Goal: Task Accomplishment & Management: Complete application form

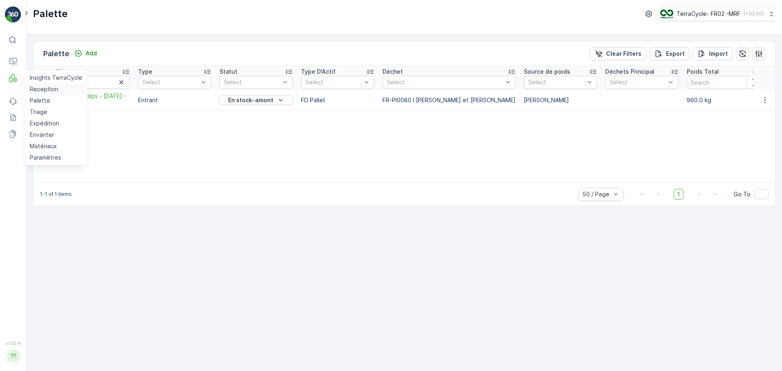
drag, startPoint x: 42, startPoint y: 88, endPoint x: 46, endPoint y: 90, distance: 4.3
click at [42, 88] on p "Reception" at bounding box center [44, 89] width 29 height 8
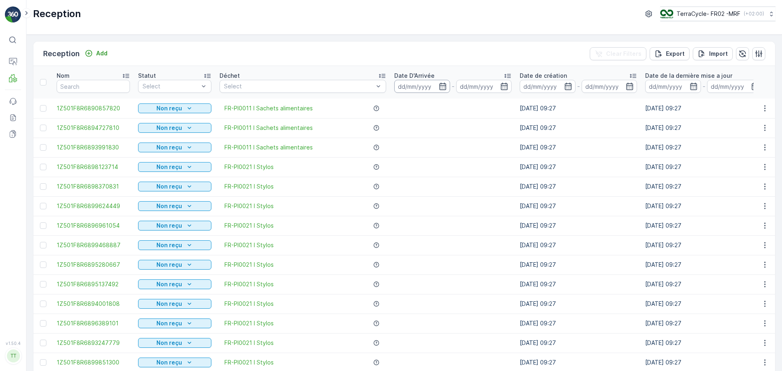
click at [411, 86] on input at bounding box center [422, 86] width 56 height 13
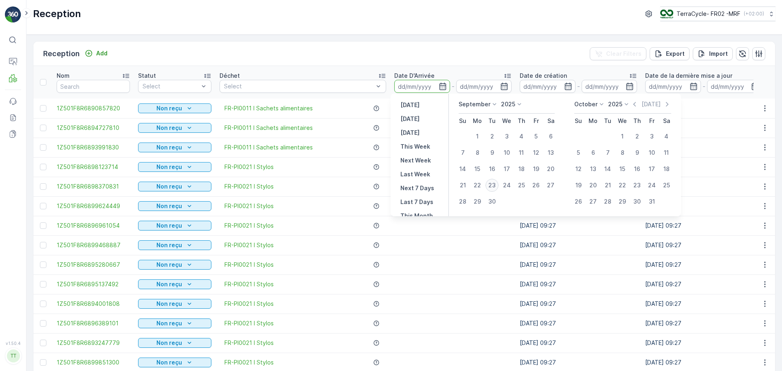
click at [495, 187] on div "23" at bounding box center [491, 185] width 13 height 13
type input "23.09.2025"
click at [495, 187] on div "23" at bounding box center [491, 185] width 13 height 13
type input "23.09.2025"
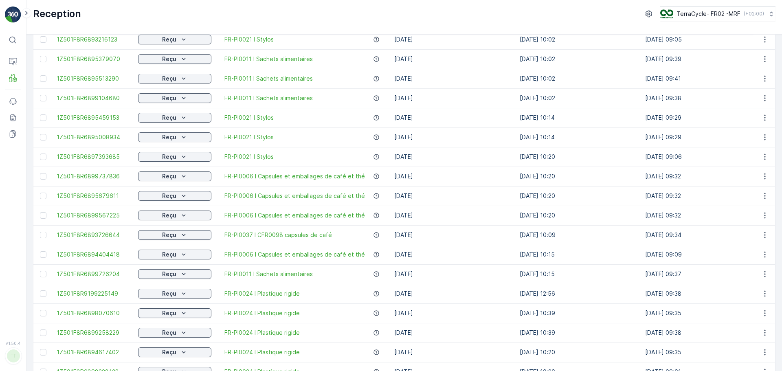
scroll to position [731, 0]
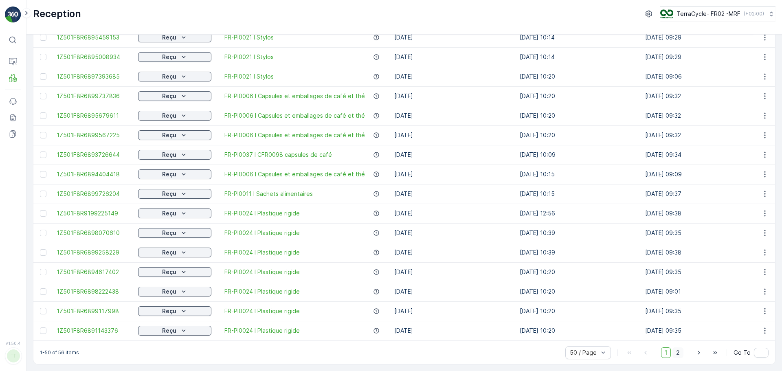
click at [681, 354] on span "2" at bounding box center [677, 352] width 11 height 11
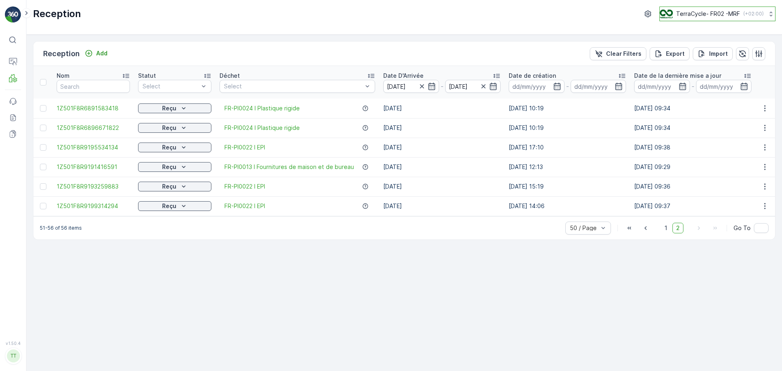
click at [714, 13] on p "TerraCycle- FR02 -MRF" at bounding box center [708, 14] width 64 height 8
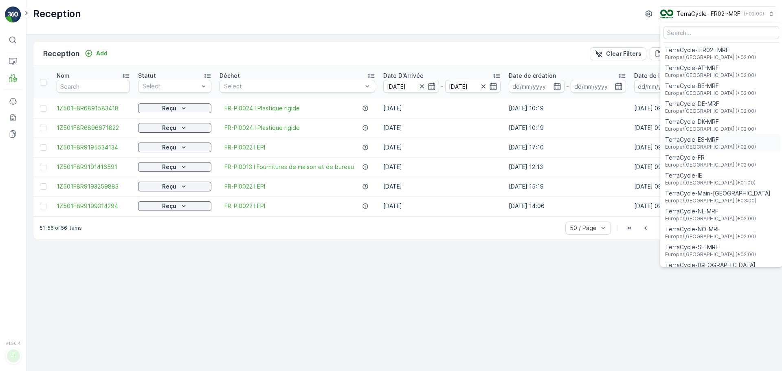
scroll to position [30, 0]
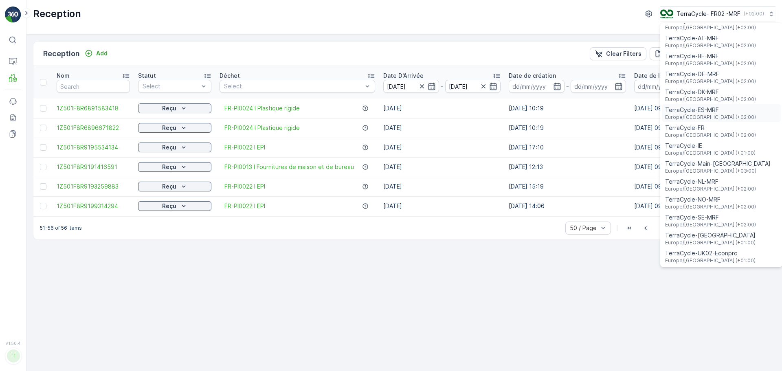
click at [690, 118] on span "Europe/[GEOGRAPHIC_DATA] (+02:00)" at bounding box center [710, 117] width 91 height 7
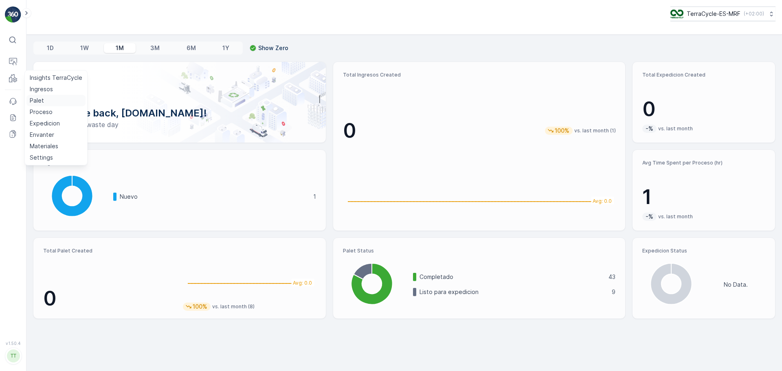
click at [43, 99] on p "Palet" at bounding box center [37, 101] width 14 height 8
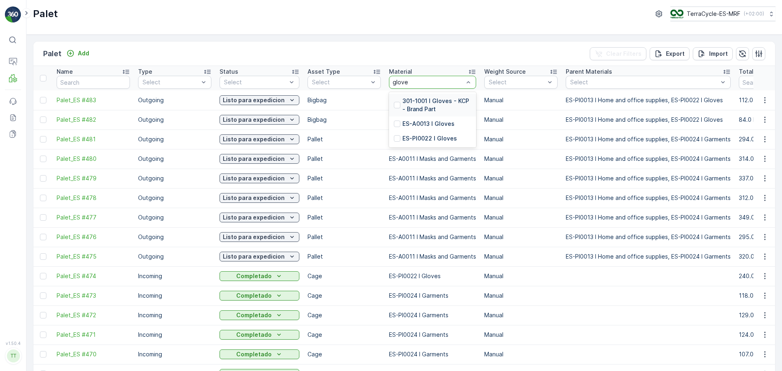
type input "gloves"
click at [440, 124] on p "ES-A0013 I Gloves" at bounding box center [428, 124] width 52 height 8
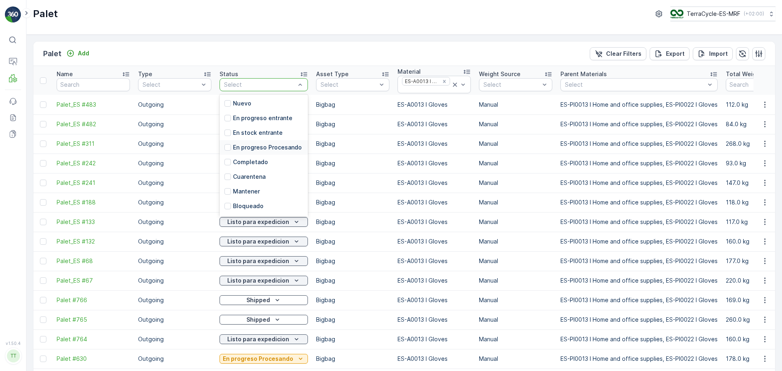
scroll to position [65, 0]
click at [253, 159] on div "En stock Saliente" at bounding box center [264, 163] width 88 height 15
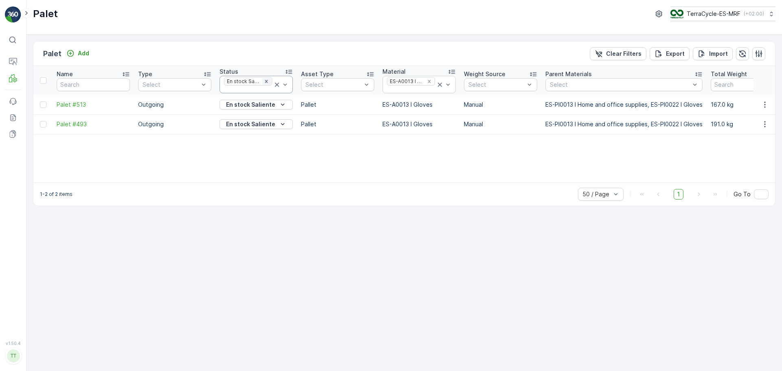
click at [266, 81] on icon "Remove En stock Saliente" at bounding box center [266, 81] width 3 height 3
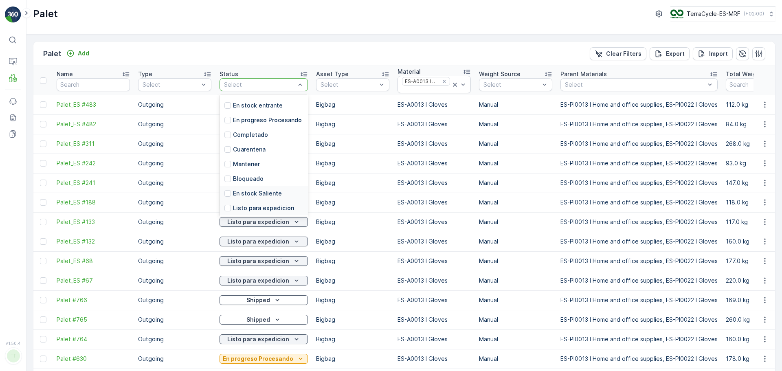
scroll to position [65, 0]
click at [262, 176] on p "Listo para expedicion" at bounding box center [263, 178] width 61 height 8
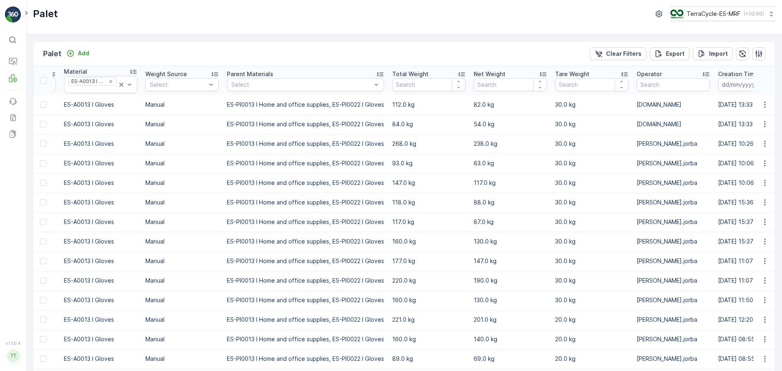
scroll to position [0, 395]
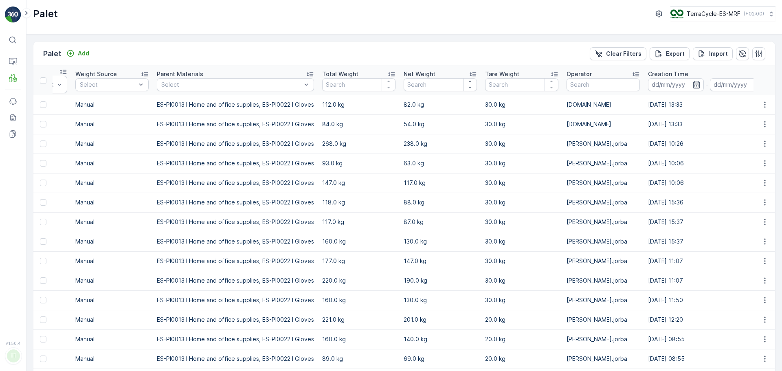
drag, startPoint x: 718, startPoint y: 297, endPoint x: 697, endPoint y: 303, distance: 22.0
click at [713, 305] on tr "Palet #764 Outgoing Listo para expedicion Bigbag ES-A0013 I Gloves Manual ES-PI…" at bounding box center [440, 300] width 1604 height 20
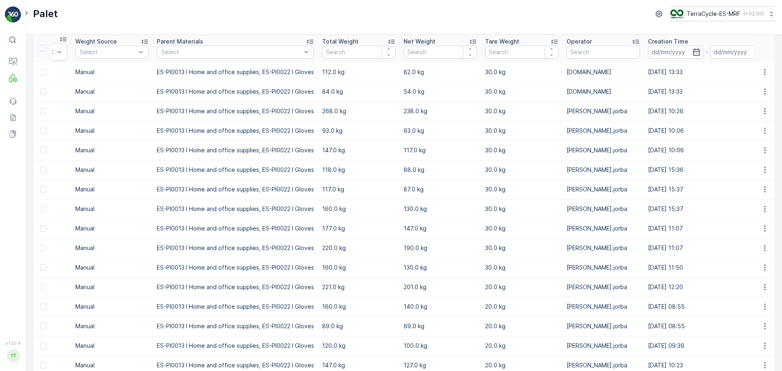
scroll to position [0, 0]
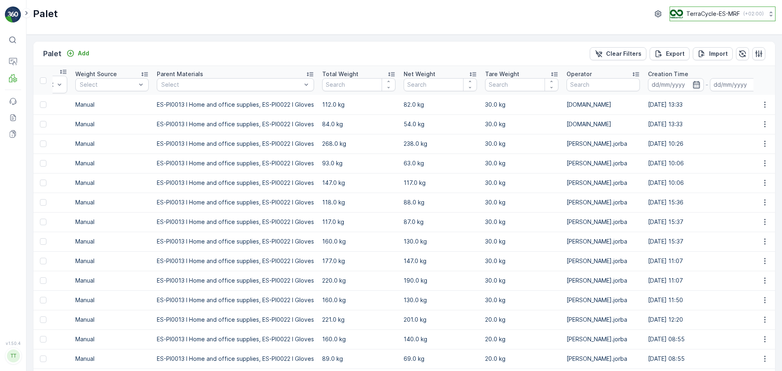
click at [739, 13] on div "TerraCycle-ES-MRF ( +02:00 )" at bounding box center [717, 13] width 94 height 9
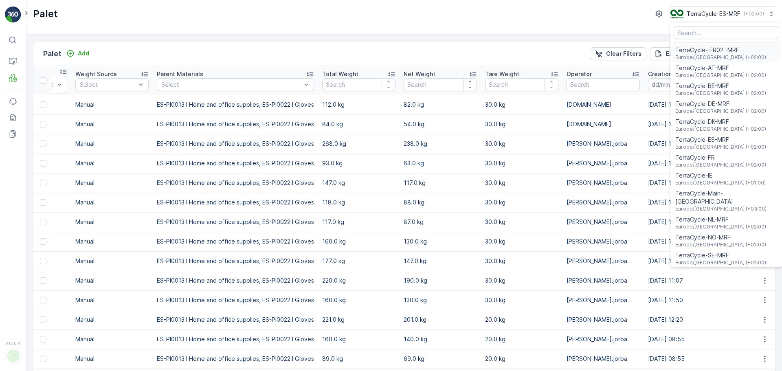
click at [714, 53] on span "TerraCycle- FR02 -MRF" at bounding box center [720, 50] width 91 height 8
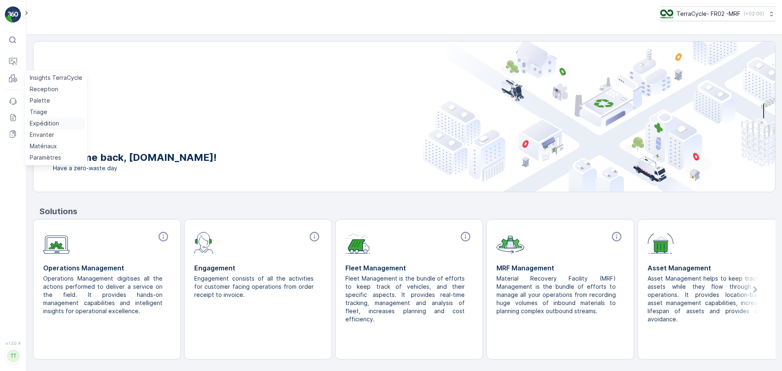
click at [44, 121] on p "Expédition" at bounding box center [44, 123] width 29 height 8
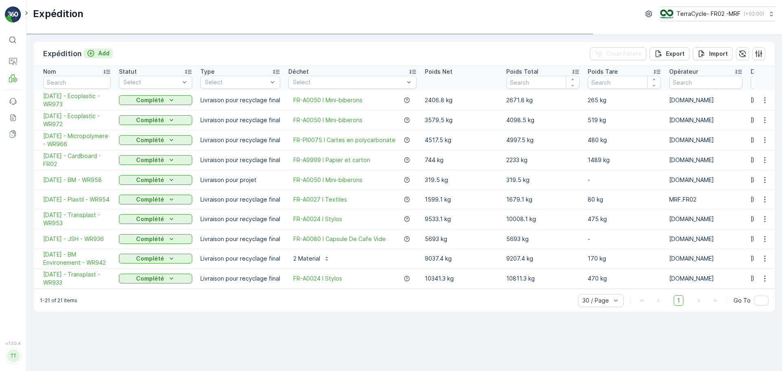
click at [103, 54] on p "Add" at bounding box center [103, 53] width 11 height 8
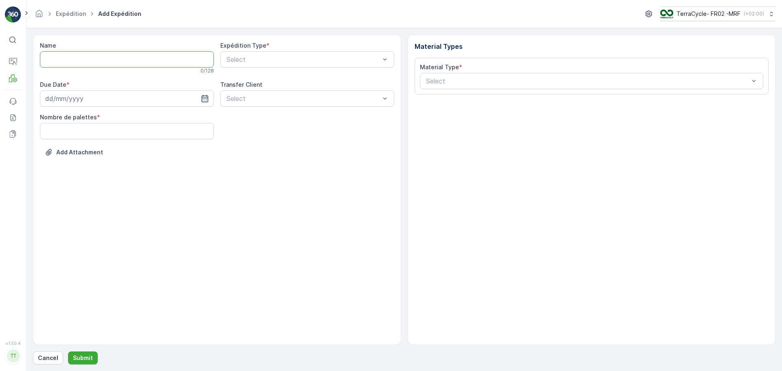
click at [65, 61] on input "Name" at bounding box center [127, 59] width 174 height 16
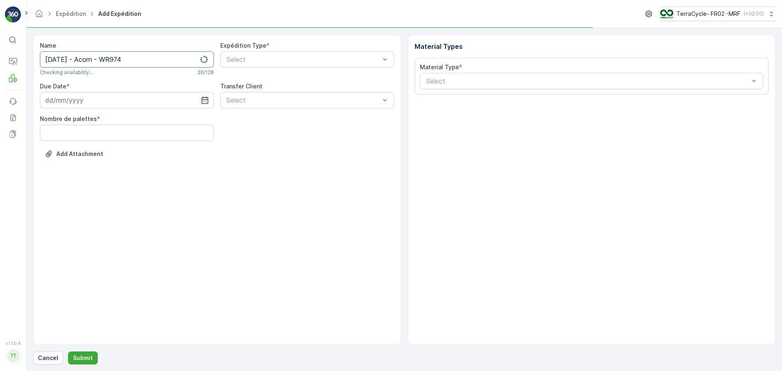
type input "[DATE] - Acorn - WR974"
click at [323, 68] on div "Expédition Type * Select" at bounding box center [307, 59] width 174 height 34
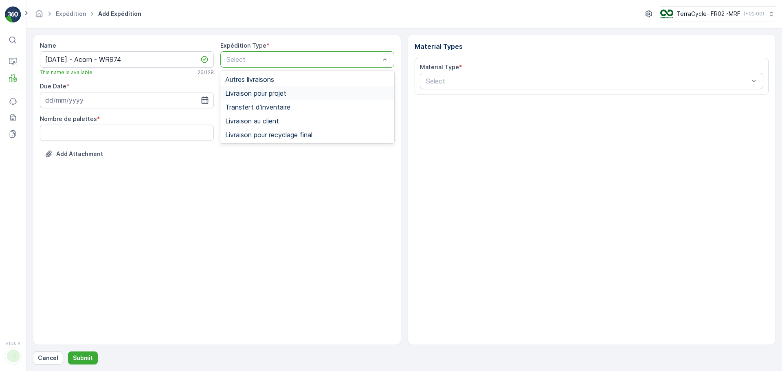
click at [280, 93] on span "Livraison pour projet" at bounding box center [255, 93] width 61 height 7
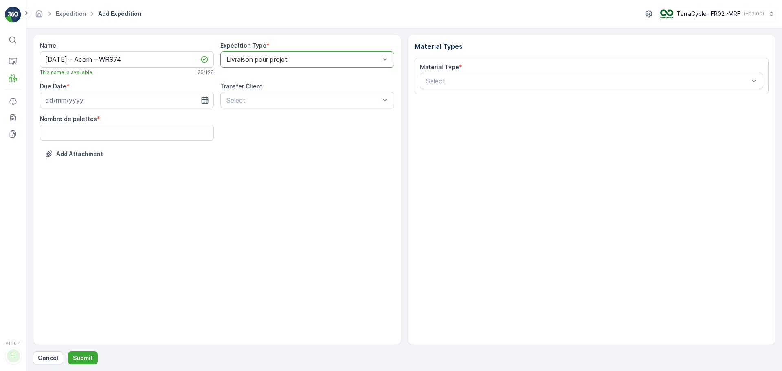
click at [279, 59] on div at bounding box center [303, 59] width 155 height 7
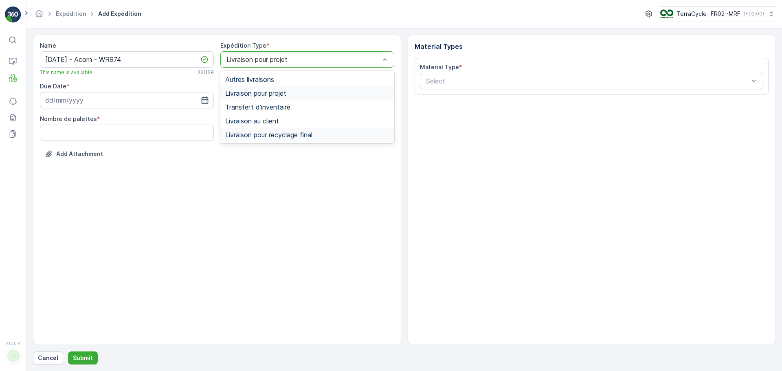
click at [294, 133] on span "Livraison pour recyclage final" at bounding box center [268, 134] width 87 height 7
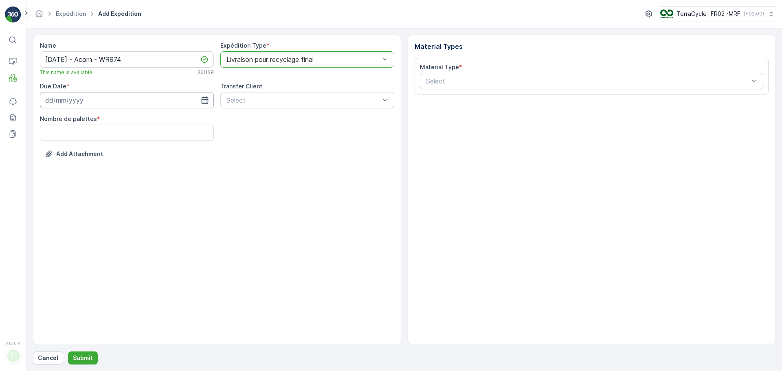
click at [101, 97] on input at bounding box center [127, 100] width 174 height 16
click at [147, 122] on icon "button" at bounding box center [151, 120] width 8 height 8
click at [101, 151] on div "1" at bounding box center [97, 151] width 13 height 13
type input "[DATE]"
click at [138, 136] on palettes "Nombre de palettes" at bounding box center [127, 133] width 174 height 16
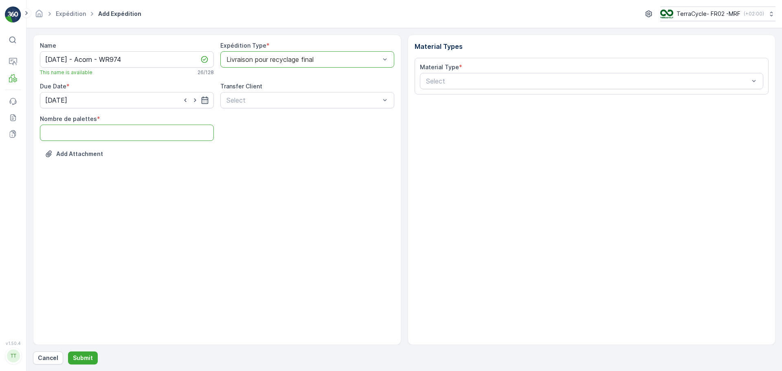
type palettes "26"
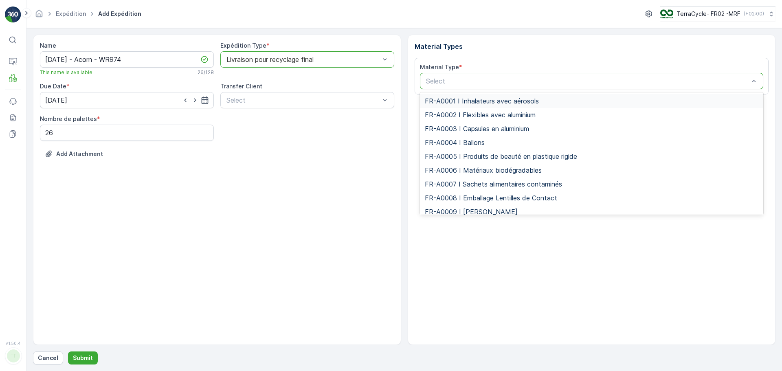
click at [503, 86] on div "Select" at bounding box center [592, 81] width 344 height 16
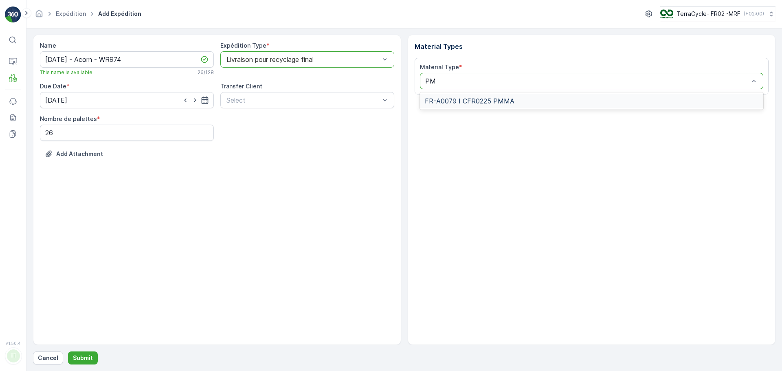
type input "PMM"
click at [480, 105] on div "FR-A0079 I CFR0225 PMMA" at bounding box center [592, 101] width 344 height 14
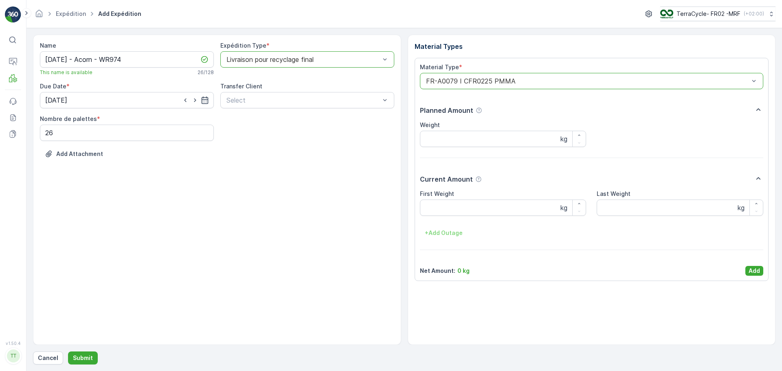
click at [758, 267] on p "Add" at bounding box center [754, 271] width 11 height 8
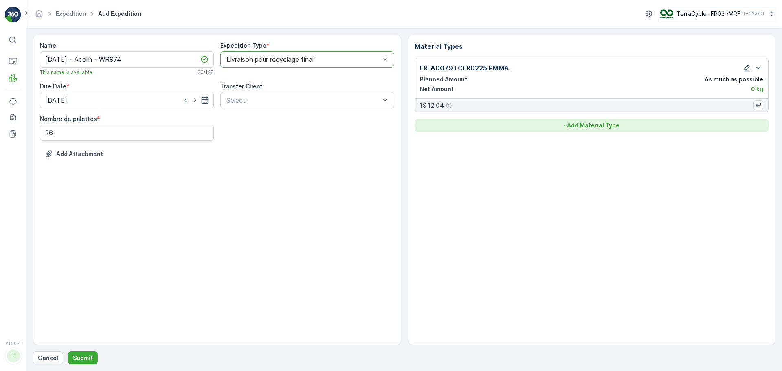
click at [585, 129] on p "+ Add Material Type" at bounding box center [591, 125] width 56 height 8
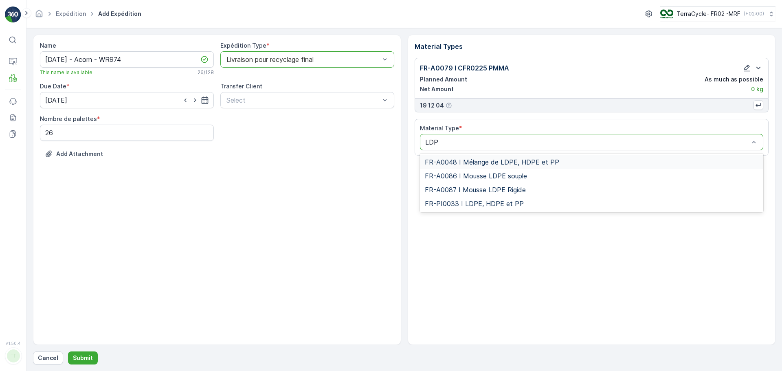
type input "LDPE"
click at [469, 164] on span "FR-A0048 I Mélange de LDPE, HDPE et PP" at bounding box center [492, 161] width 134 height 7
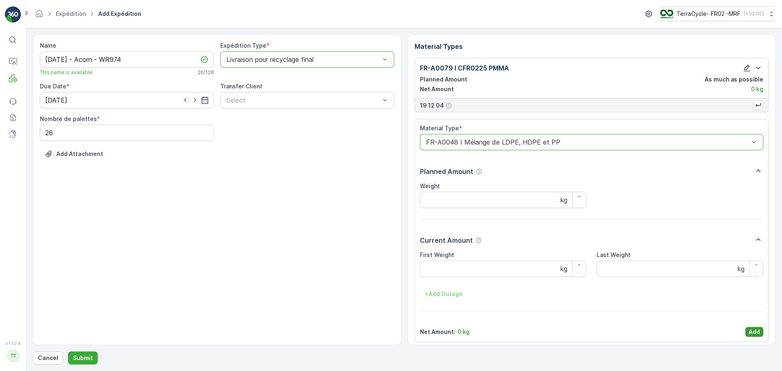
click at [753, 332] on p "Add" at bounding box center [754, 332] width 11 height 8
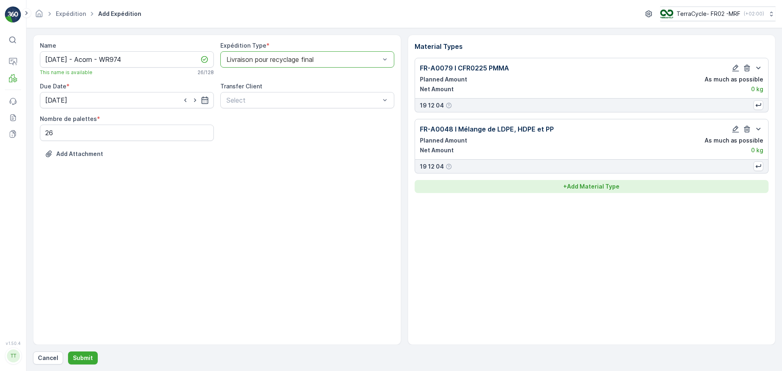
click at [603, 189] on p "+ Add Material Type" at bounding box center [591, 186] width 56 height 8
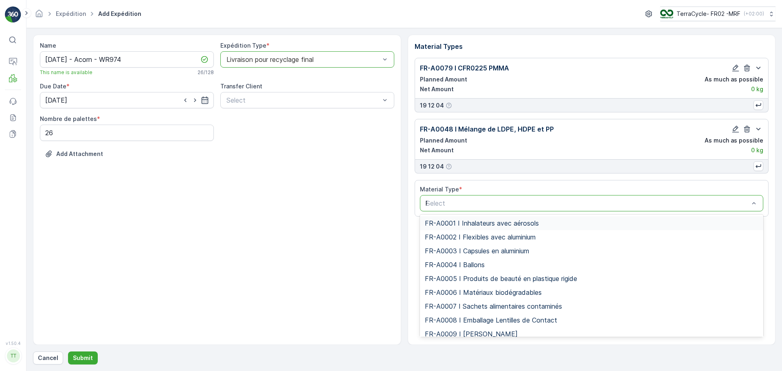
type input "PS"
click at [503, 264] on span "FR-A0077 I PS Rigid Plastic" at bounding box center [467, 264] width 85 height 7
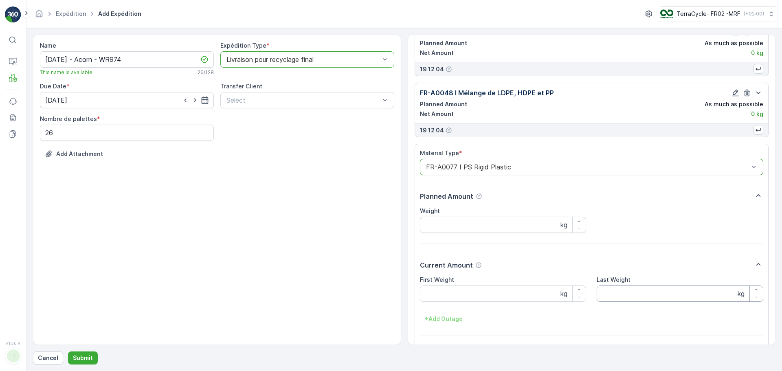
scroll to position [65, 0]
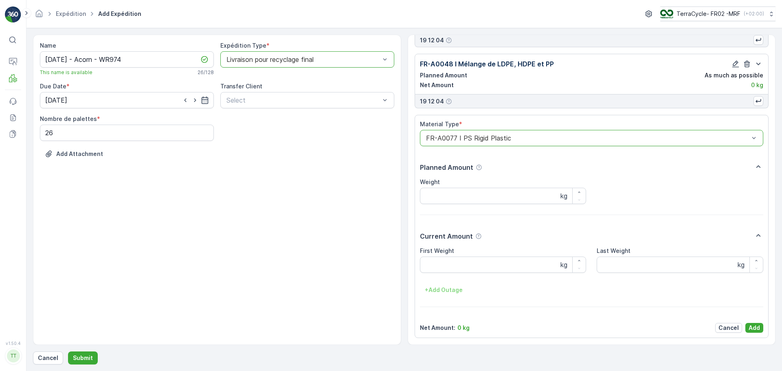
click at [753, 331] on p "Add" at bounding box center [754, 328] width 11 height 8
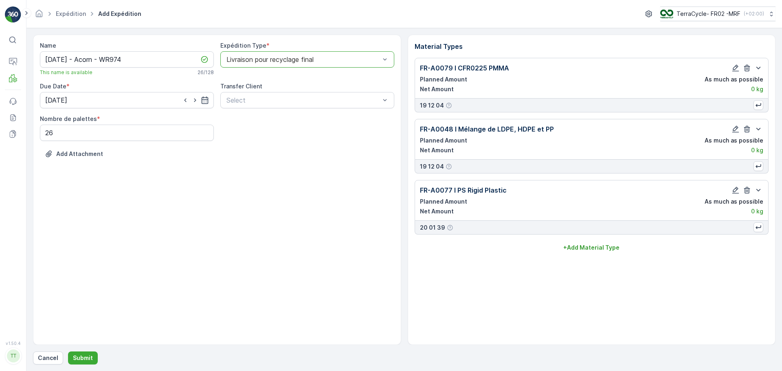
scroll to position [0, 0]
click at [82, 360] on p "Submit" at bounding box center [83, 358] width 20 height 8
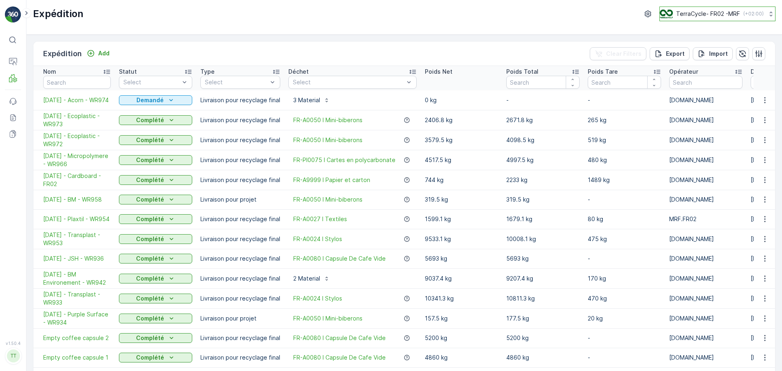
click at [714, 14] on p "TerraCycle- FR02 -MRF" at bounding box center [708, 14] width 64 height 8
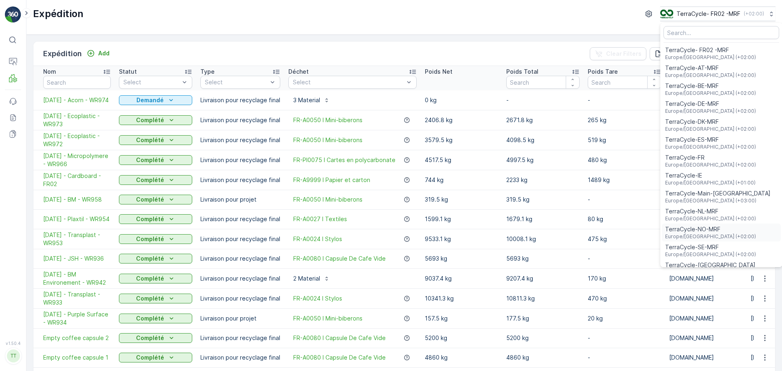
scroll to position [30, 0]
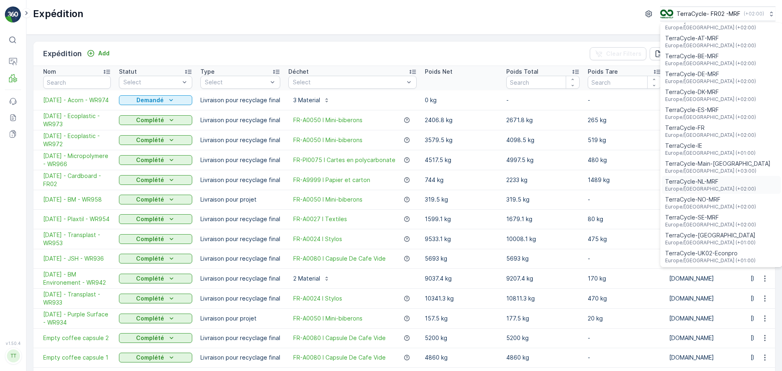
click at [727, 187] on div "TerraCycle-NL-MRF Europe/Amsterdam (+02:00)" at bounding box center [721, 185] width 119 height 18
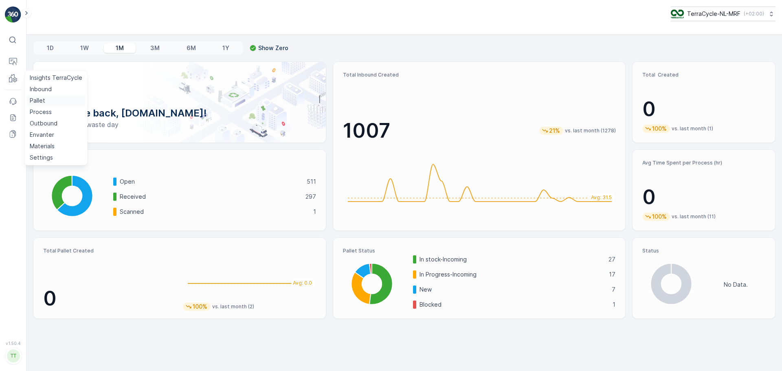
click at [39, 99] on p "Pallet" at bounding box center [37, 101] width 15 height 8
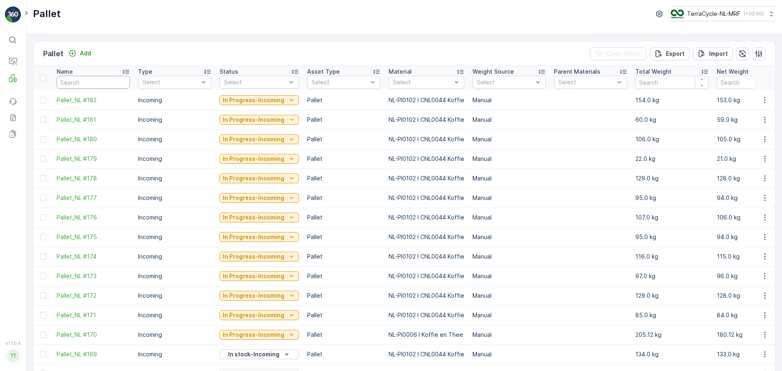
click at [106, 85] on input "text" at bounding box center [93, 82] width 73 height 13
type input "FD"
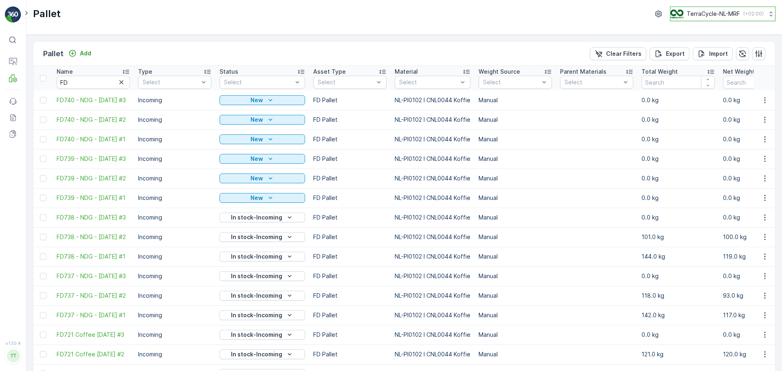
click at [755, 11] on div "TerraCycle-NL-MRF ( +02:00 )" at bounding box center [716, 13] width 93 height 9
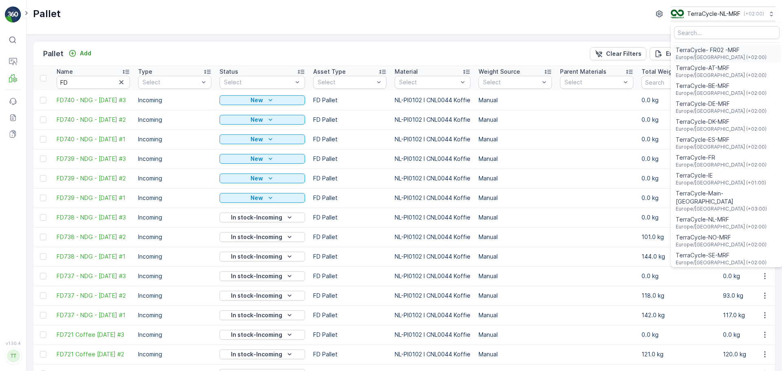
click at [730, 57] on span "Europe/Paris (+02:00)" at bounding box center [721, 57] width 91 height 7
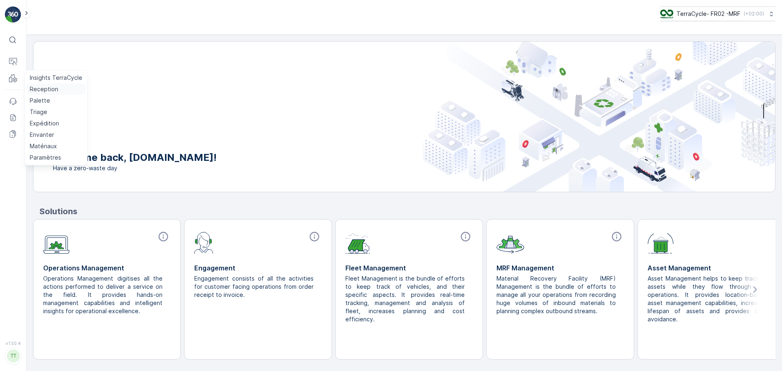
click at [40, 86] on p "Reception" at bounding box center [44, 89] width 29 height 8
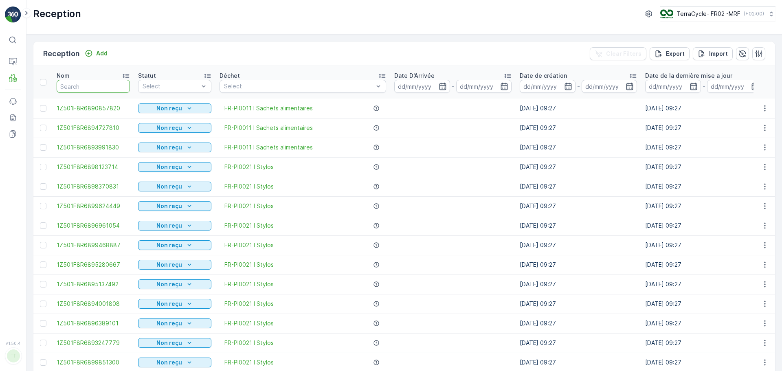
click at [68, 87] on input "text" at bounding box center [93, 86] width 73 height 13
click at [85, 89] on input "text" at bounding box center [93, 86] width 73 height 13
paste input "1Z501F8R9198301362"
type input "1Z501F8R9198301362"
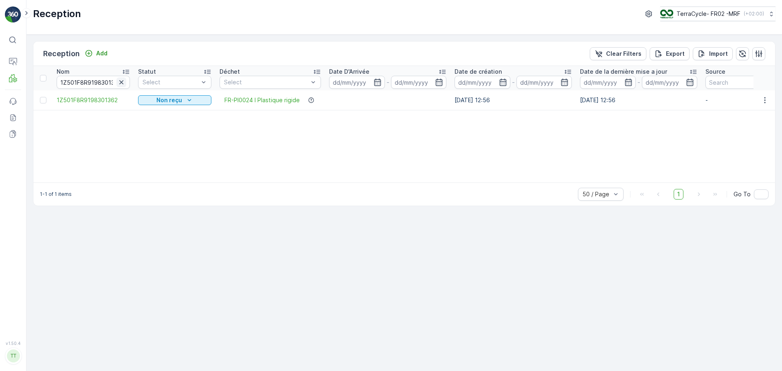
click at [122, 81] on icon "button" at bounding box center [121, 82] width 8 height 8
click at [97, 84] on input "text" at bounding box center [93, 82] width 73 height 13
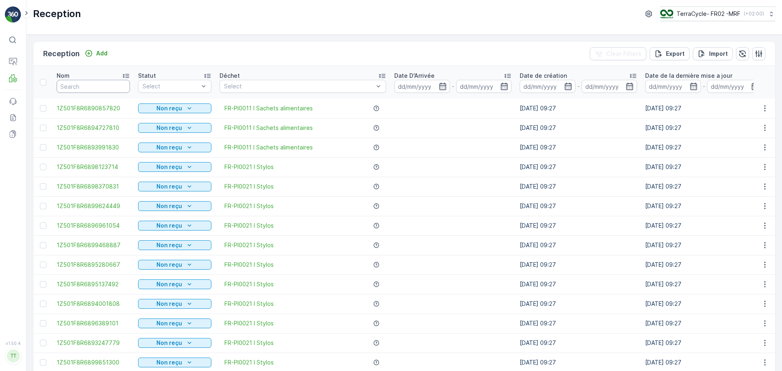
click at [89, 85] on input "text" at bounding box center [93, 86] width 73 height 13
paste input "1Z501F8R9199225149"
type input "1Z501F8R9199225149"
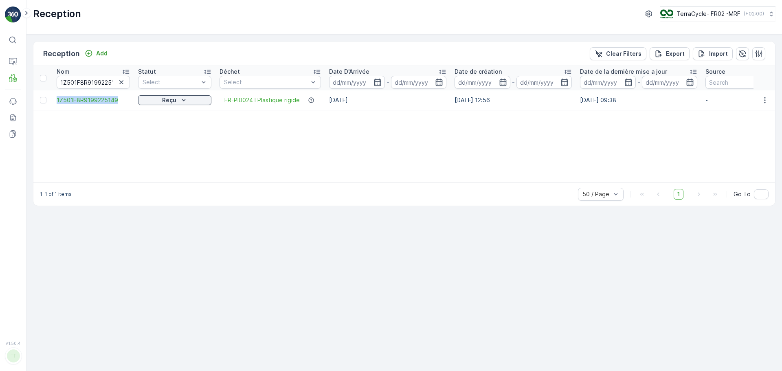
drag, startPoint x: 51, startPoint y: 97, endPoint x: 121, endPoint y: 105, distance: 70.4
click at [121, 105] on tr "1Z501F8R9199225149 Reçu FR-PI0024 I Plastique rigide [DATE] [DATE] 12:56 [DATE]…" at bounding box center [797, 100] width 1528 height 20
copy span "1Z501F8R9199225149"
click at [44, 92] on p "Reception" at bounding box center [44, 89] width 29 height 8
click at [33, 98] on p "Palette" at bounding box center [40, 101] width 20 height 8
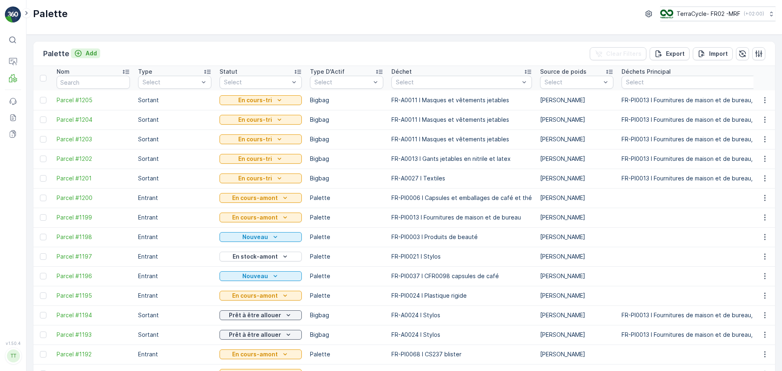
click at [95, 51] on p "Add" at bounding box center [91, 53] width 11 height 8
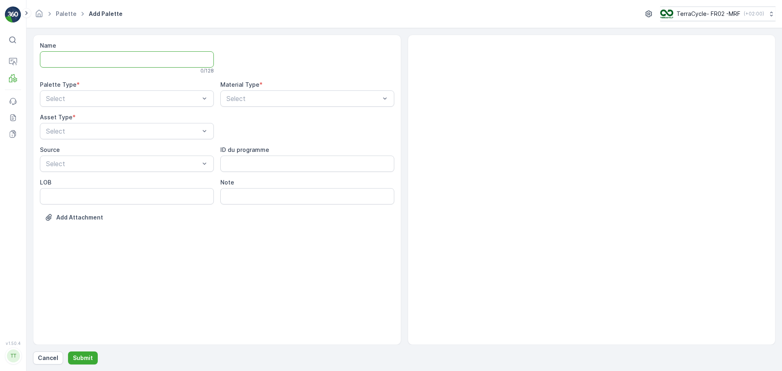
click at [89, 59] on input "Name" at bounding box center [127, 59] width 174 height 16
click at [68, 351] on button "Submit" at bounding box center [83, 357] width 30 height 13
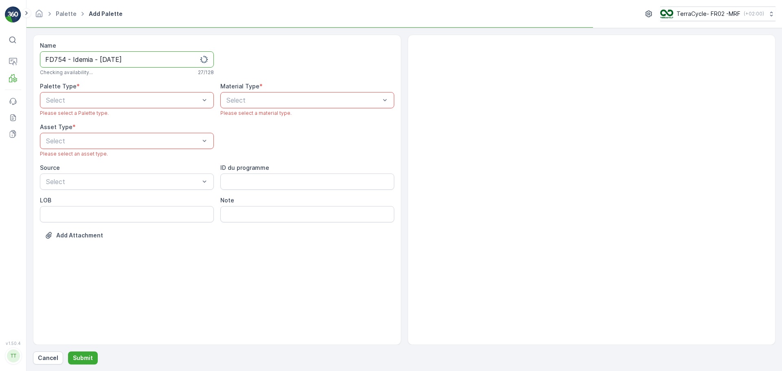
type input "FD754 - Idemia - [DATE]"
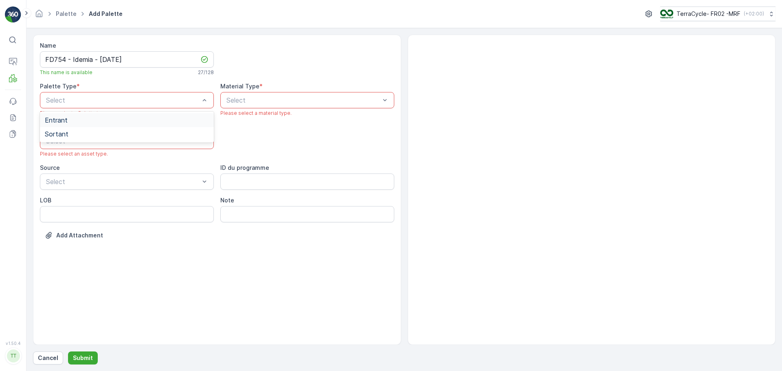
click at [69, 124] on div "Entrant" at bounding box center [127, 120] width 174 height 14
drag, startPoint x: 96, startPoint y: 218, endPoint x: 102, endPoint y: 216, distance: 6.1
click at [97, 218] on div "FD Pallet" at bounding box center [127, 216] width 164 height 7
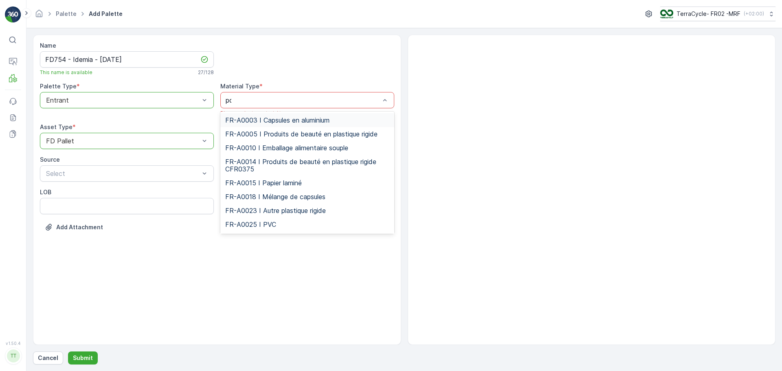
type input "pol"
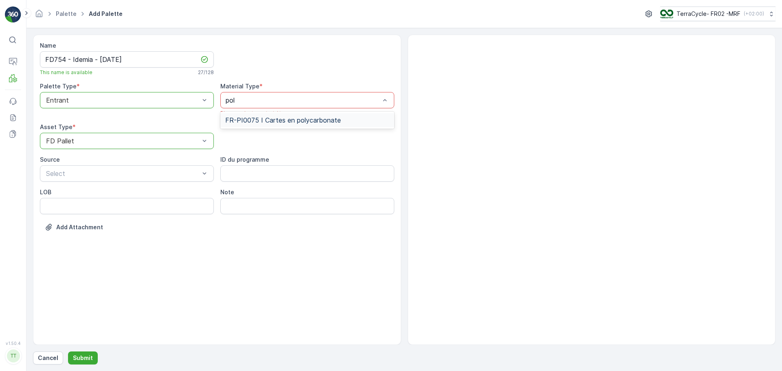
click at [300, 119] on span "FR-PI0075 I Cartes en polycarbonate" at bounding box center [283, 119] width 116 height 7
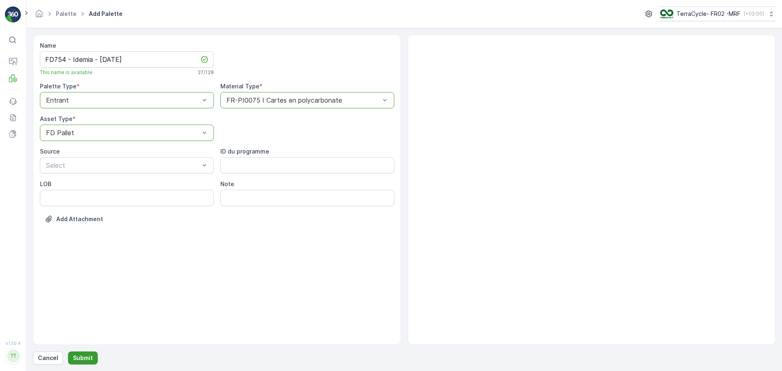
click at [89, 358] on p "Submit" at bounding box center [83, 358] width 20 height 8
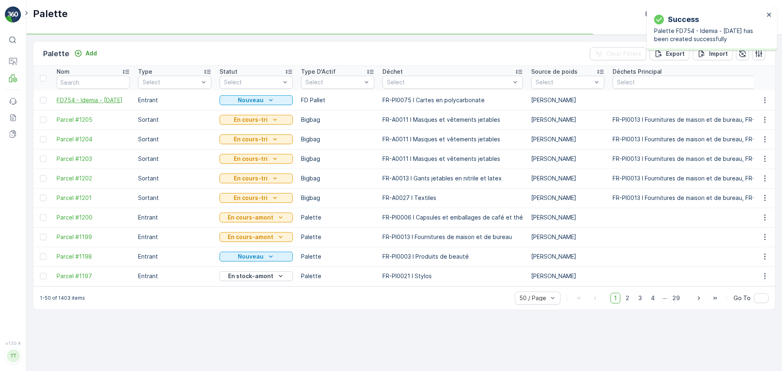
click at [77, 102] on span "FD754 - Idemia - [DATE]" at bounding box center [93, 100] width 73 height 8
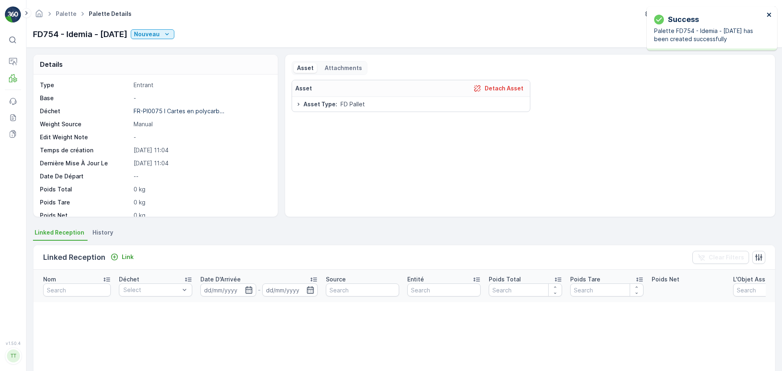
click at [769, 15] on icon "close" at bounding box center [769, 15] width 4 height 4
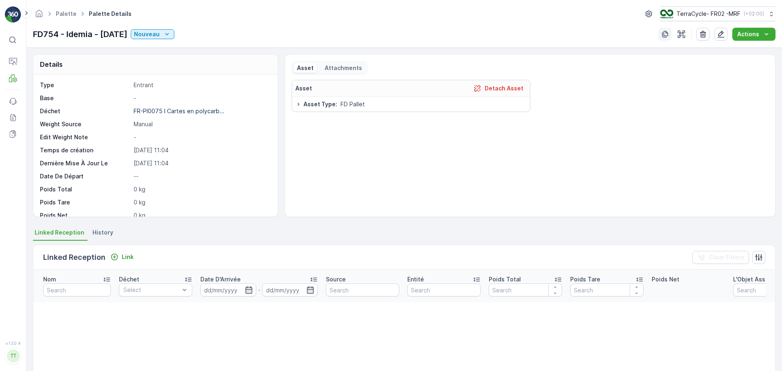
click at [666, 37] on icon "button" at bounding box center [665, 34] width 8 height 8
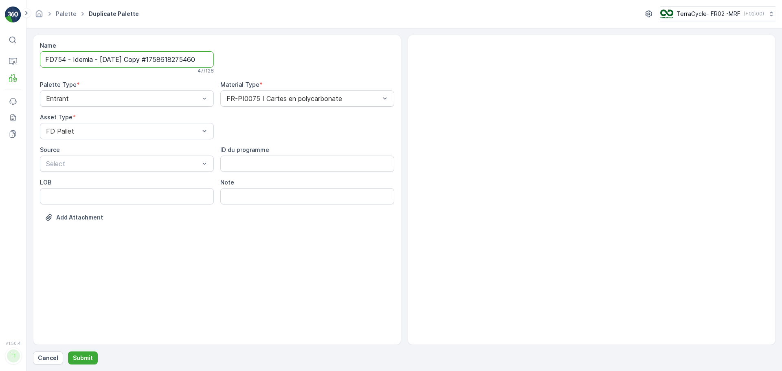
scroll to position [0, 2]
drag, startPoint x: 135, startPoint y: 60, endPoint x: 317, endPoint y: 62, distance: 182.1
click at [317, 62] on div "Name FD754 - Idemia - [DATE] Copy #1758618275460 47 / 128 Palette Type * Entran…" at bounding box center [217, 138] width 354 height 192
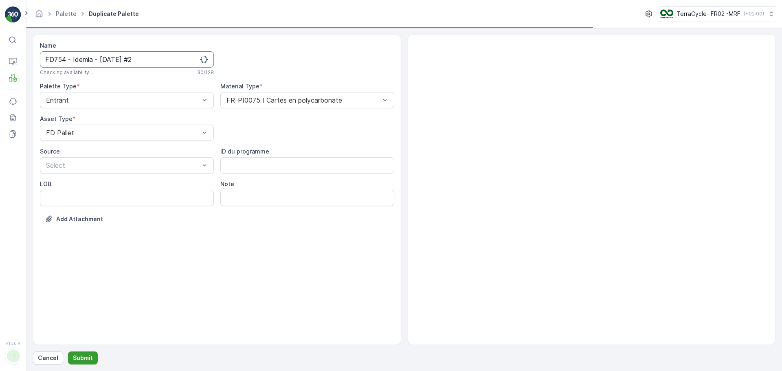
type input "FD754 - Idemia - [DATE] #2"
click at [85, 356] on p "Submit" at bounding box center [83, 358] width 20 height 8
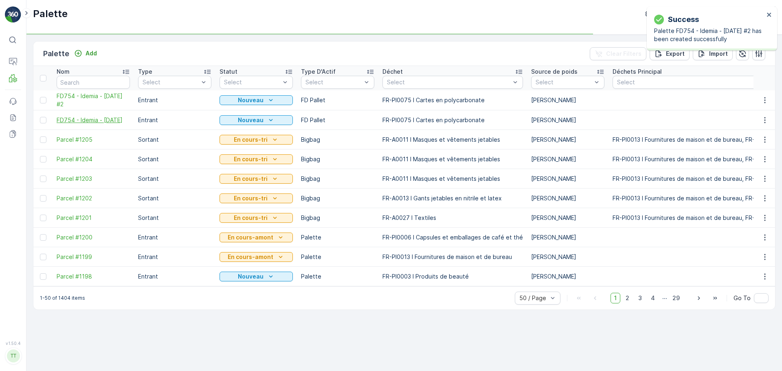
click at [91, 116] on span "FD754 - Idemia - [DATE]" at bounding box center [93, 120] width 73 height 8
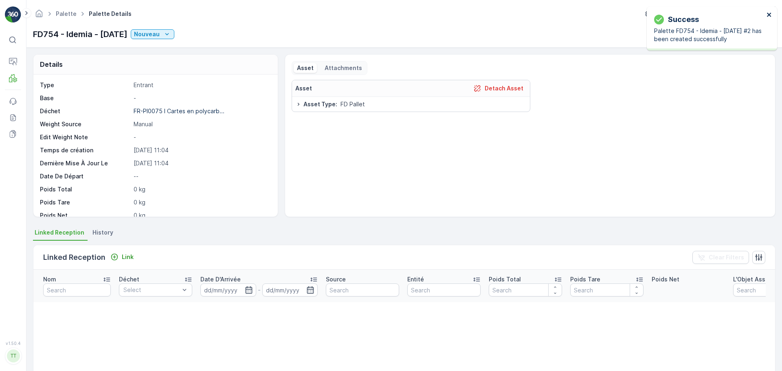
click at [769, 14] on icon "close" at bounding box center [769, 15] width 4 height 4
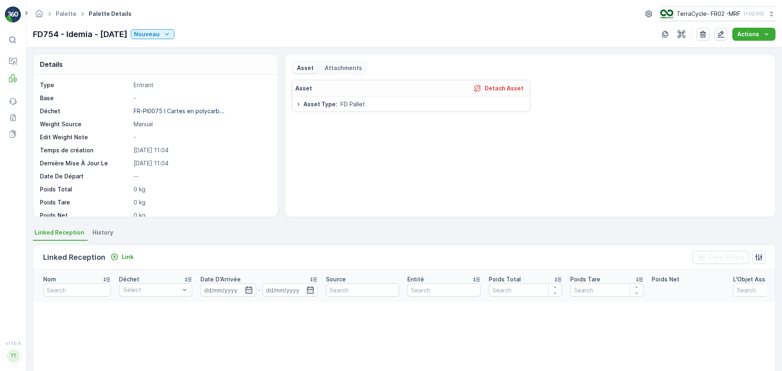
click at [723, 34] on icon "button" at bounding box center [721, 34] width 7 height 7
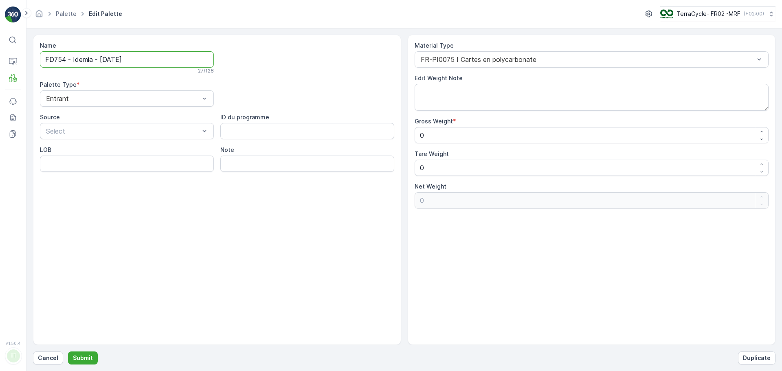
click at [191, 63] on input "FD754 - Idemia - [DATE]" at bounding box center [127, 59] width 174 height 16
type input "FD754 - Idemia - [DATE] #1"
click at [87, 358] on p "Submit" at bounding box center [83, 358] width 20 height 8
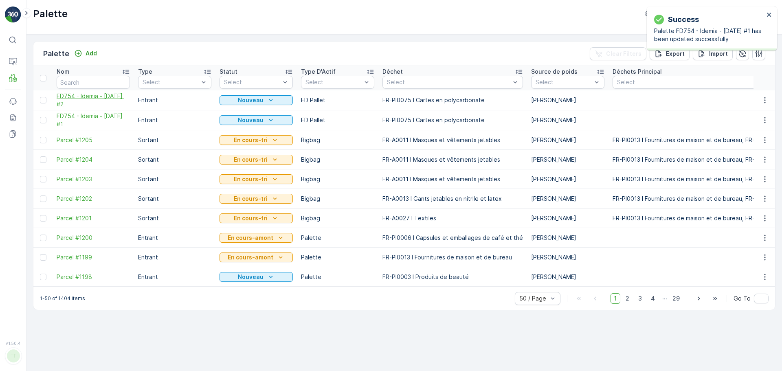
click at [86, 98] on span "FD754 - Idemia - [DATE] #2" at bounding box center [93, 100] width 73 height 16
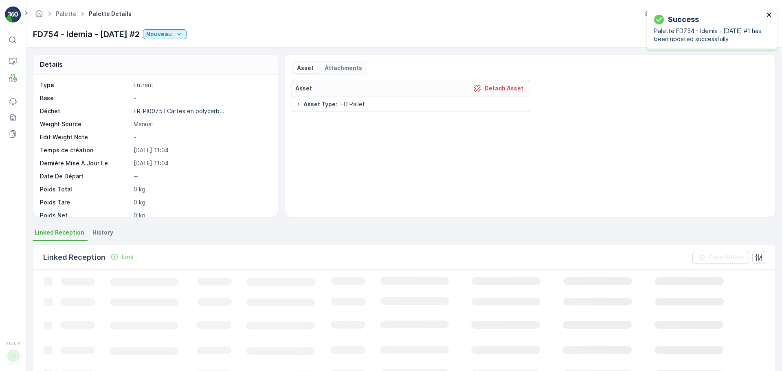
click at [769, 13] on icon "close" at bounding box center [770, 14] width 6 height 7
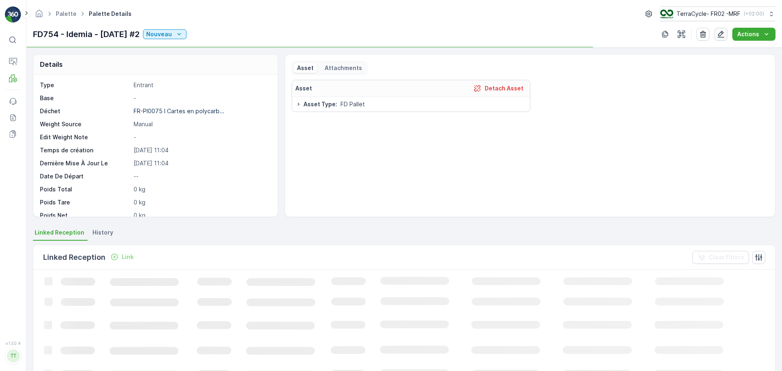
click at [723, 34] on icon "button" at bounding box center [721, 34] width 8 height 8
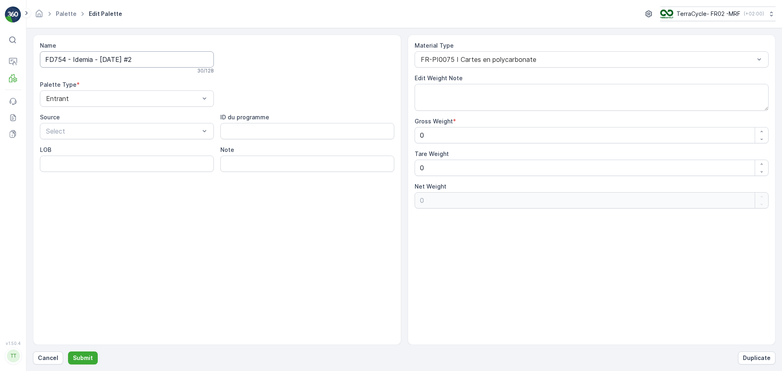
click at [162, 59] on input "FD754 - Idemia - [DATE] #2" at bounding box center [127, 59] width 174 height 16
type input "FD754 - Idemia - [DATE] #4"
click at [90, 357] on p "Submit" at bounding box center [83, 358] width 20 height 8
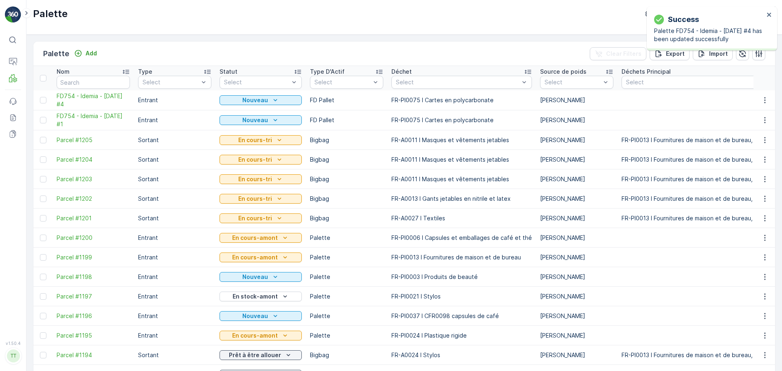
click at [69, 102] on span "FD754 - Idemia - [DATE] #4" at bounding box center [93, 100] width 73 height 16
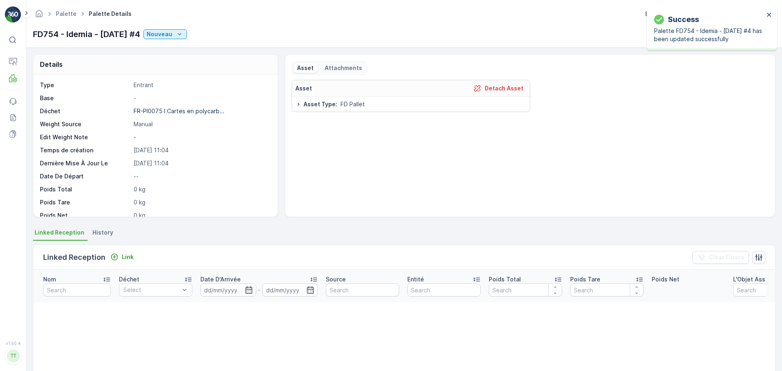
click at [770, 11] on div "Success Palette FD754 - Idemia - [DATE] #4 has been updated successfully" at bounding box center [712, 29] width 130 height 44
click at [766, 14] on div "Success Palette FD754 - Idemia - [DATE] #4 has been updated successfully" at bounding box center [709, 28] width 115 height 34
click at [771, 12] on icon "close" at bounding box center [770, 14] width 6 height 7
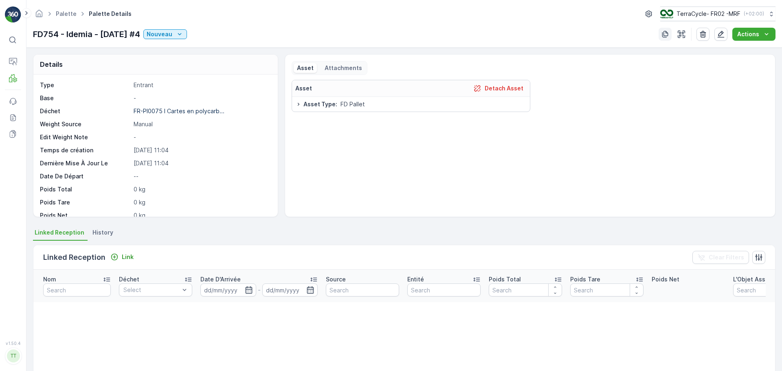
click at [668, 35] on icon "button" at bounding box center [665, 34] width 8 height 8
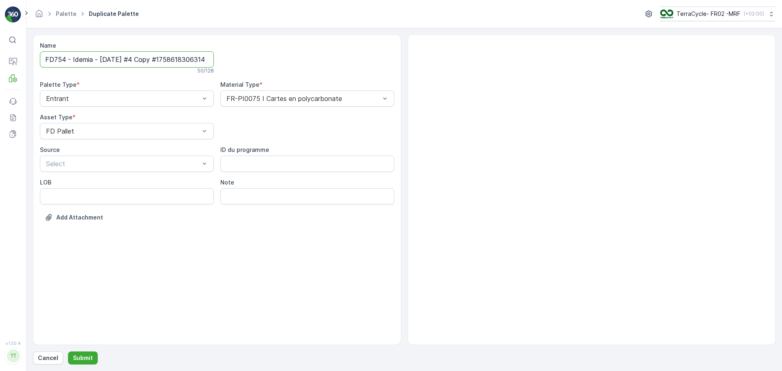
scroll to position [0, 12]
drag, startPoint x: 139, startPoint y: 64, endPoint x: 353, endPoint y: 72, distance: 214.0
click at [348, 70] on div "Name FD754 - Idemia - [DATE] #4 Copy #1758618306314 50 / 128 Palette Type * Ent…" at bounding box center [217, 138] width 354 height 192
type input "FD754 - Idemia - [DATE] #3"
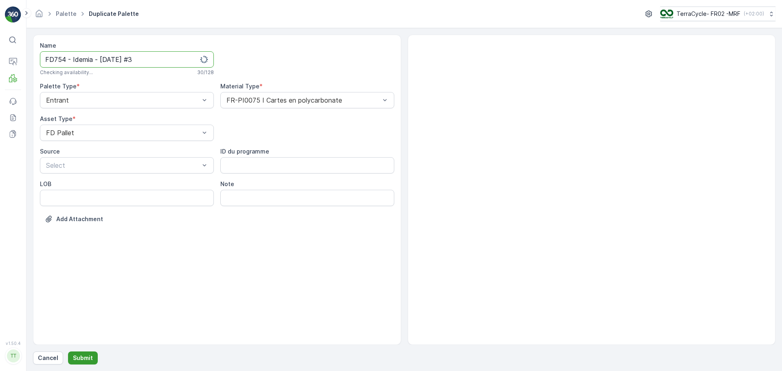
click at [73, 355] on p "Submit" at bounding box center [83, 358] width 20 height 8
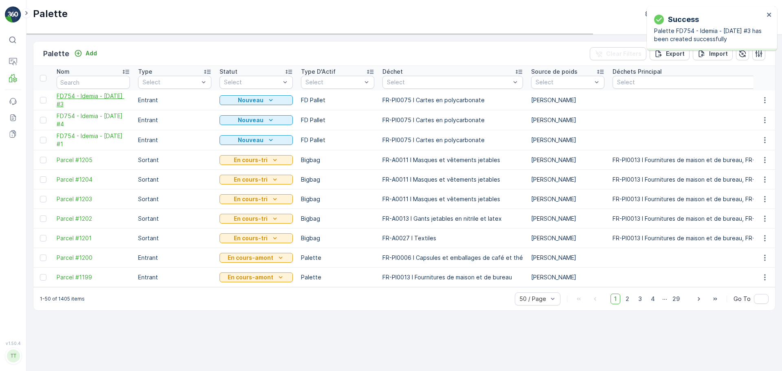
click at [81, 101] on span "FD754 - Idemia - [DATE] #3" at bounding box center [93, 100] width 73 height 16
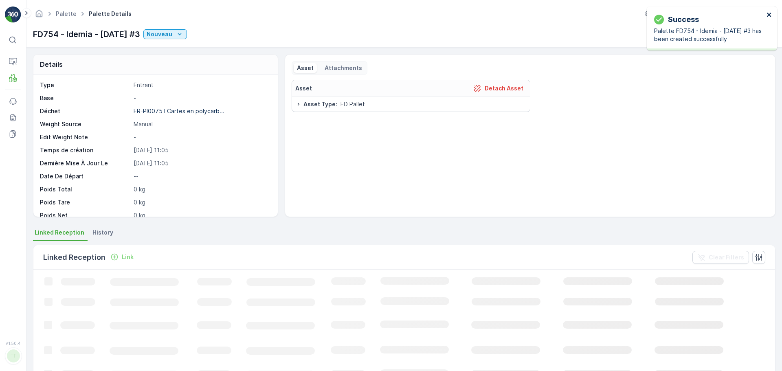
click at [768, 12] on icon "close" at bounding box center [770, 14] width 6 height 7
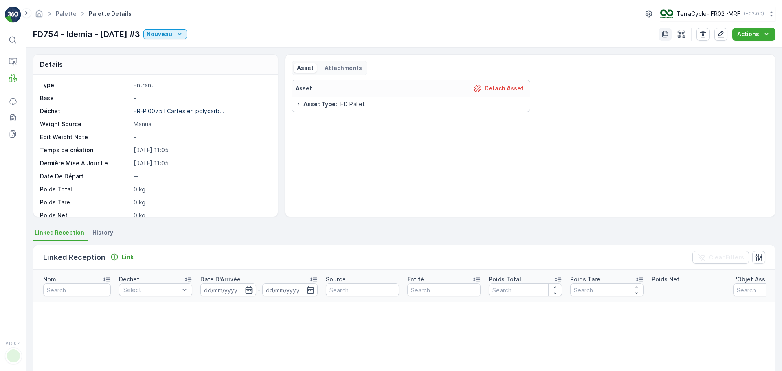
click at [667, 34] on icon "button" at bounding box center [665, 34] width 8 height 8
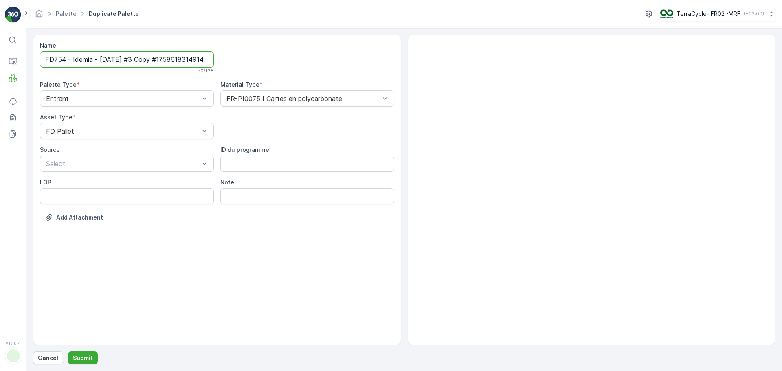
scroll to position [0, 11]
drag, startPoint x: 165, startPoint y: 58, endPoint x: 336, endPoint y: 58, distance: 171.1
click at [327, 58] on div "Name FD754 - Idemia - [DATE] #3 Copy #1758618314914 50 / 128 Palette Type * Ent…" at bounding box center [217, 138] width 354 height 192
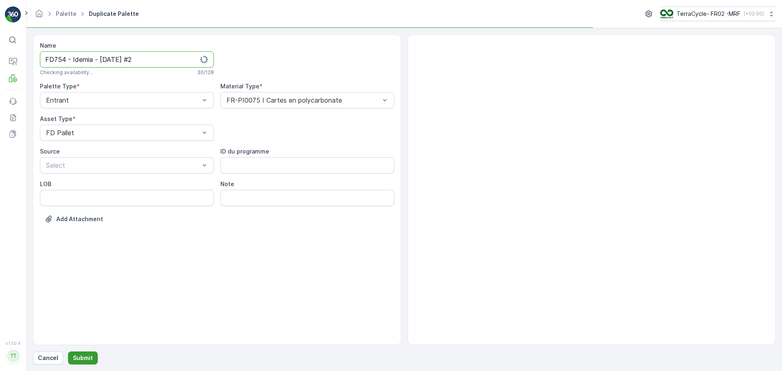
type input "FD754 - Idemia - [DATE] #2"
click at [89, 355] on p "Submit" at bounding box center [83, 358] width 20 height 8
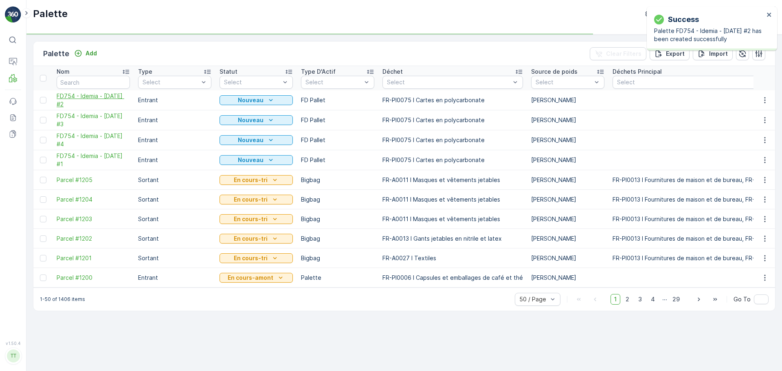
click at [73, 102] on span "FD754 - Idemia - [DATE] #2" at bounding box center [93, 100] width 73 height 16
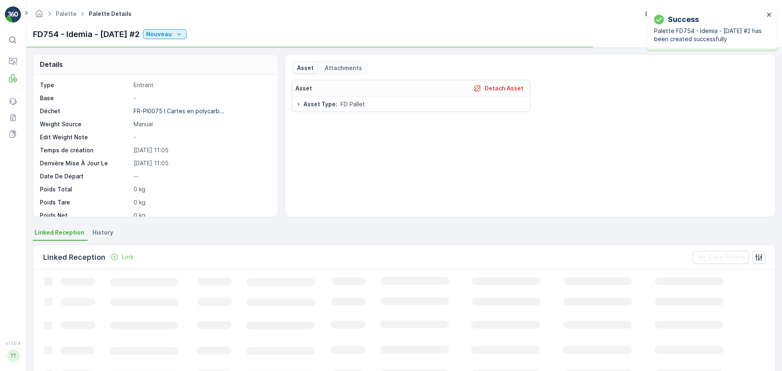
click at [765, 18] on div "Success Palette FD754 - Idemia - [DATE] #2 has been created successfully" at bounding box center [709, 28] width 115 height 34
click at [769, 15] on icon "close" at bounding box center [769, 15] width 4 height 4
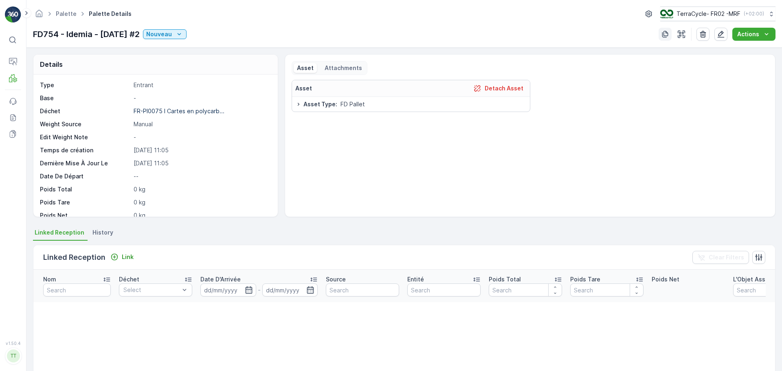
click at [663, 33] on icon "button" at bounding box center [665, 34] width 6 height 7
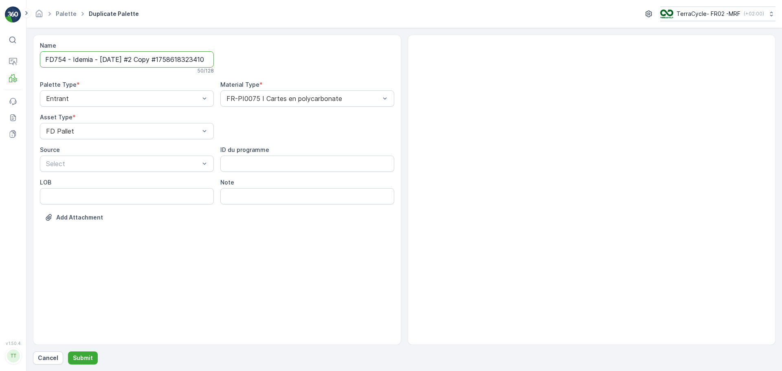
scroll to position [0, 11]
drag, startPoint x: 141, startPoint y: 59, endPoint x: 352, endPoint y: 74, distance: 212.0
click at [348, 73] on div "Name FD754 - Idemia - [DATE] #2 Copy #1758618323410 50 / 128 Palette Type * Ent…" at bounding box center [217, 138] width 354 height 192
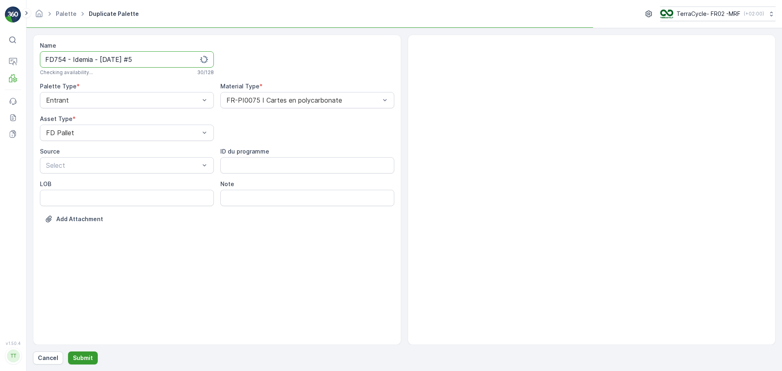
type input "FD754 - Idemia - [DATE] #5"
click at [90, 359] on p "Submit" at bounding box center [83, 358] width 20 height 8
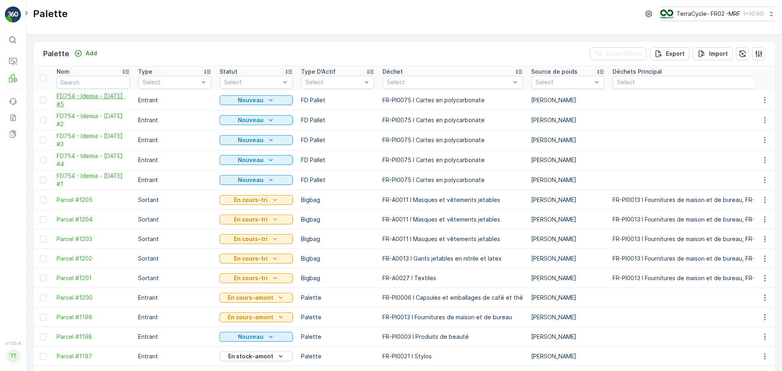
click at [80, 103] on span "FD754 - Idemia - [DATE] #5" at bounding box center [93, 100] width 73 height 16
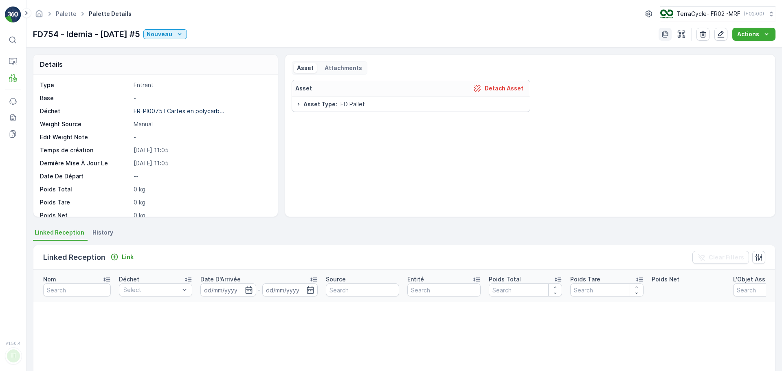
click at [666, 33] on icon "button" at bounding box center [665, 34] width 8 height 8
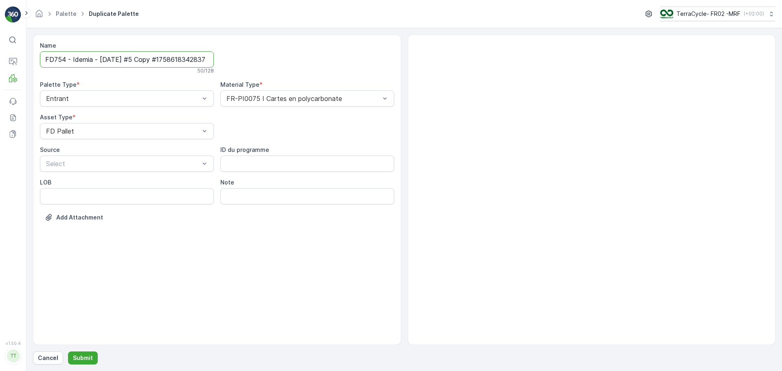
scroll to position [0, 12]
drag, startPoint x: 140, startPoint y: 59, endPoint x: 438, endPoint y: 67, distance: 297.9
click at [424, 66] on div "Name FD754 - Idemia - [DATE] #5 Copy #1758618342837 50 / 128 Palette Type * Ent…" at bounding box center [404, 190] width 742 height 310
type input "FD754 - Idemia - [DATE] #6"
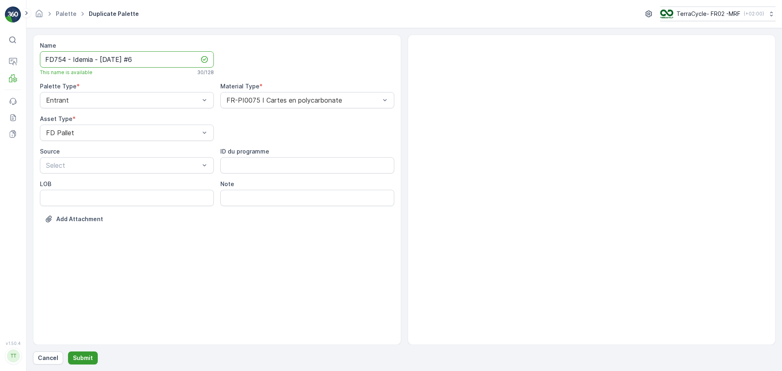
click at [85, 357] on p "Submit" at bounding box center [83, 358] width 20 height 8
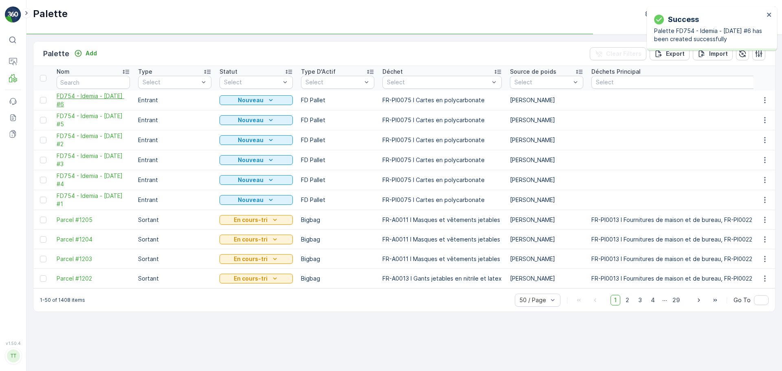
click at [84, 97] on span "FD754 - Idemia - [DATE] #6" at bounding box center [93, 100] width 73 height 16
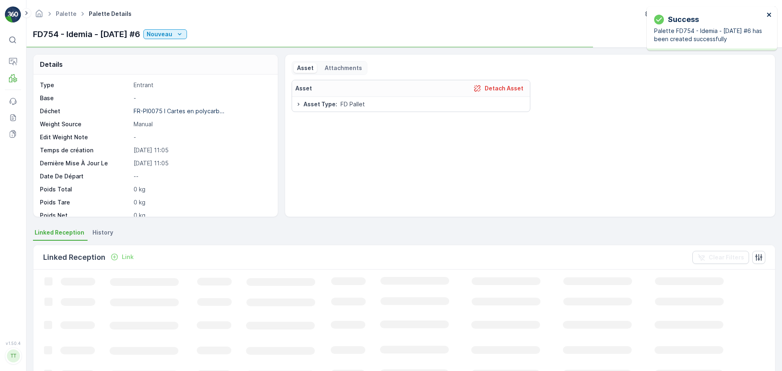
click at [768, 16] on icon "close" at bounding box center [769, 15] width 4 height 4
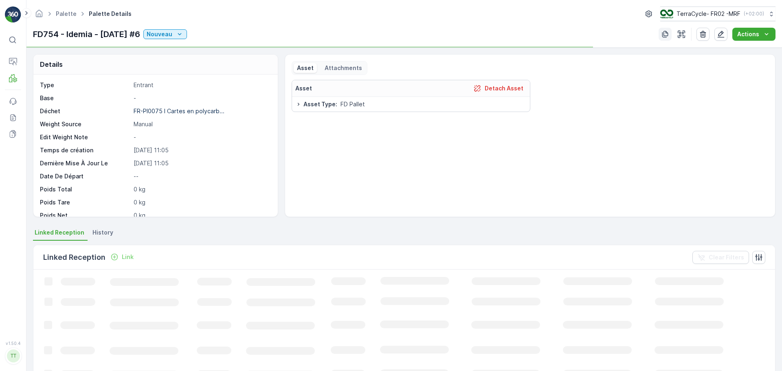
click at [667, 34] on icon "button" at bounding box center [665, 34] width 8 height 8
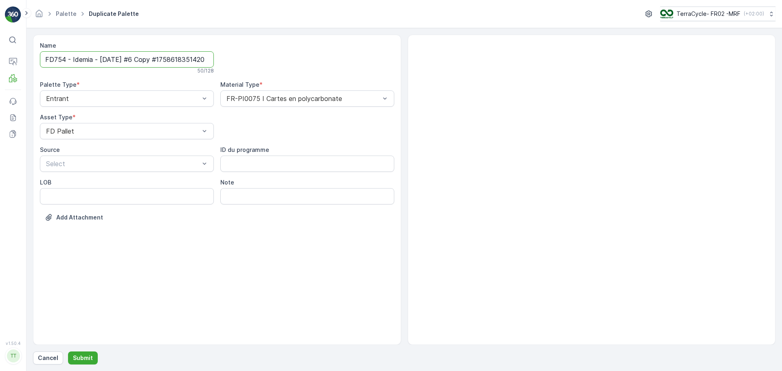
scroll to position [0, 11]
drag, startPoint x: 141, startPoint y: 61, endPoint x: 296, endPoint y: 72, distance: 154.8
click at [281, 72] on div "Name FD754 - Idemia - [DATE] #6 Copy #1758618351420 50 / 128 Palette Type * Ent…" at bounding box center [217, 138] width 354 height 192
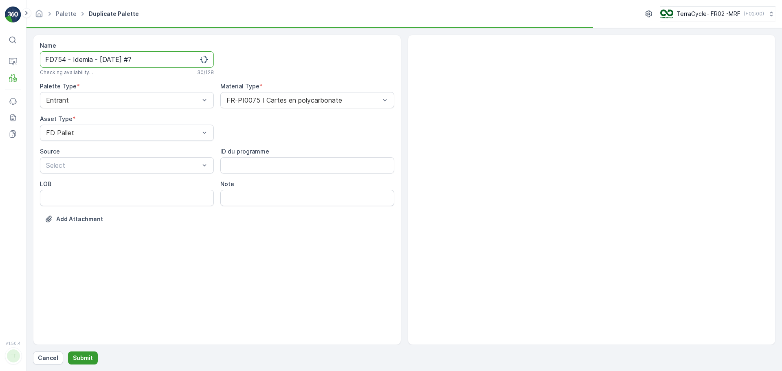
type input "FD754 - Idemia - [DATE] #7"
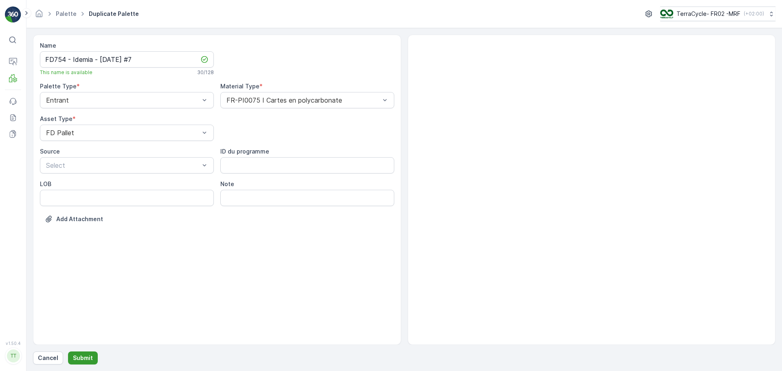
click at [90, 358] on p "Submit" at bounding box center [83, 358] width 20 height 8
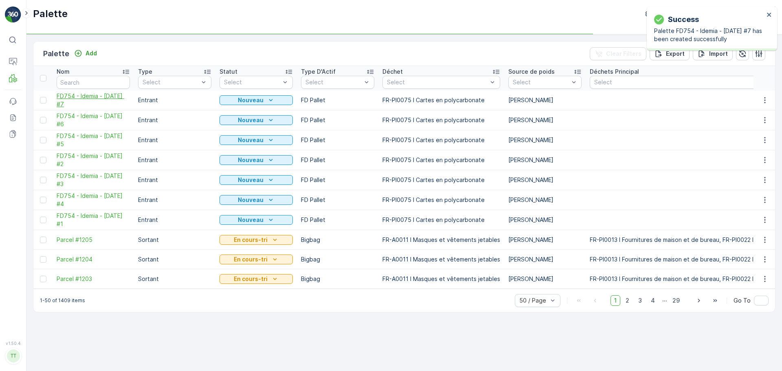
click at [83, 101] on span "FD754 - Idemia - [DATE] #7" at bounding box center [93, 100] width 73 height 16
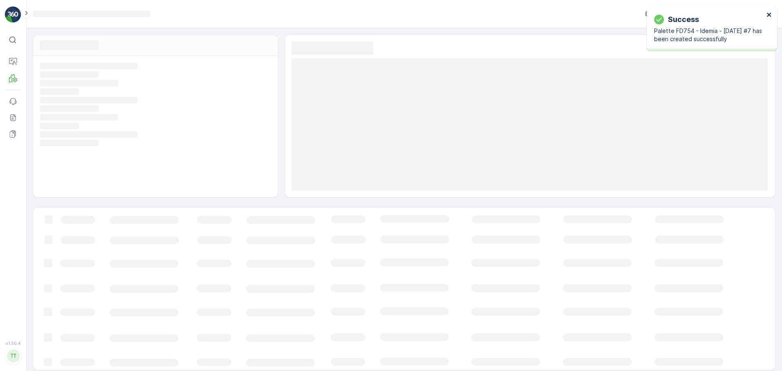
click at [768, 16] on icon "close" at bounding box center [769, 15] width 4 height 4
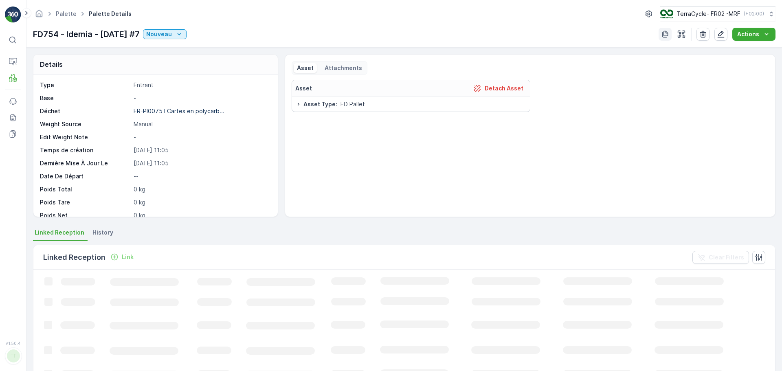
click at [667, 32] on icon "button" at bounding box center [665, 34] width 6 height 7
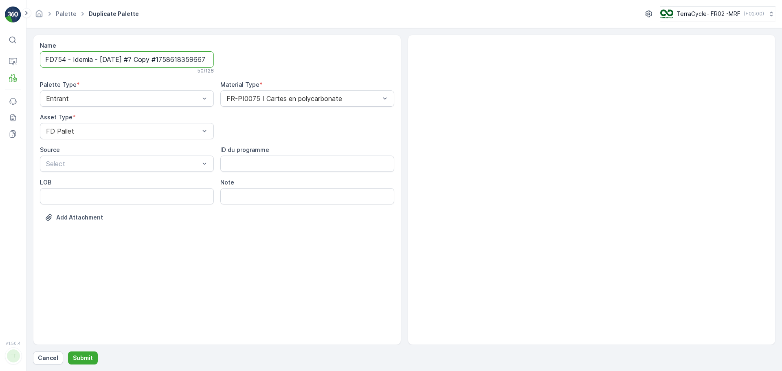
scroll to position [0, 12]
drag, startPoint x: 138, startPoint y: 59, endPoint x: 295, endPoint y: 88, distance: 159.8
click at [283, 73] on div "Name FD754 - Idemia - [DATE] #7 Copy #1758618359667 50 / 128 Palette Type * Ent…" at bounding box center [217, 138] width 354 height 192
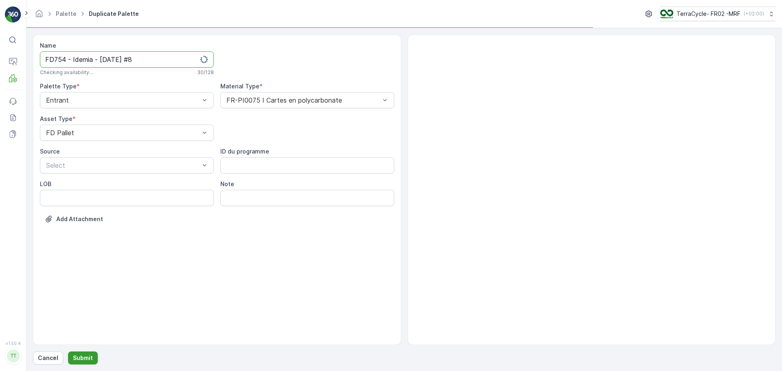
type input "FD754 - Idemia - [DATE] #8"
click at [83, 359] on p "Submit" at bounding box center [83, 358] width 20 height 8
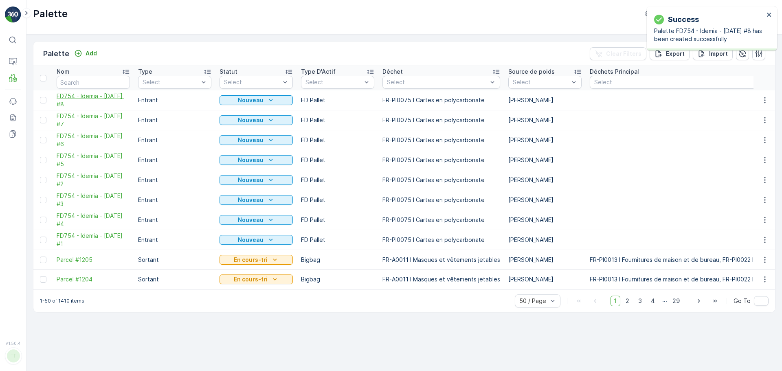
click at [94, 98] on span "FD754 - Idemia - [DATE] #8" at bounding box center [93, 100] width 73 height 16
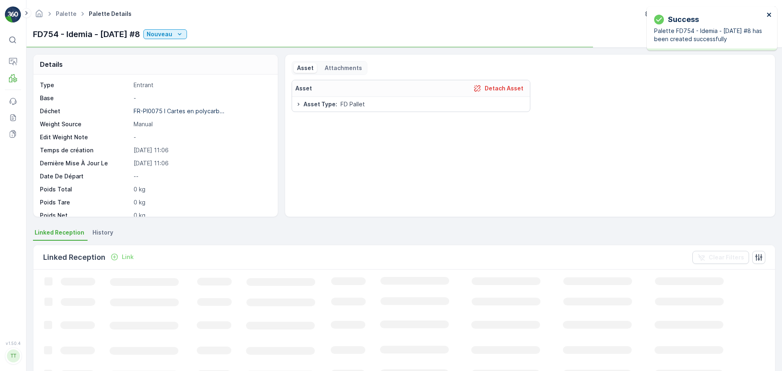
click at [769, 16] on icon "close" at bounding box center [770, 14] width 6 height 7
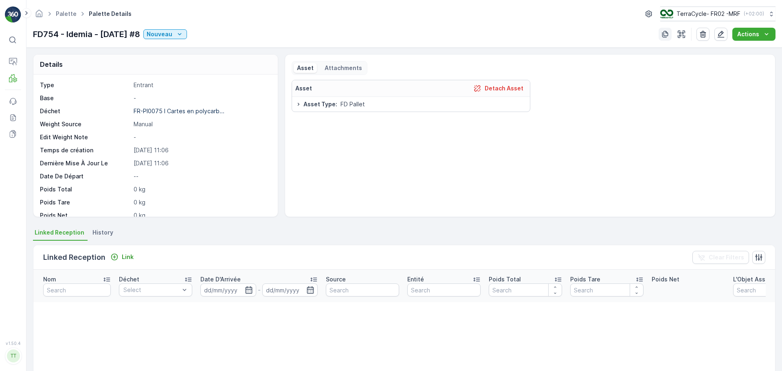
click at [667, 34] on icon "button" at bounding box center [665, 34] width 8 height 8
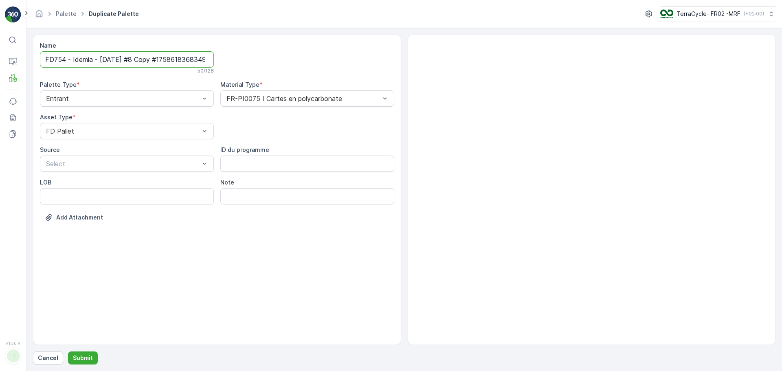
scroll to position [0, 13]
drag, startPoint x: 138, startPoint y: 62, endPoint x: 416, endPoint y: 62, distance: 277.8
click at [413, 62] on div "Name FD754 - Idemia - [DATE] #8 Copy #1758618368349 50 / 128 Palette Type * Ent…" at bounding box center [404, 190] width 742 height 310
type input "FD754 - Idemia - [DATE] #9"
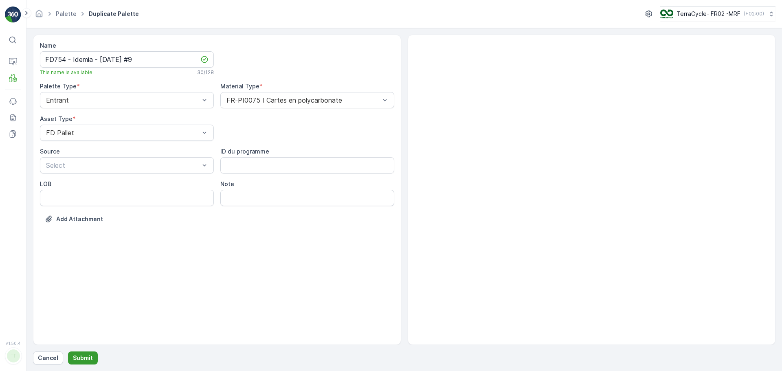
click at [84, 358] on p "Submit" at bounding box center [83, 358] width 20 height 8
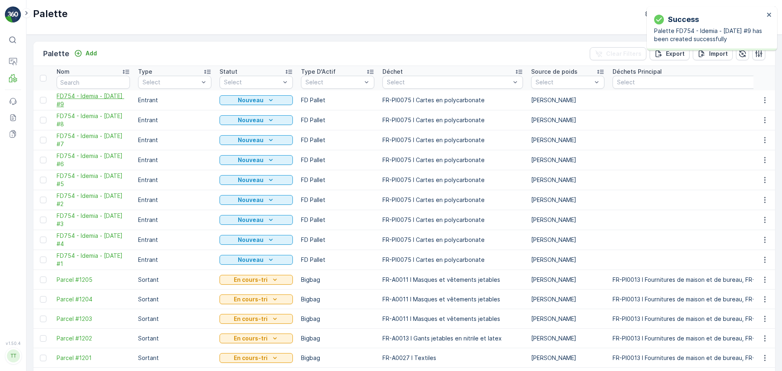
click at [91, 97] on span "FD754 - Idemia - [DATE] #9" at bounding box center [93, 100] width 73 height 16
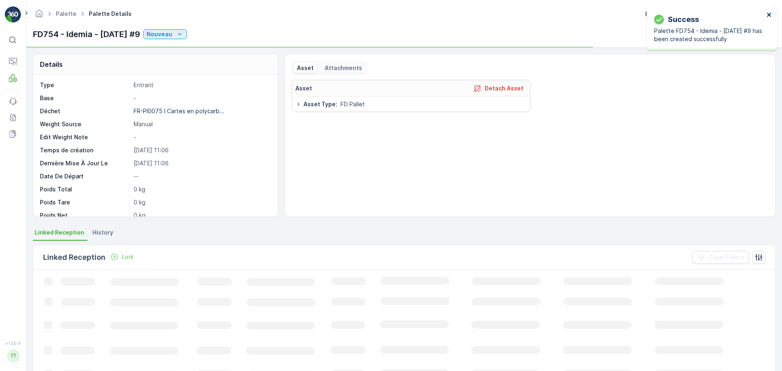
click at [770, 13] on icon "close" at bounding box center [769, 15] width 4 height 4
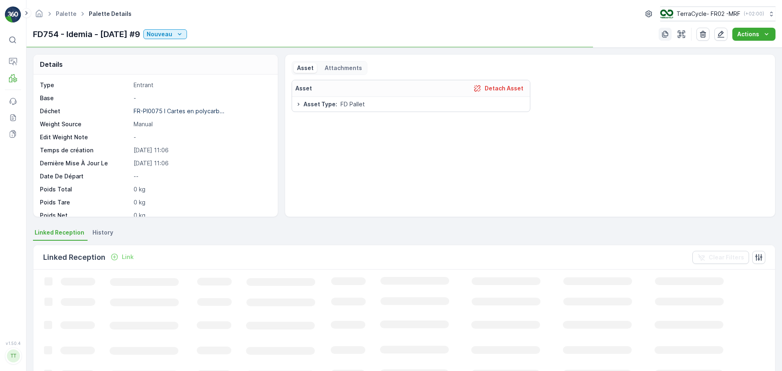
click at [668, 33] on icon "button" at bounding box center [665, 34] width 6 height 7
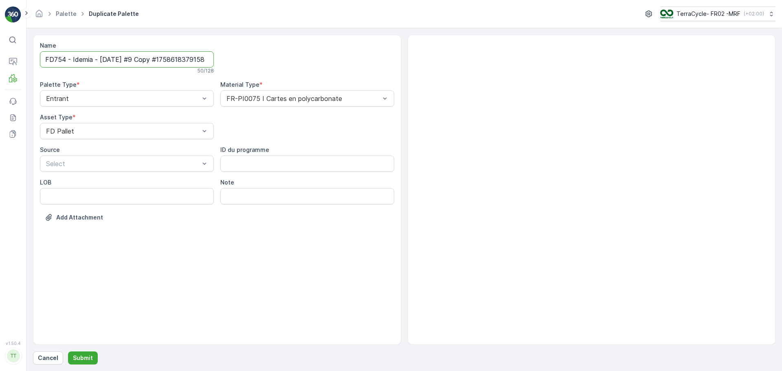
scroll to position [0, 11]
drag, startPoint x: 140, startPoint y: 60, endPoint x: 356, endPoint y: 89, distance: 217.4
click at [338, 80] on div "Name FD754 - Idemia - [DATE] #9 Copy #1758618379158 50 / 128 Palette Type * Ent…" at bounding box center [217, 138] width 354 height 192
type input "FD754 - Idemia - [DATE] #10"
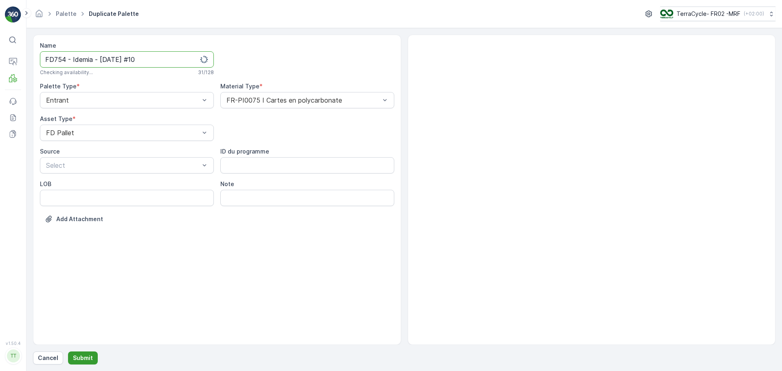
click at [84, 353] on button "Submit" at bounding box center [83, 357] width 30 height 13
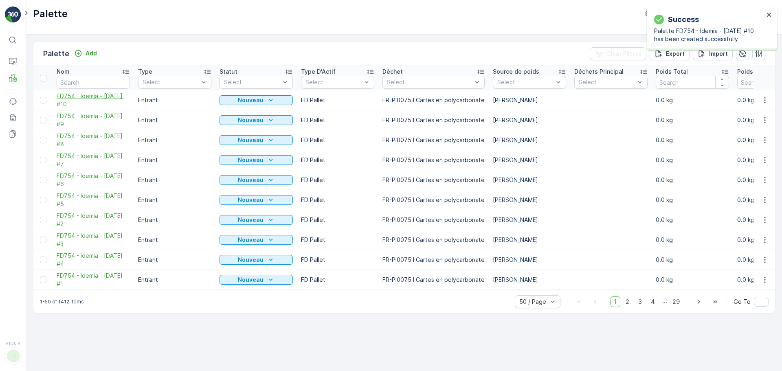
click at [66, 104] on span "FD754 - Idemia - [DATE] #10" at bounding box center [93, 100] width 73 height 16
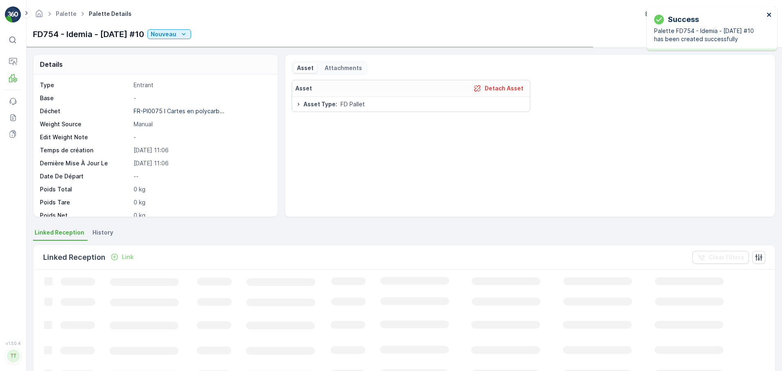
click at [769, 13] on icon "close" at bounding box center [770, 14] width 6 height 7
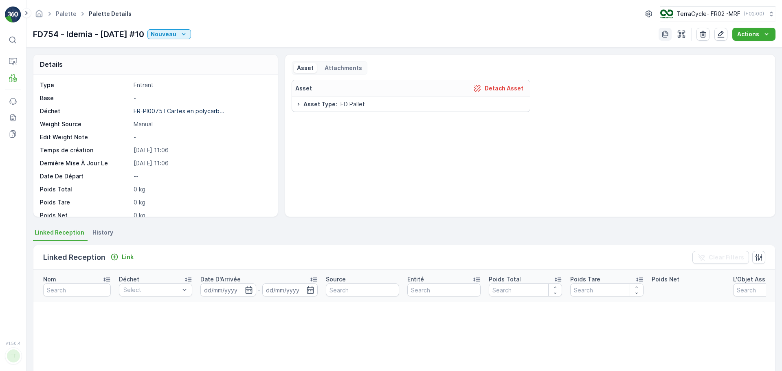
click at [663, 33] on icon "button" at bounding box center [665, 34] width 6 height 7
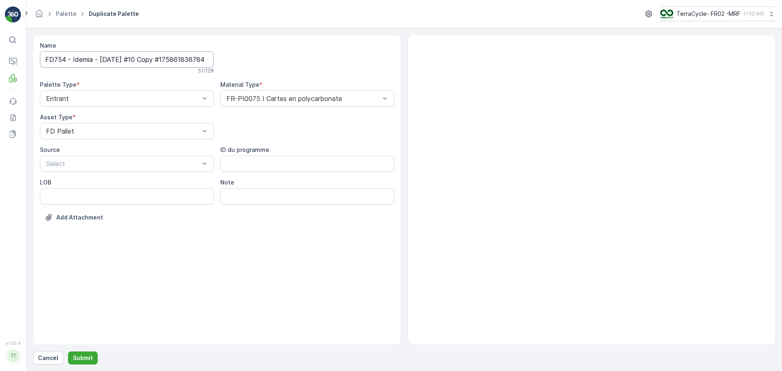
scroll to position [0, 15]
drag, startPoint x: 144, startPoint y: 61, endPoint x: 439, endPoint y: 89, distance: 296.6
click at [432, 89] on div "Name FD754 - Idemia - [DATE] #10 Copy #1758618387845 51 / 128 Palette Type * En…" at bounding box center [404, 190] width 742 height 310
type input "FD754 - Idemia - [DATE] #11"
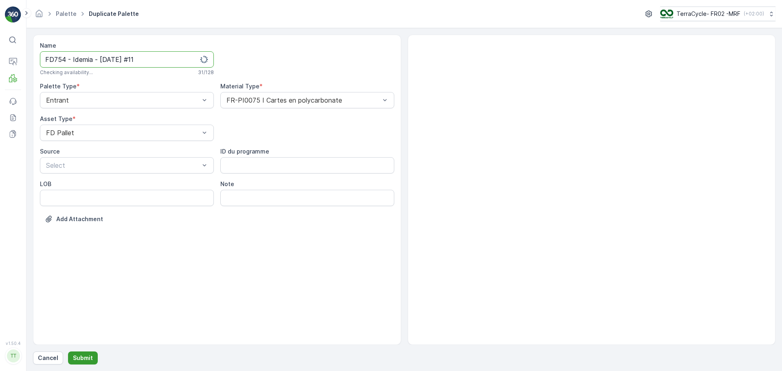
click at [92, 357] on button "Submit" at bounding box center [83, 357] width 30 height 13
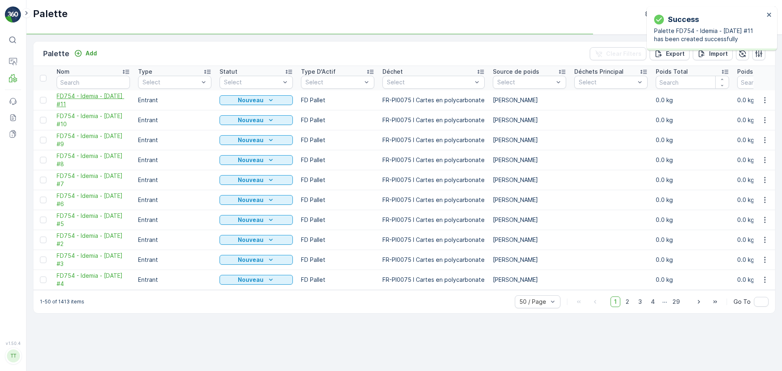
click at [75, 102] on span "FD754 - Idemia - [DATE] #11" at bounding box center [93, 100] width 73 height 16
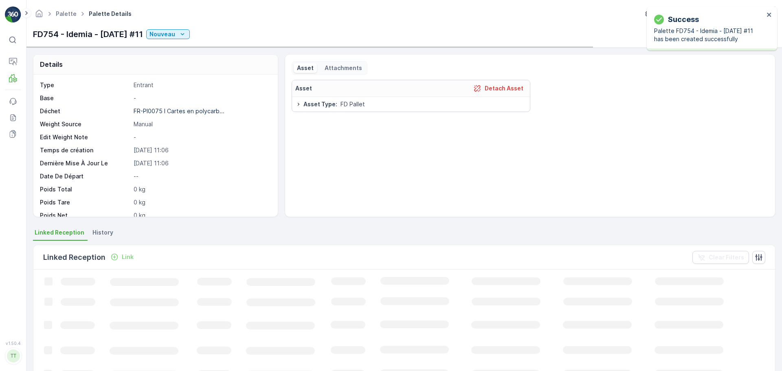
click at [766, 15] on div "Success Palette FD754 - Idemia - [DATE] #11 has been created successfully" at bounding box center [709, 28] width 115 height 34
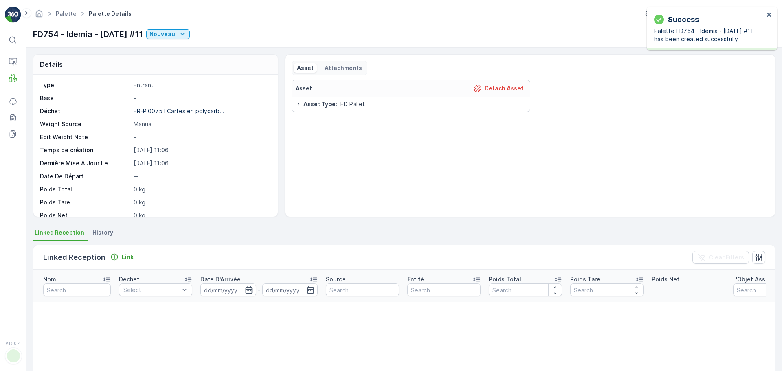
click at [764, 16] on div "Success Palette FD754 - Idemia - [DATE] #11 has been created successfully" at bounding box center [709, 28] width 115 height 34
click at [767, 16] on icon "close" at bounding box center [770, 14] width 6 height 7
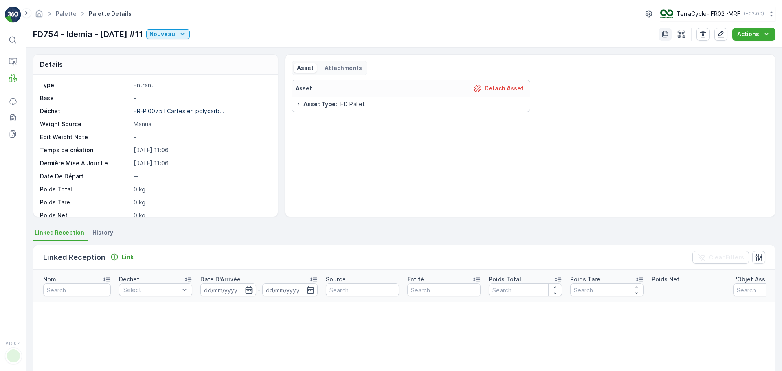
click at [661, 33] on button "button" at bounding box center [665, 34] width 13 height 13
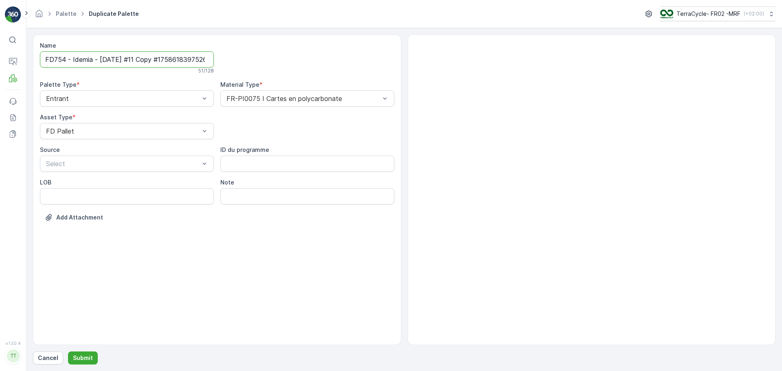
click at [138, 59] on input "FD754 - Idemia - [DATE] #11 Copy #1758618397526" at bounding box center [127, 59] width 174 height 16
drag, startPoint x: 143, startPoint y: 59, endPoint x: 393, endPoint y: 92, distance: 252.6
click at [393, 92] on div "Name FD754 - Idemia - [DATE] #11 Copy #1758618397526 51 / 128 Palette Type * En…" at bounding box center [217, 138] width 354 height 192
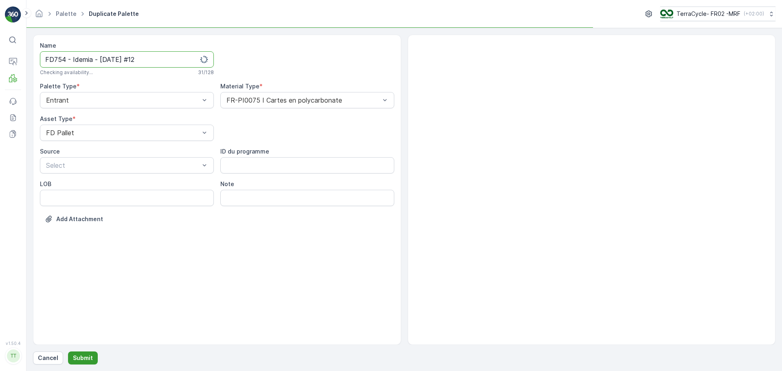
type input "FD754 - Idemia - [DATE] #12"
click at [88, 356] on p "Submit" at bounding box center [83, 358] width 20 height 8
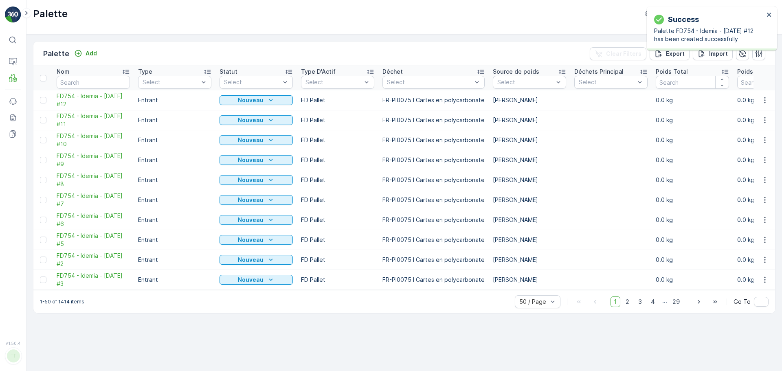
click at [73, 109] on td "FD754 - Idemia - [DATE] #12" at bounding box center [93, 100] width 81 height 20
click at [87, 99] on span "FD754 - Idemia - [DATE] #12" at bounding box center [93, 100] width 73 height 16
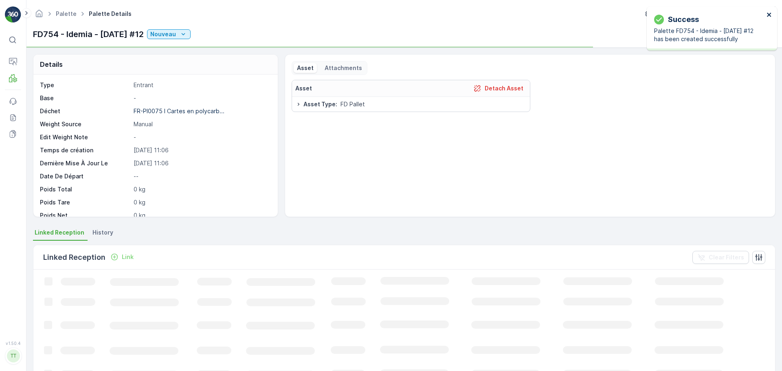
click at [771, 14] on icon "close" at bounding box center [770, 14] width 6 height 7
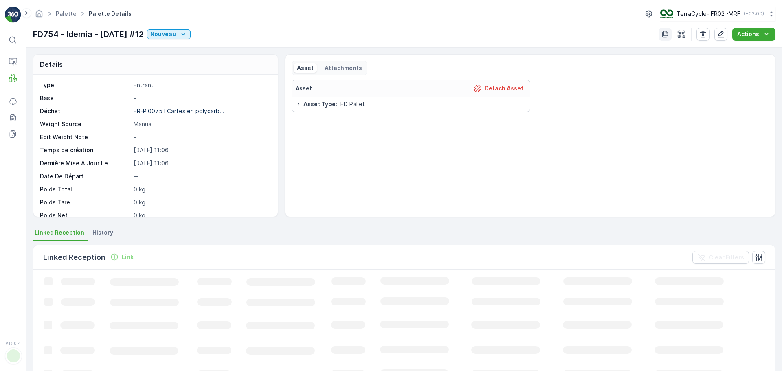
click at [666, 33] on icon "button" at bounding box center [665, 34] width 8 height 8
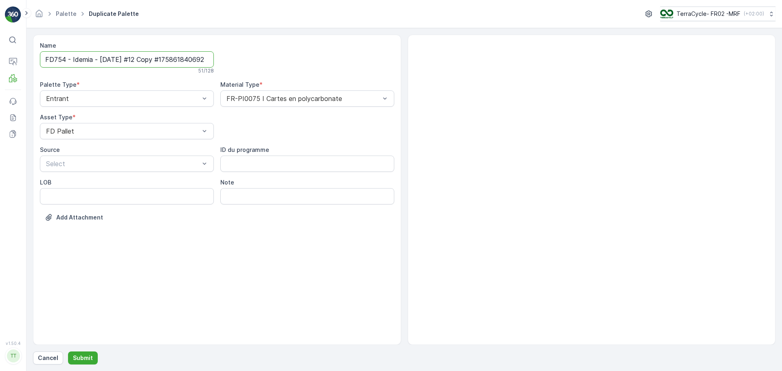
scroll to position [0, 15]
drag, startPoint x: 143, startPoint y: 59, endPoint x: 395, endPoint y: 79, distance: 252.8
click at [387, 77] on div "Name FD754 - Idemia - [DATE] #12 Copy #1758618406925 51 / 128 Palette Type * En…" at bounding box center [217, 138] width 354 height 192
type input "FD754 - Idemia - [DATE] #13"
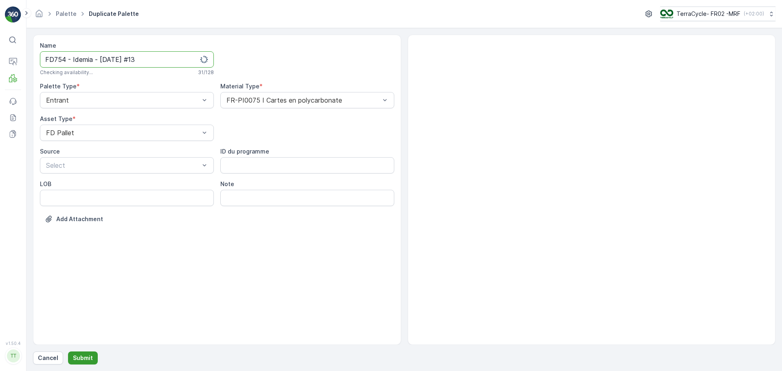
click at [70, 355] on button "Submit" at bounding box center [83, 357] width 30 height 13
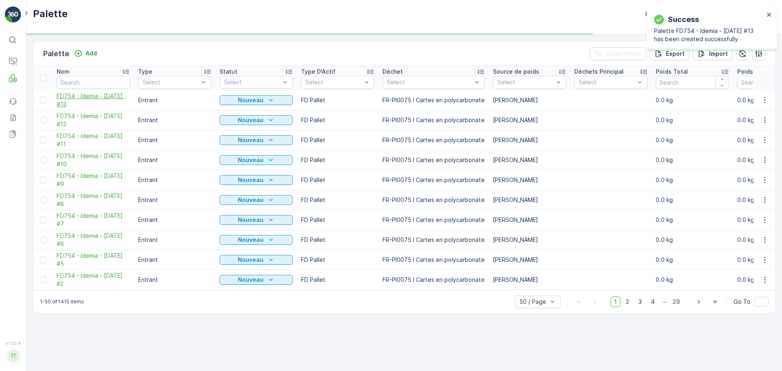
click at [89, 92] on span "FD754 - Idemia - [DATE] #13" at bounding box center [93, 100] width 73 height 16
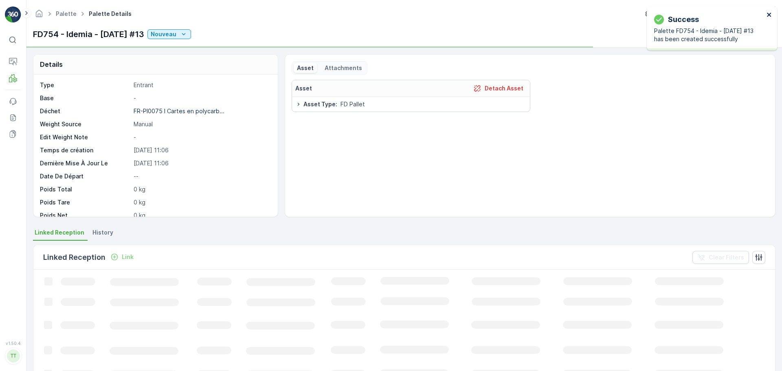
click at [768, 14] on icon "close" at bounding box center [770, 14] width 6 height 7
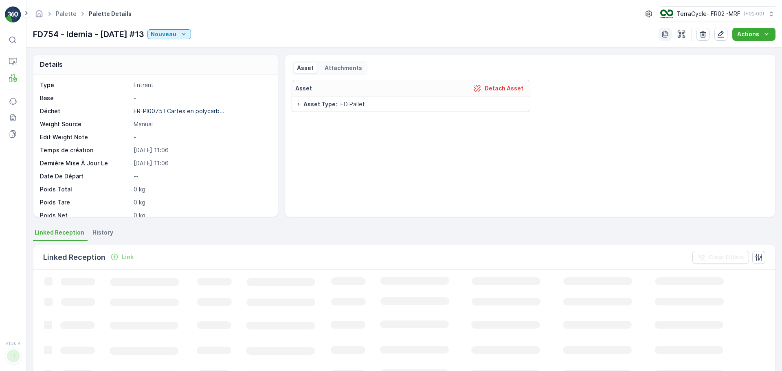
click at [665, 31] on icon "button" at bounding box center [665, 34] width 6 height 7
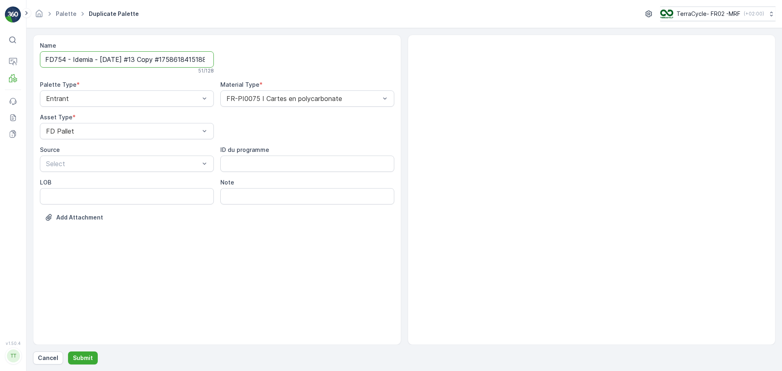
scroll to position [0, 13]
drag, startPoint x: 141, startPoint y: 60, endPoint x: 479, endPoint y: 71, distance: 337.8
click at [474, 70] on div "Name FD754 - Idemia - [DATE] #13 Copy #1758618415188 51 / 128 Palette Type * En…" at bounding box center [404, 190] width 742 height 310
type input "FD754 - Idemia - [DATE] #14"
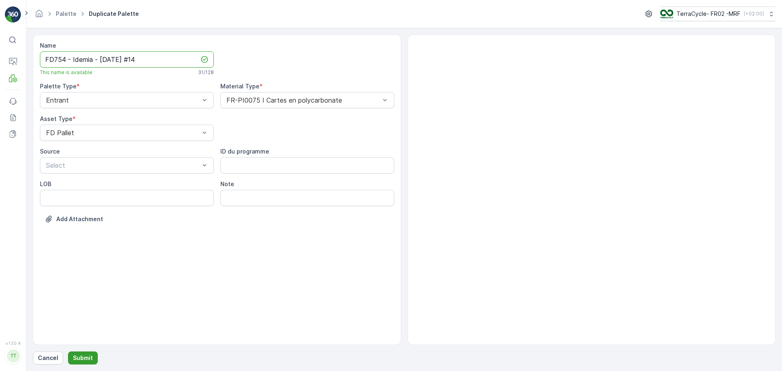
click at [75, 357] on p "Submit" at bounding box center [83, 358] width 20 height 8
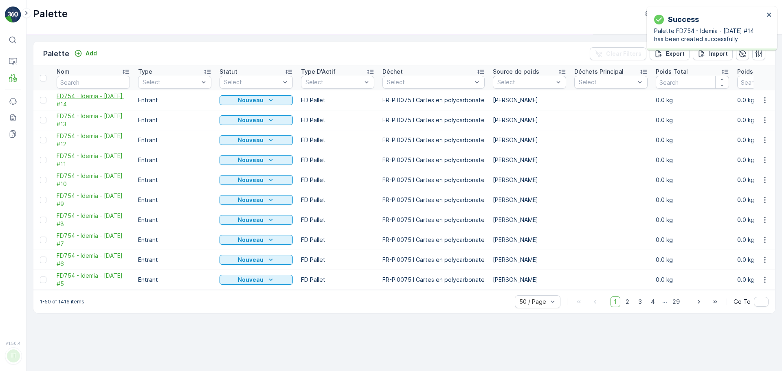
click at [93, 103] on span "FD754 - Idemia - [DATE] #14" at bounding box center [93, 100] width 73 height 16
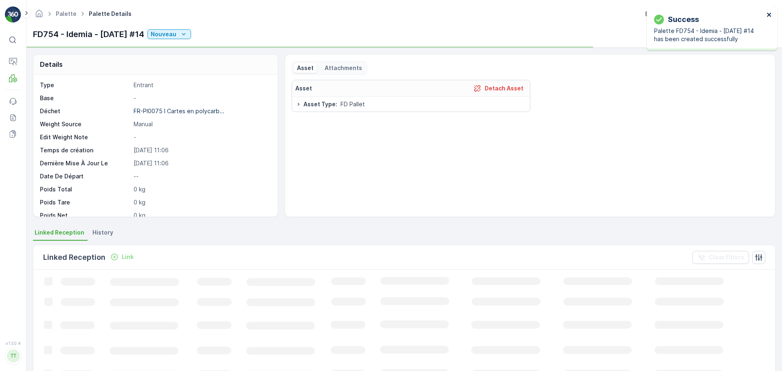
click at [769, 15] on icon "close" at bounding box center [769, 15] width 4 height 4
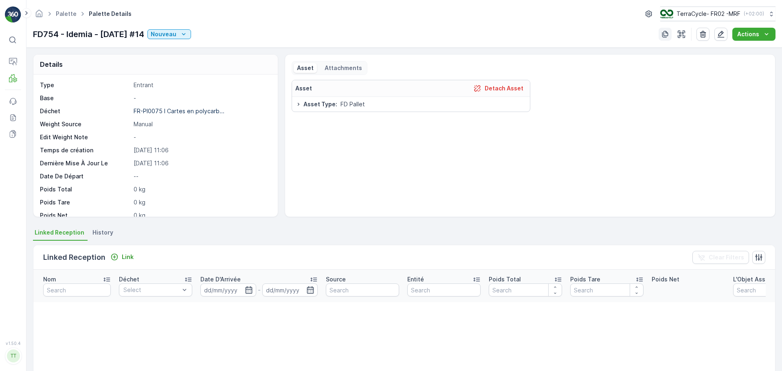
click at [665, 33] on icon "button" at bounding box center [665, 34] width 6 height 7
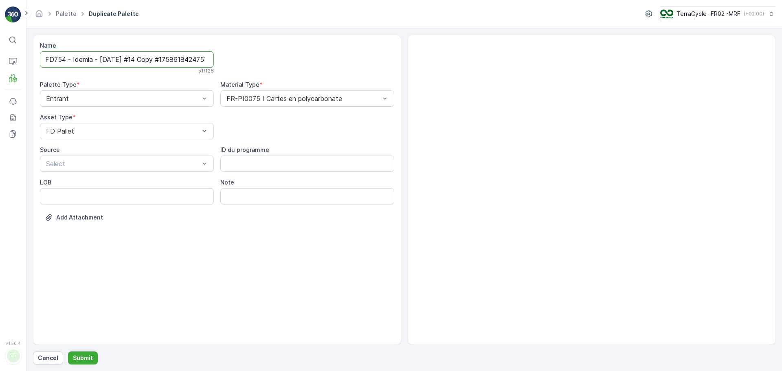
scroll to position [0, 15]
drag, startPoint x: 143, startPoint y: 59, endPoint x: 382, endPoint y: 79, distance: 239.9
click at [382, 79] on div "Name FD754 - Idemia - [DATE] #14 Copy #1758618424757 51 / 128 Palette Type * En…" at bounding box center [217, 138] width 354 height 192
type input "FD754 - Idemia - [DATE] #15"
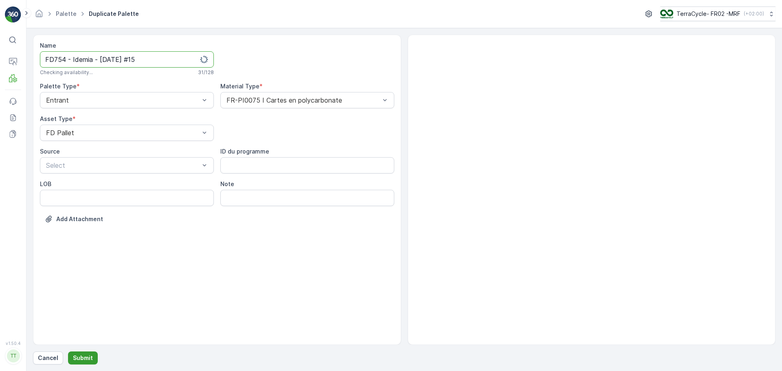
click at [84, 362] on button "Submit" at bounding box center [83, 357] width 30 height 13
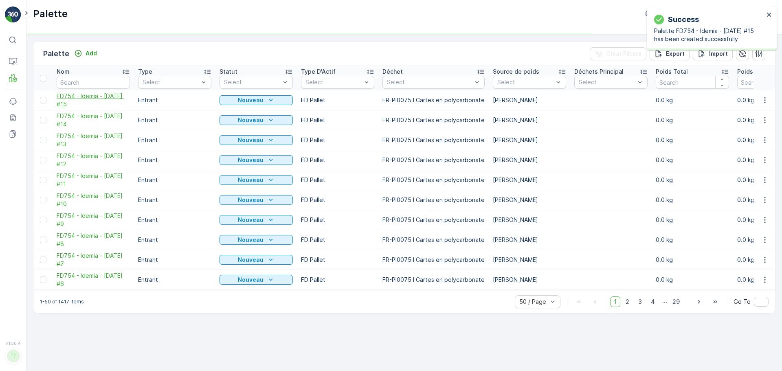
click at [92, 92] on span "FD754 - Idemia - [DATE] #15" at bounding box center [93, 100] width 73 height 16
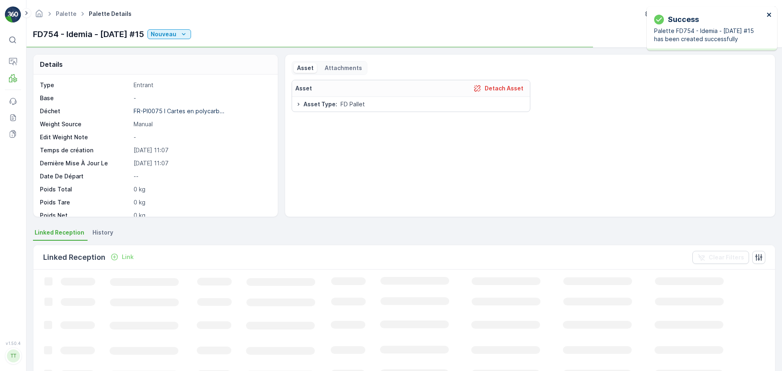
click at [767, 18] on button "close" at bounding box center [770, 15] width 6 height 8
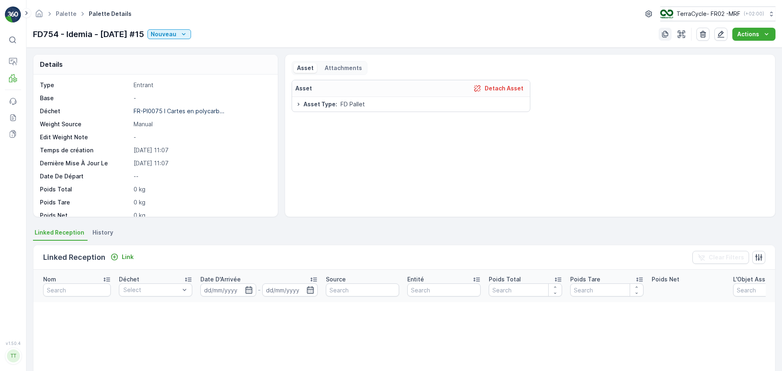
click at [666, 34] on icon "button" at bounding box center [665, 34] width 8 height 8
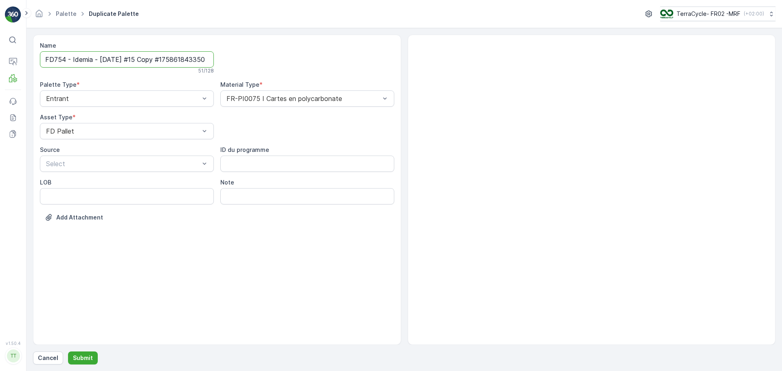
scroll to position [0, 15]
drag, startPoint x: 142, startPoint y: 59, endPoint x: 308, endPoint y: 68, distance: 166.0
click at [307, 68] on div "Name FD754 - Idemia - [DATE] #15 Copy #1758618433503 51 / 128 Palette Type * En…" at bounding box center [217, 138] width 354 height 192
type input "FD754 - Idemia - [DATE] #16"
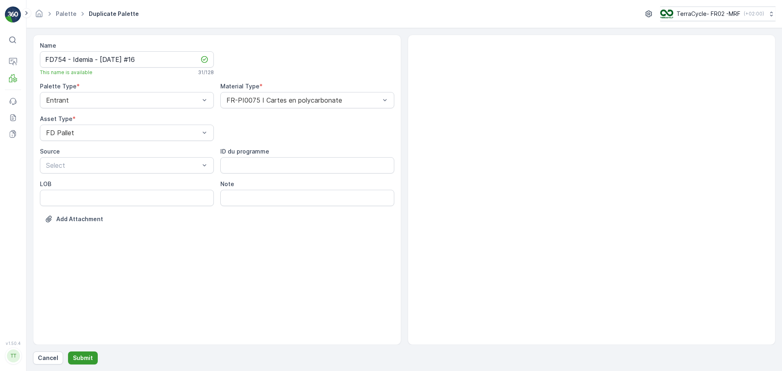
click at [76, 362] on button "Submit" at bounding box center [83, 357] width 30 height 13
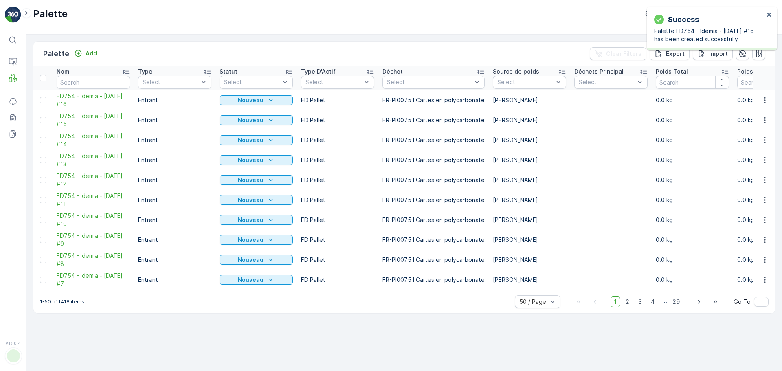
click at [74, 102] on span "FD754 - Idemia - [DATE] #16" at bounding box center [93, 100] width 73 height 16
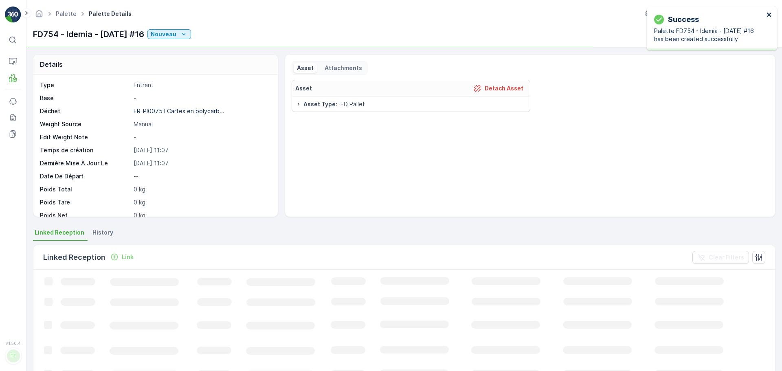
click at [770, 17] on icon "close" at bounding box center [770, 14] width 6 height 7
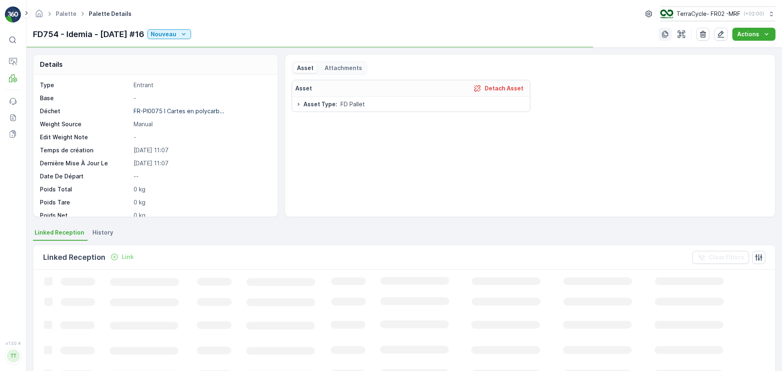
click at [660, 31] on button "button" at bounding box center [665, 34] width 13 height 13
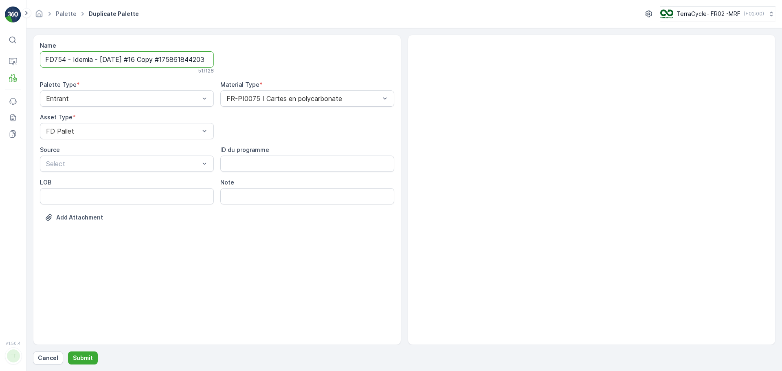
scroll to position [0, 16]
drag, startPoint x: 143, startPoint y: 61, endPoint x: 471, endPoint y: 81, distance: 328.9
click at [465, 80] on div "Name FD754 - Idemia - [DATE] #16 Copy #1758618442034 51 / 128 Palette Type * En…" at bounding box center [404, 190] width 742 height 310
type input "FD754 - Idemia - [DATE] #17"
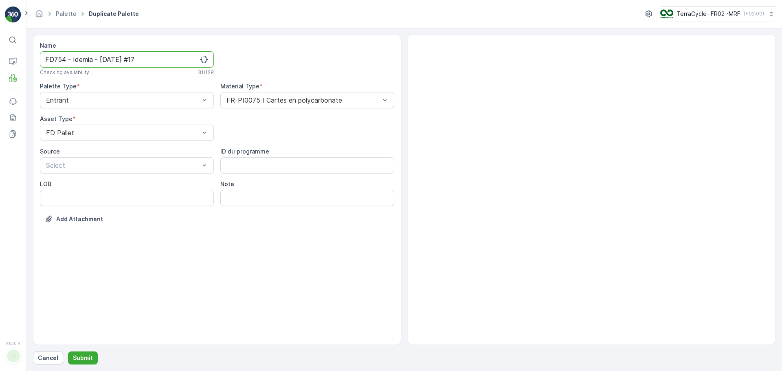
click at [62, 354] on div "Cancel Submit" at bounding box center [404, 357] width 742 height 13
click at [74, 362] on button "Submit" at bounding box center [83, 357] width 30 height 13
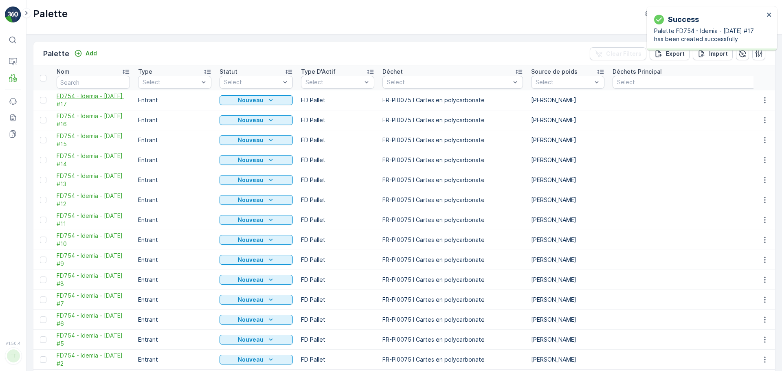
click at [84, 105] on span "FD754 - Idemia - [DATE] #17" at bounding box center [93, 100] width 73 height 16
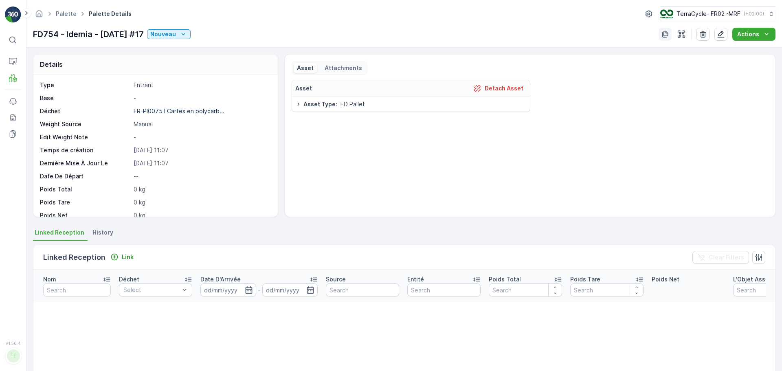
click at [665, 33] on icon "button" at bounding box center [665, 34] width 8 height 8
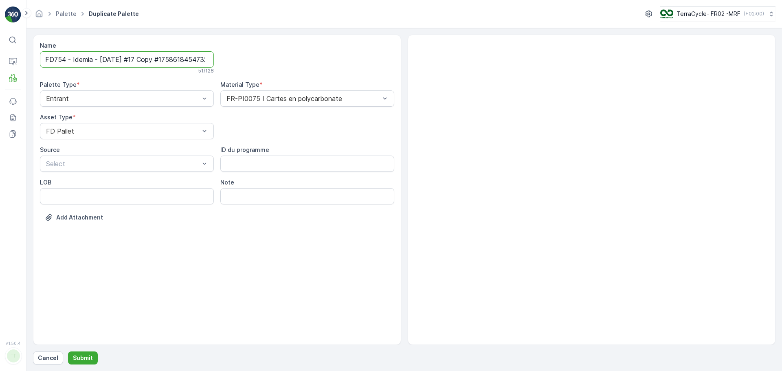
scroll to position [0, 15]
drag, startPoint x: 143, startPoint y: 60, endPoint x: 428, endPoint y: 52, distance: 285.2
click at [428, 52] on div "Name FD754 - Idemia - [DATE] #17 Copy #1758618454732 51 / 128 Palette Type * En…" at bounding box center [404, 190] width 742 height 310
type input "FD754 - Idemia - [DATE] #18"
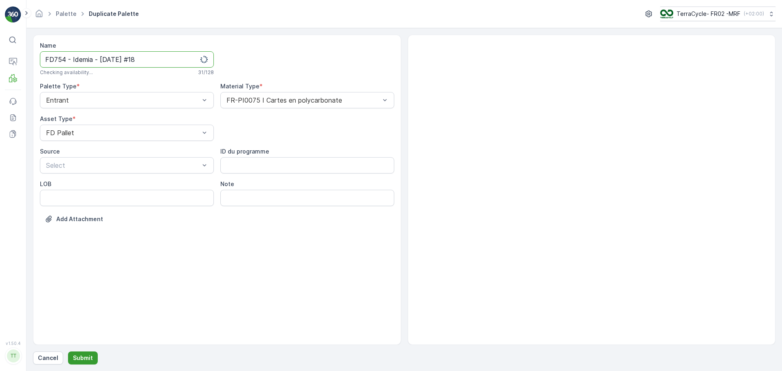
click at [89, 357] on p "Submit" at bounding box center [83, 358] width 20 height 8
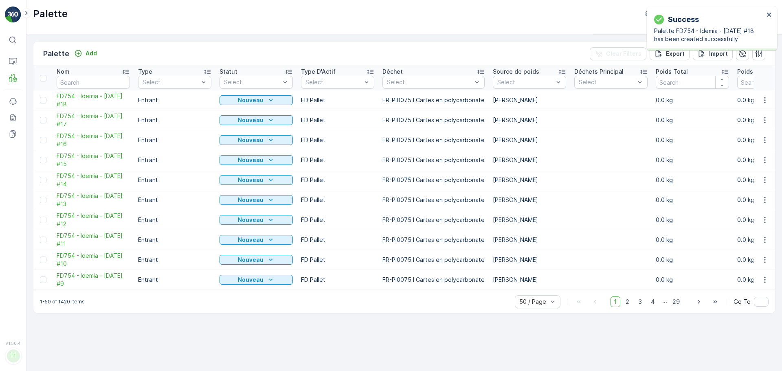
click at [62, 110] on td "FD754 - Idemia - [DATE] #17" at bounding box center [93, 120] width 81 height 20
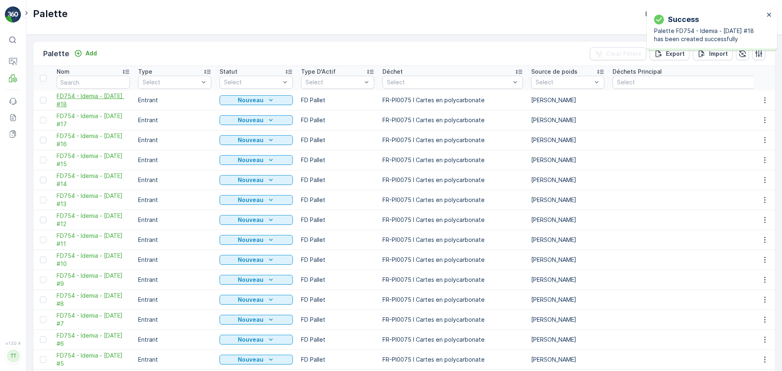
click at [73, 101] on span "FD754 - Idemia - [DATE] #18" at bounding box center [93, 100] width 73 height 16
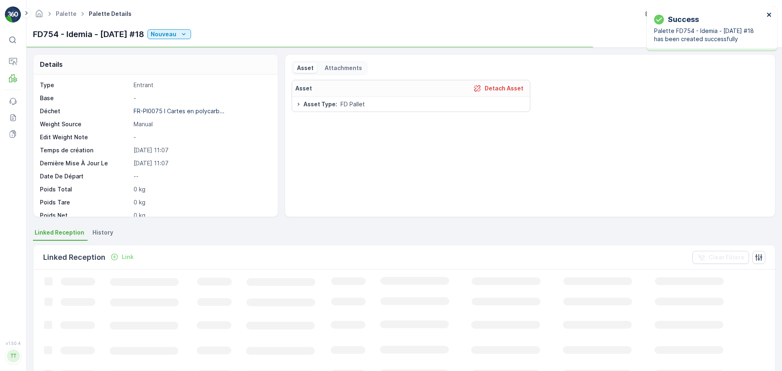
click at [769, 13] on icon "close" at bounding box center [770, 14] width 6 height 7
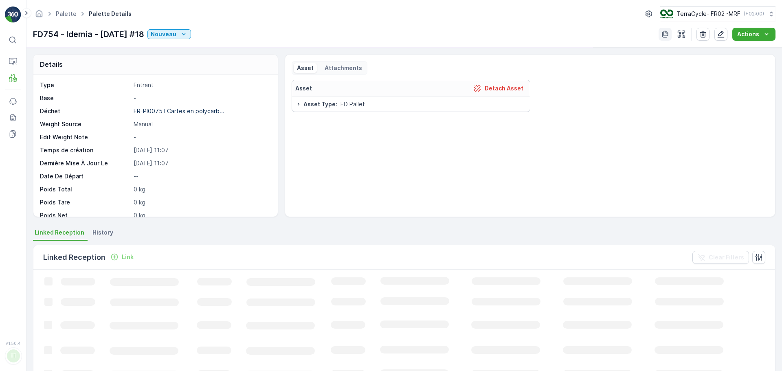
click at [663, 34] on icon "button" at bounding box center [665, 34] width 6 height 7
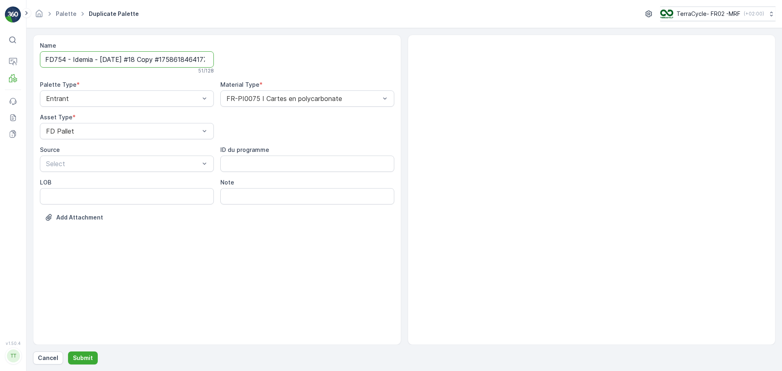
scroll to position [0, 14]
drag, startPoint x: 145, startPoint y: 59, endPoint x: 382, endPoint y: 53, distance: 237.6
click at [382, 53] on div "Name FD754 - Idemia - [DATE] #18 Copy #1758618464177 51 / 128 Palette Type * En…" at bounding box center [217, 138] width 354 height 192
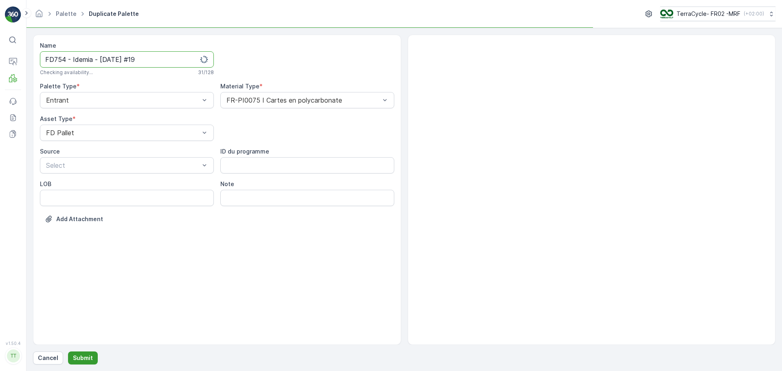
type input "FD754 - Idemia - [DATE] #19"
click at [89, 358] on p "Submit" at bounding box center [83, 358] width 20 height 8
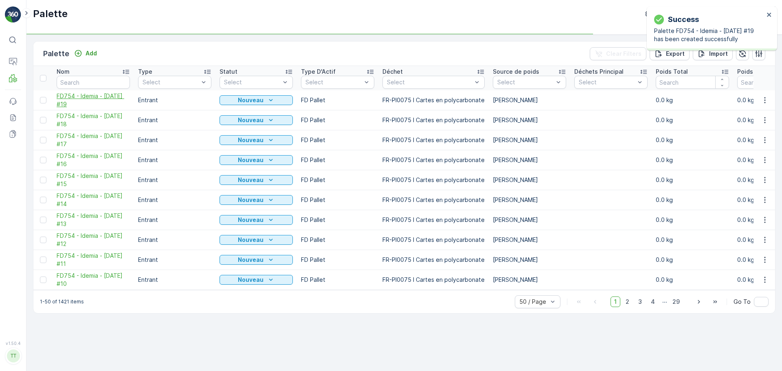
click at [82, 98] on span "FD754 - Idemia - [DATE] #19" at bounding box center [93, 100] width 73 height 16
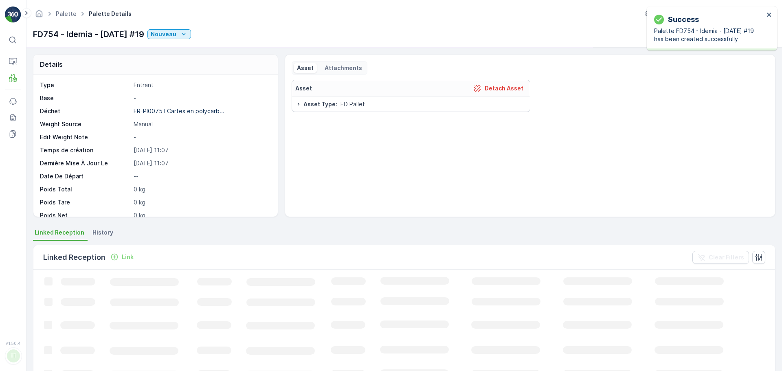
click at [772, 13] on div "Success Palette FD754 - Idemia - [DATE] #19 has been created successfully" at bounding box center [712, 29] width 130 height 44
click at [769, 14] on icon "close" at bounding box center [769, 15] width 4 height 4
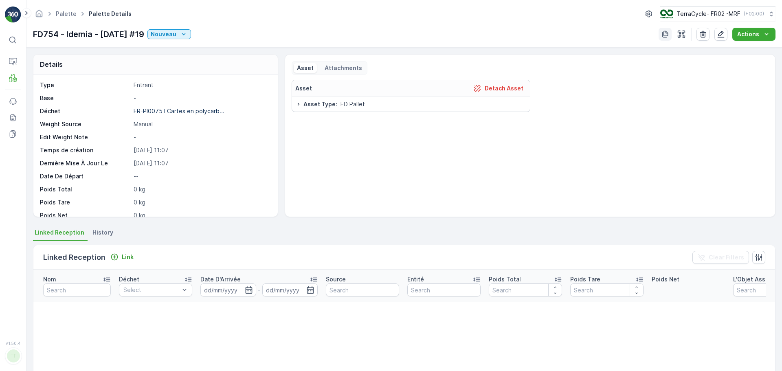
click at [666, 35] on icon "button" at bounding box center [665, 34] width 8 height 8
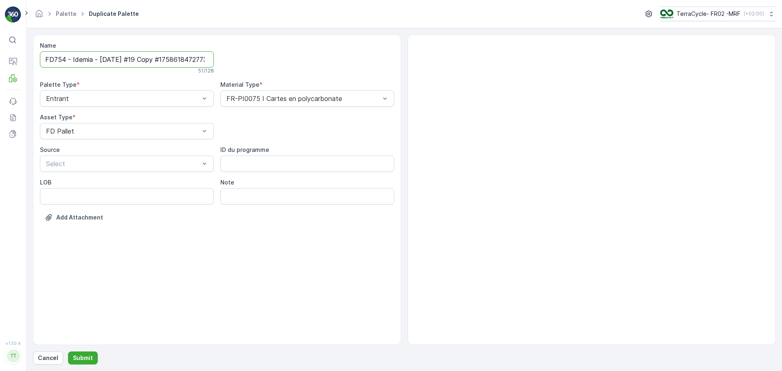
scroll to position [0, 15]
drag, startPoint x: 158, startPoint y: 63, endPoint x: 524, endPoint y: 59, distance: 366.6
click at [504, 63] on div "Name FD754 - Idemia - [DATE] #19 Copy #1758618472773 51 / 128 Palette Type * En…" at bounding box center [404, 190] width 742 height 310
type input "FD754 - Idemia - [DATE] #20"
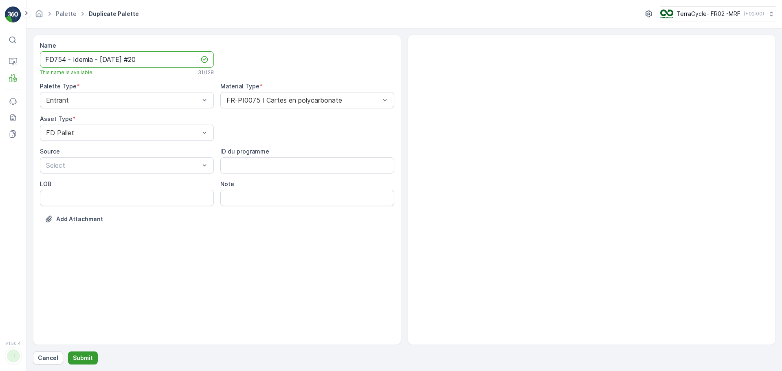
click at [86, 356] on p "Submit" at bounding box center [83, 358] width 20 height 8
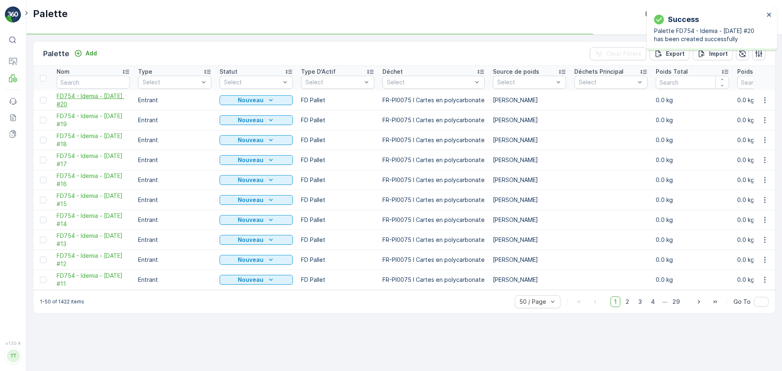
click at [84, 105] on span "FD754 - Idemia - [DATE] #20" at bounding box center [93, 100] width 73 height 16
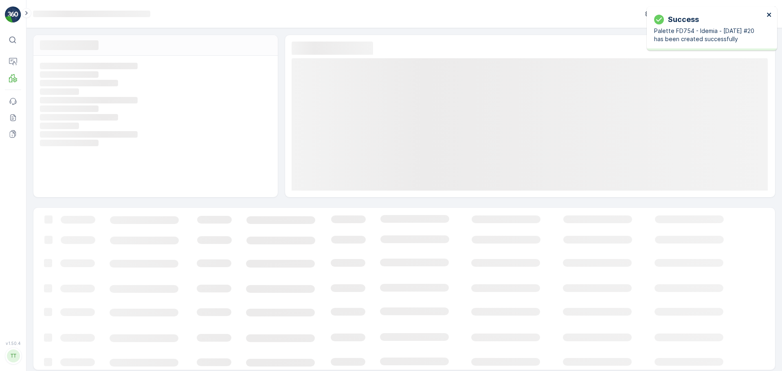
click at [770, 16] on icon "close" at bounding box center [769, 15] width 4 height 4
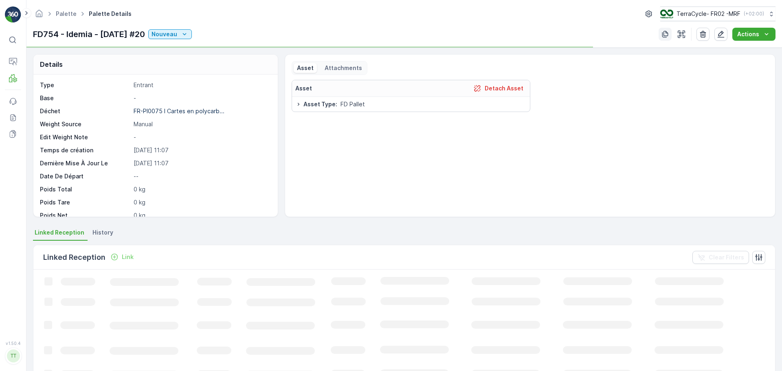
click at [666, 33] on icon "button" at bounding box center [665, 34] width 8 height 8
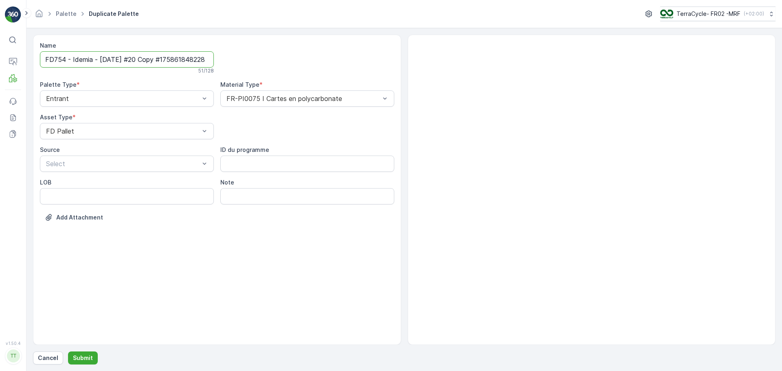
scroll to position [0, 16]
drag, startPoint x: 230, startPoint y: 72, endPoint x: 500, endPoint y: 92, distance: 270.8
click at [455, 98] on div "Name FD754 - Idemia - [DATE] #20 Copy #1758618482282 51 / 128 Palette Type * En…" at bounding box center [404, 190] width 742 height 310
type input "FD754 - Idemia - [DATE] #21"
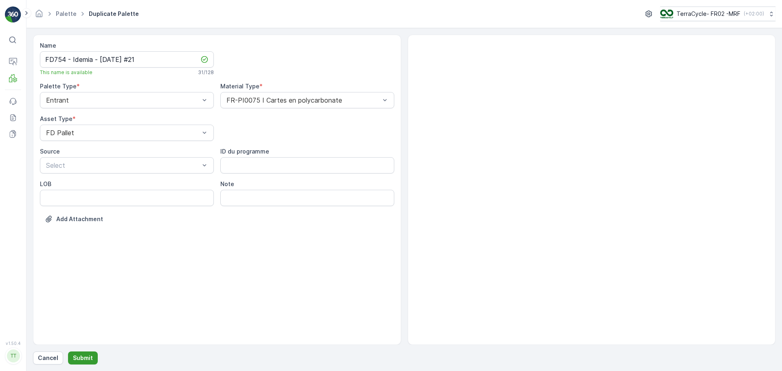
click at [83, 358] on p "Submit" at bounding box center [83, 358] width 20 height 8
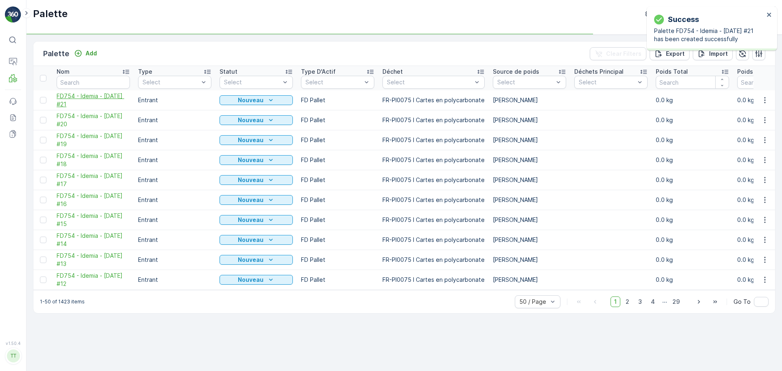
click at [90, 100] on span "FD754 - Idemia - [DATE] #21" at bounding box center [93, 100] width 73 height 16
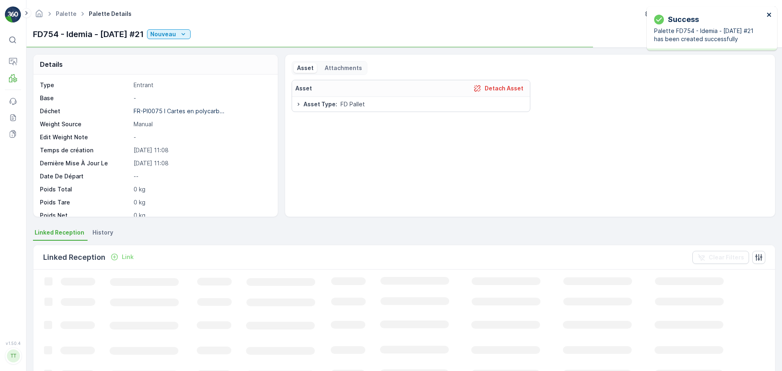
click at [769, 12] on icon "close" at bounding box center [770, 14] width 6 height 7
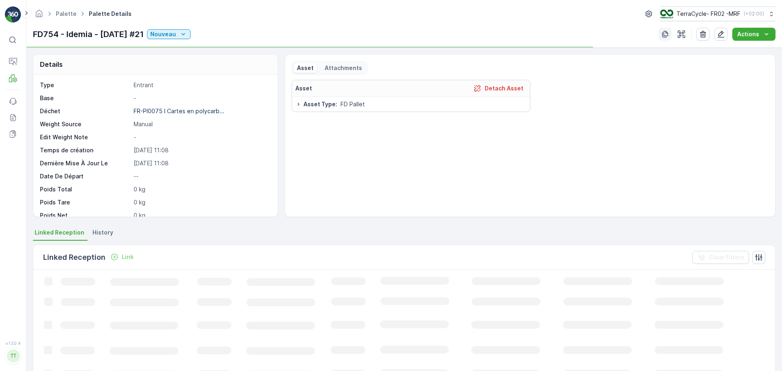
click at [668, 37] on icon "button" at bounding box center [665, 34] width 8 height 8
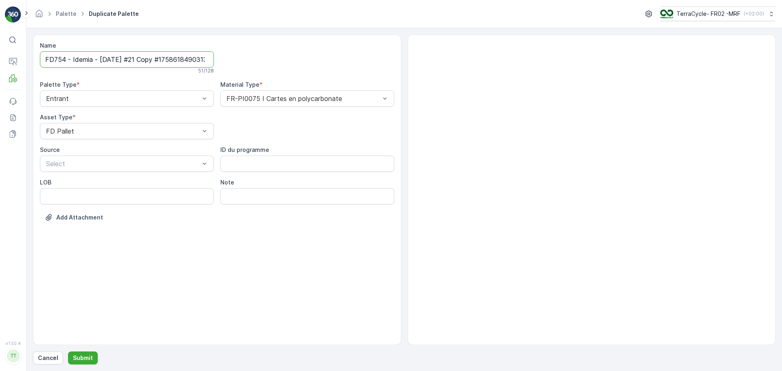
scroll to position [0, 15]
drag, startPoint x: 144, startPoint y: 62, endPoint x: 466, endPoint y: 95, distance: 323.1
click at [455, 94] on div "Name FD754 - Idemia - [DATE] #21 Copy #1758618490313 51 / 128 Palette Type * En…" at bounding box center [404, 190] width 742 height 310
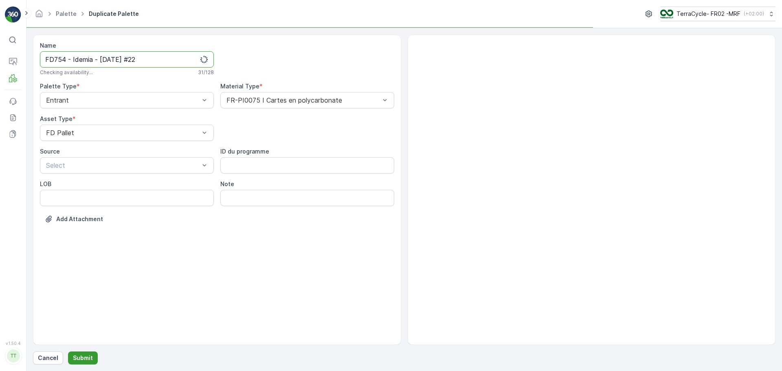
type input "FD754 - Idemia - [DATE] #22"
click at [81, 358] on p "Submit" at bounding box center [83, 358] width 20 height 8
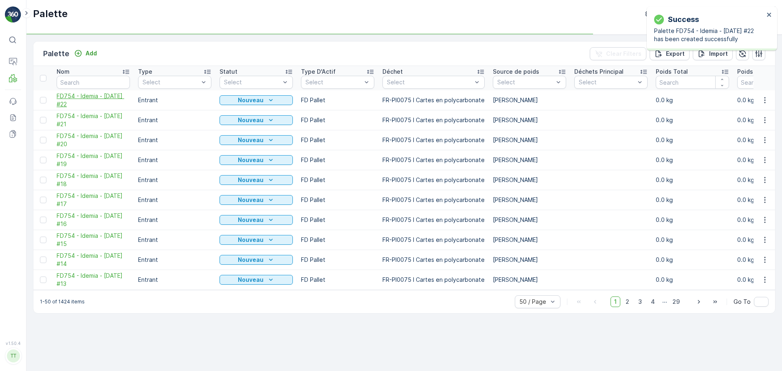
click at [90, 103] on span "FD754 - Idemia - [DATE] #22" at bounding box center [93, 100] width 73 height 16
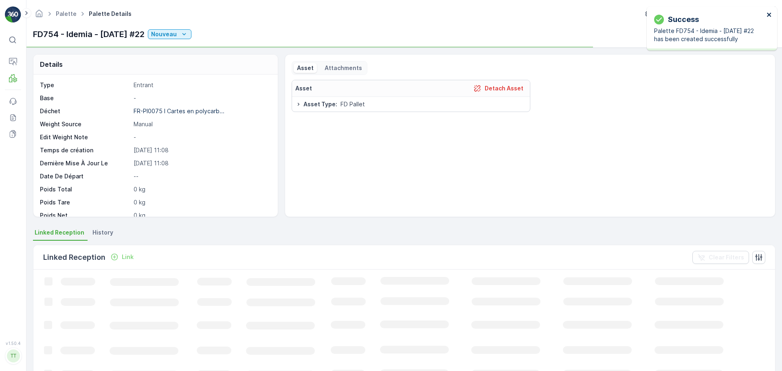
click at [769, 13] on icon "close" at bounding box center [770, 14] width 6 height 7
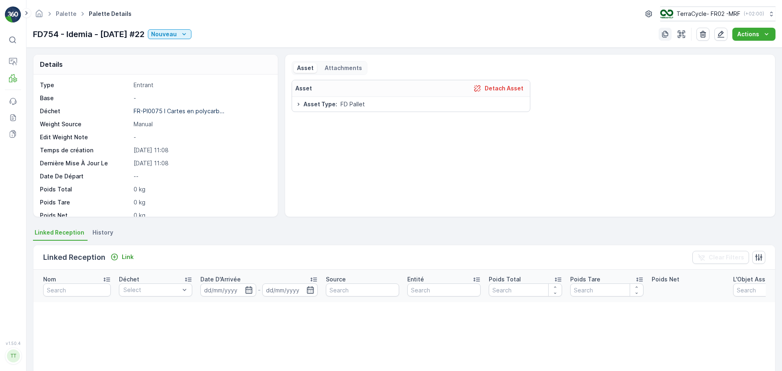
click at [666, 33] on icon "button" at bounding box center [665, 34] width 8 height 8
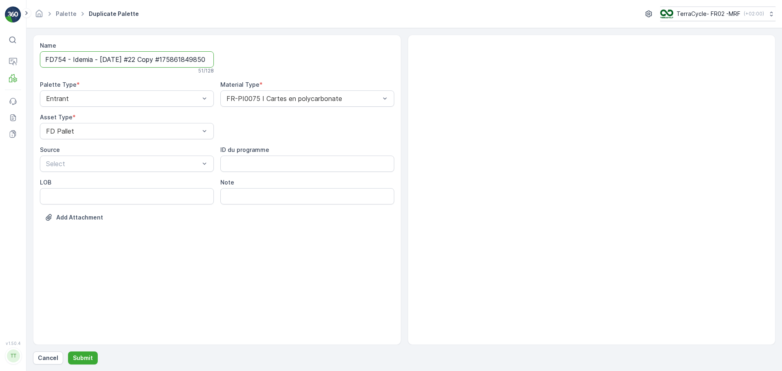
scroll to position [0, 16]
drag, startPoint x: 146, startPoint y: 59, endPoint x: 442, endPoint y: 91, distance: 297.4
click at [439, 91] on div "Name FD754 - Idemia - [DATE] #22 Copy #1758618498505 51 / 128 Palette Type * En…" at bounding box center [404, 190] width 742 height 310
type input "FD754 - Idemia - [DATE] #23"
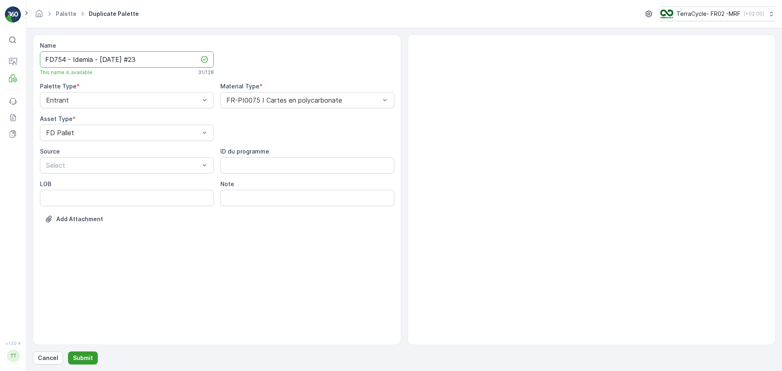
click at [87, 359] on p "Submit" at bounding box center [83, 358] width 20 height 8
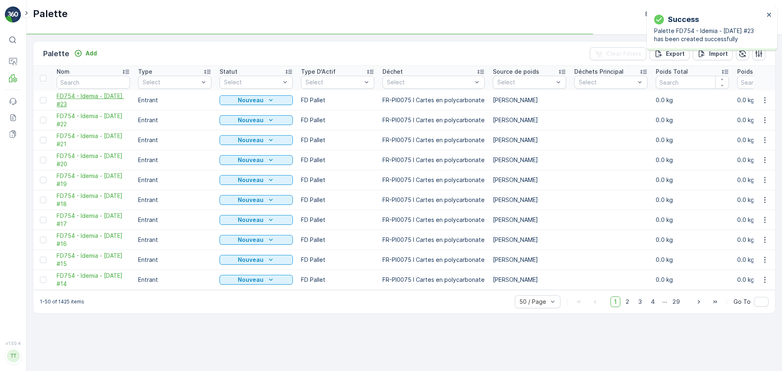
click at [94, 104] on span "FD754 - Idemia - [DATE] #23" at bounding box center [93, 100] width 73 height 16
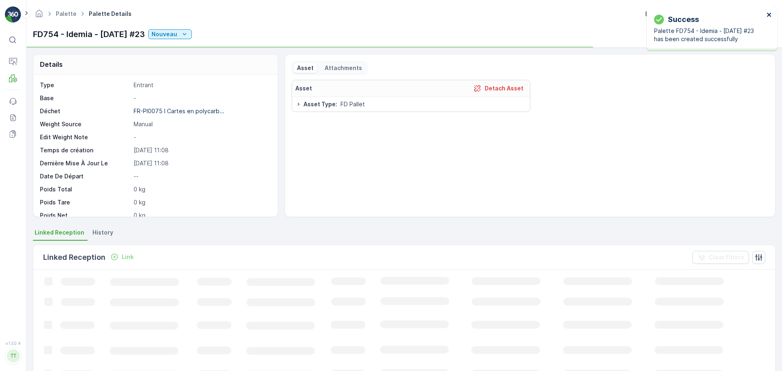
click at [771, 15] on icon "close" at bounding box center [770, 14] width 6 height 7
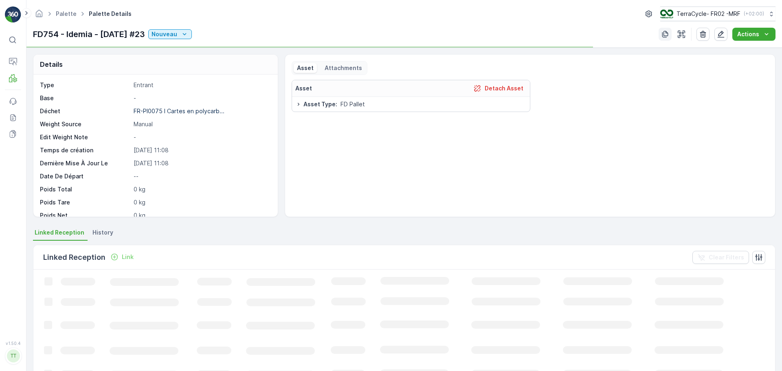
click at [666, 34] on icon "button" at bounding box center [665, 34] width 8 height 8
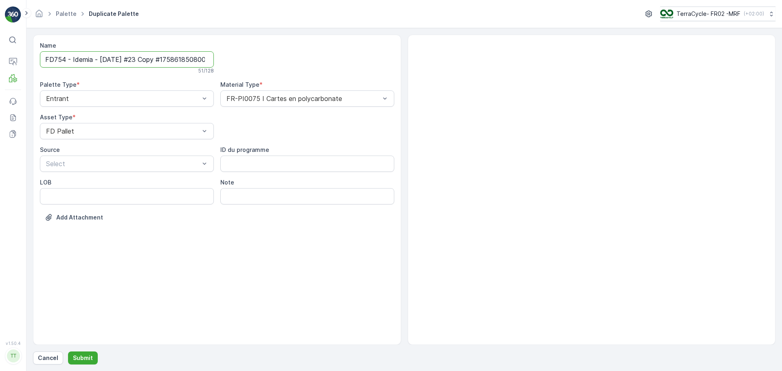
scroll to position [0, 15]
drag, startPoint x: 145, startPoint y: 61, endPoint x: 281, endPoint y: 61, distance: 136.0
click at [281, 61] on div "Name FD754 - Idemia - [DATE] #23 Copy #1758618508001 51 / 128 Palette Type * En…" at bounding box center [217, 138] width 354 height 192
click at [131, 61] on input "FD754 - Idemia - [DATE] #23 Copy #1758618508001" at bounding box center [127, 59] width 174 height 16
click at [130, 61] on input "FD754 - Idemia - [DATE] #23 Copy #1758618508001" at bounding box center [127, 59] width 174 height 16
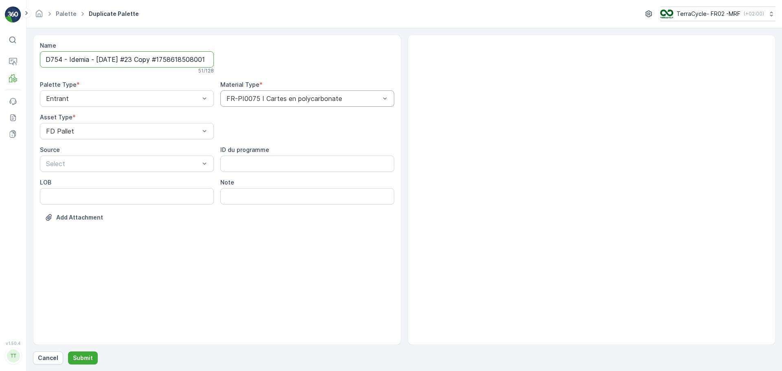
drag, startPoint x: 129, startPoint y: 61, endPoint x: 352, endPoint y: 102, distance: 227.4
click at [320, 86] on div "Name FD754 - Idemia - [DATE] #23 Copy #1758618508001 51 / 128 Palette Type * En…" at bounding box center [217, 138] width 354 height 192
type input "FD754 - Idemia - [DATE] #24"
click at [76, 352] on button "Submit" at bounding box center [83, 357] width 30 height 13
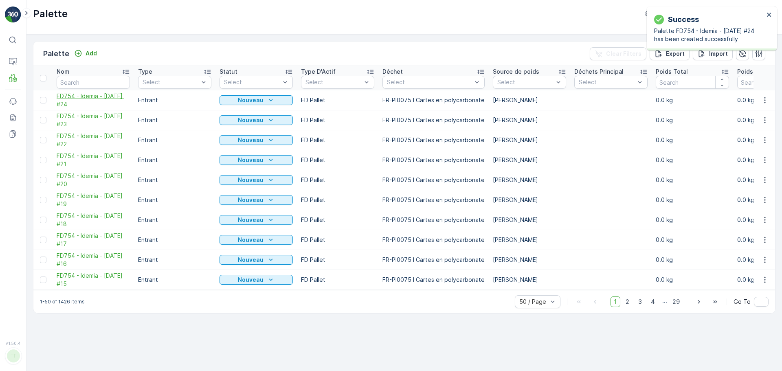
click at [94, 98] on span "FD754 - Idemia - [DATE] #24" at bounding box center [93, 100] width 73 height 16
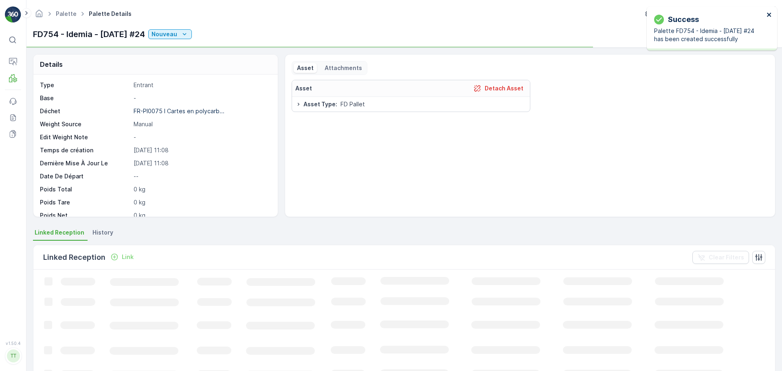
click at [770, 15] on icon "close" at bounding box center [770, 14] width 6 height 7
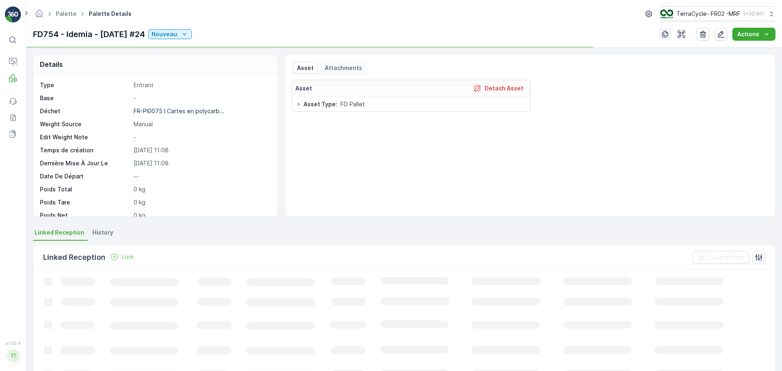
click at [667, 33] on icon "button" at bounding box center [665, 34] width 8 height 8
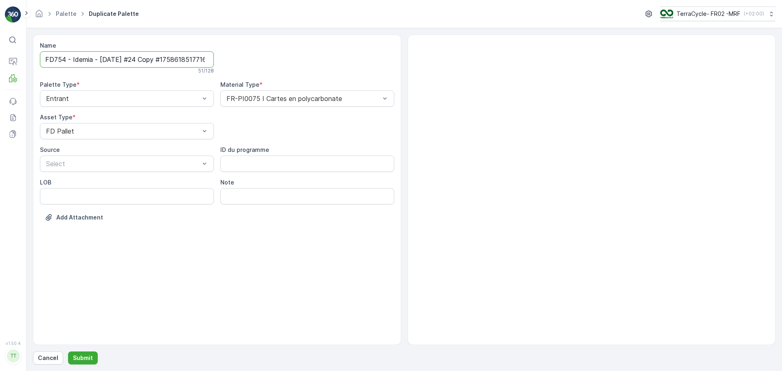
scroll to position [0, 13]
drag, startPoint x: 143, startPoint y: 59, endPoint x: 367, endPoint y: 88, distance: 225.9
click at [367, 88] on div "Name FD754 - Idemia - [DATE] #24 Copy #1758618517716 51 / 128 Palette Type * En…" at bounding box center [217, 138] width 354 height 192
type input "FD754 - Idemia - [DATE] #25"
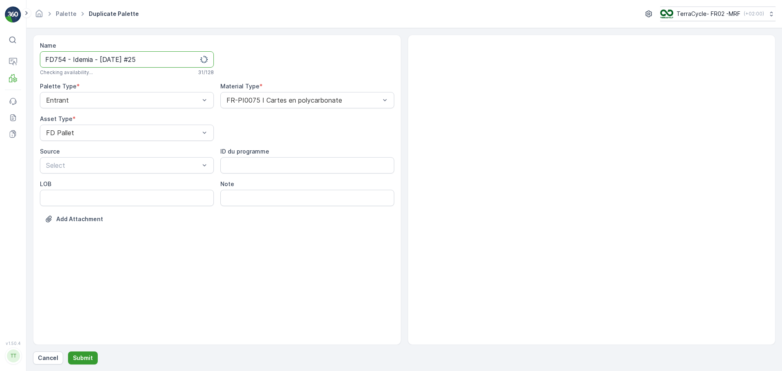
click at [81, 359] on p "Submit" at bounding box center [83, 358] width 20 height 8
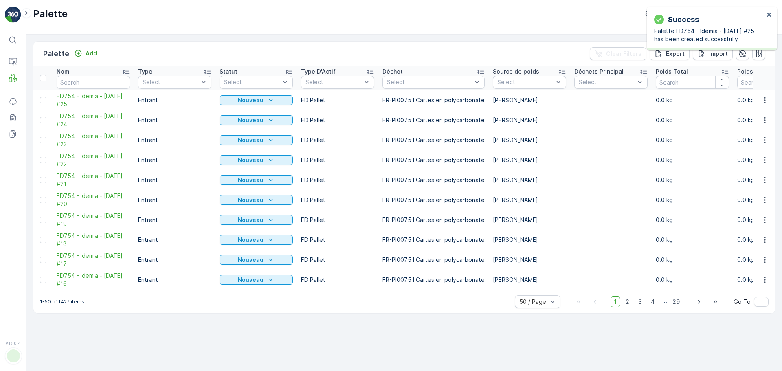
click at [78, 105] on span "FD754 - Idemia - [DATE] #25" at bounding box center [93, 100] width 73 height 16
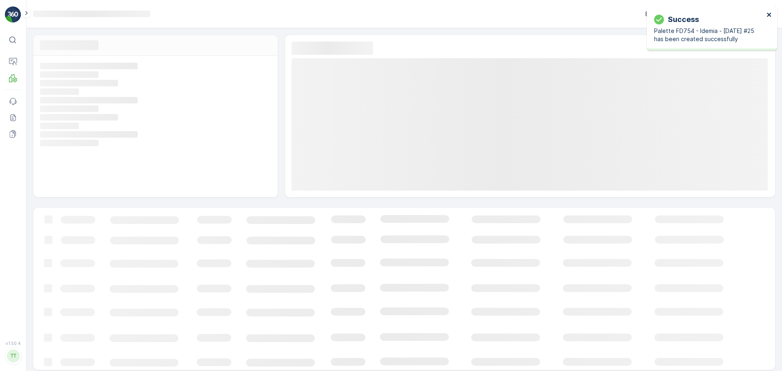
click at [767, 14] on icon "close" at bounding box center [770, 14] width 6 height 7
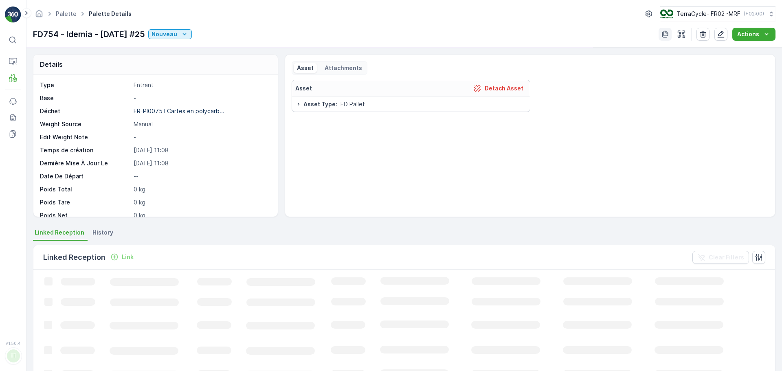
click at [666, 37] on icon "button" at bounding box center [665, 34] width 8 height 8
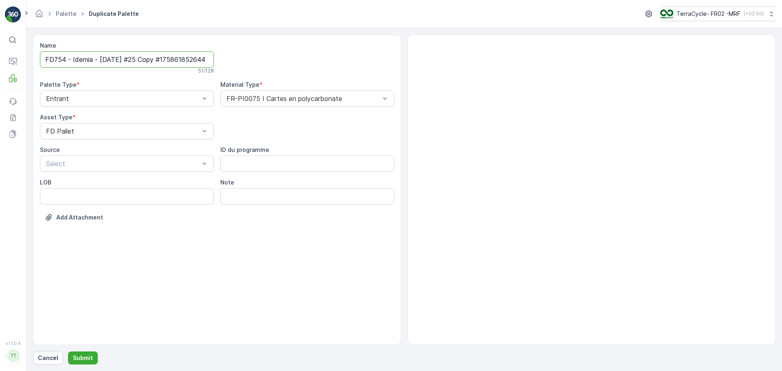
scroll to position [0, 15]
drag, startPoint x: 144, startPoint y: 59, endPoint x: 420, endPoint y: 72, distance: 276.0
click at [365, 64] on div "Name FD754 - Idemia - [DATE] #25 Copy #1758618526441 51 / 128 Palette Type * En…" at bounding box center [217, 138] width 354 height 192
type input "FD754 - Idemia - [DATE] #26"
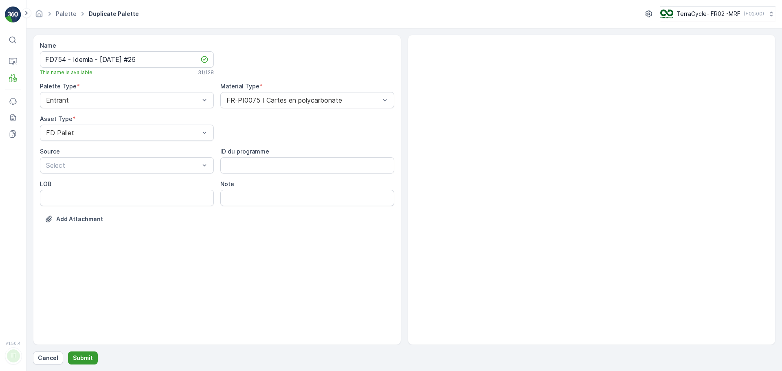
click at [88, 361] on p "Submit" at bounding box center [83, 358] width 20 height 8
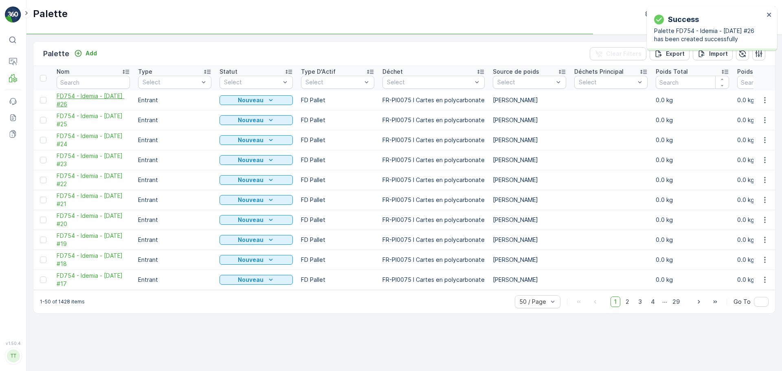
click at [80, 99] on span "FD754 - Idemia - [DATE] #26" at bounding box center [93, 100] width 73 height 16
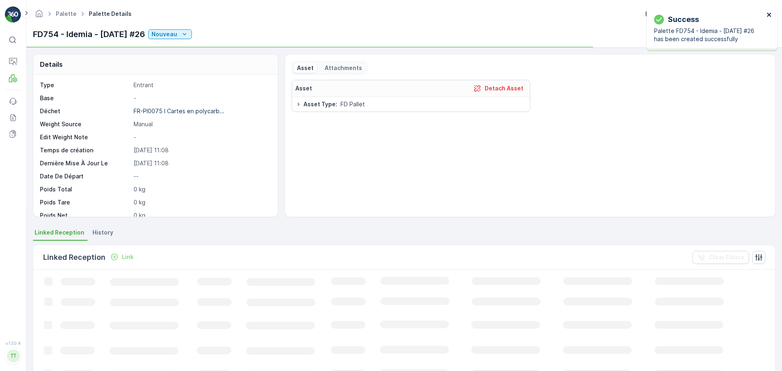
click at [769, 15] on icon "close" at bounding box center [769, 15] width 4 height 4
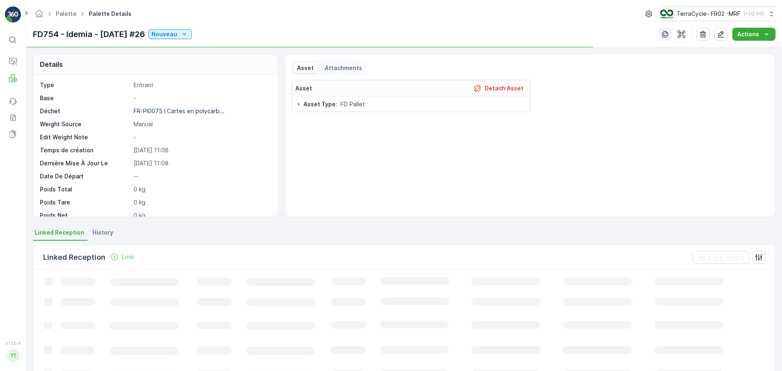
click at [668, 35] on icon "button" at bounding box center [665, 34] width 8 height 8
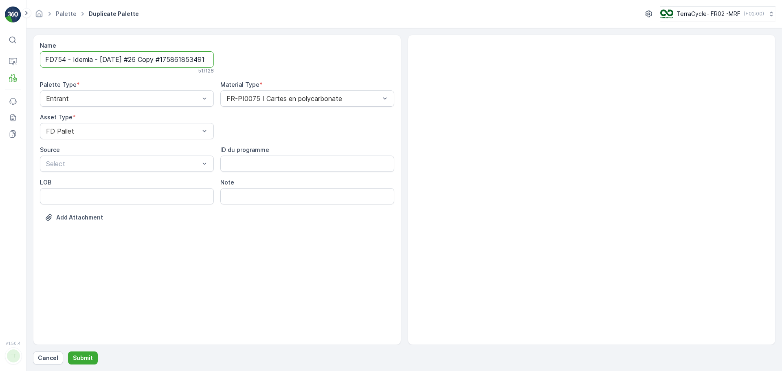
scroll to position [0, 14]
drag, startPoint x: 144, startPoint y: 58, endPoint x: 411, endPoint y: 61, distance: 267.2
click at [411, 61] on div "Name FD754 - Idemia - [DATE] #26 Copy #1758618534911 51 / 128 Palette Type * En…" at bounding box center [404, 190] width 742 height 310
type input "FD754 - Idemia - [DATE] #27"
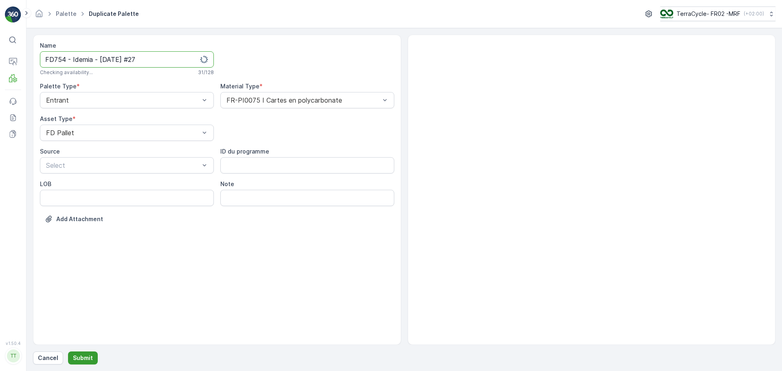
click at [85, 358] on p "Submit" at bounding box center [83, 358] width 20 height 8
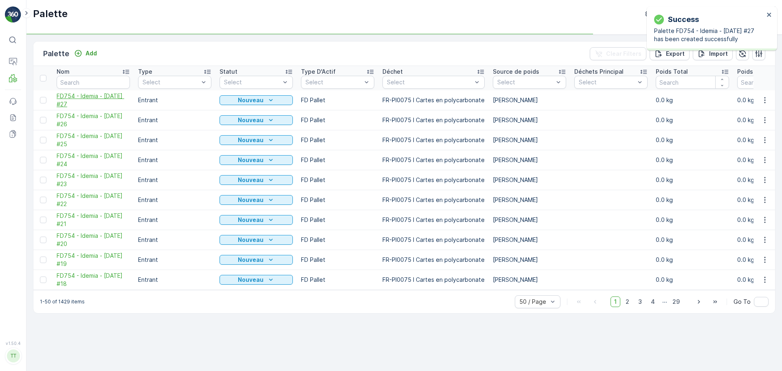
click at [94, 101] on span "FD754 - Idemia - [DATE] #27" at bounding box center [93, 100] width 73 height 16
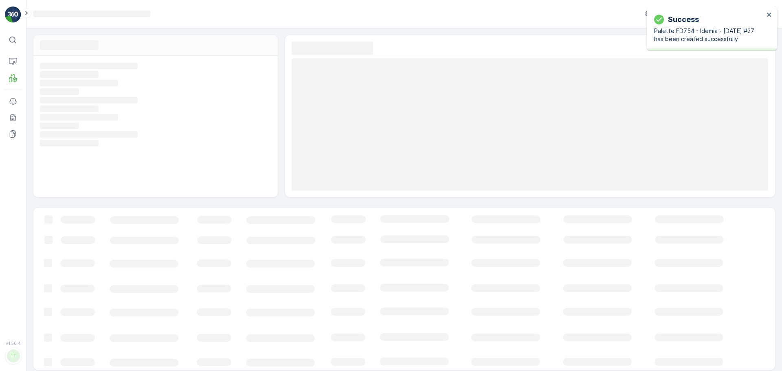
click at [770, 10] on div "Success Palette FD754 - Idemia - [DATE] #27 has been created successfully" at bounding box center [712, 29] width 130 height 44
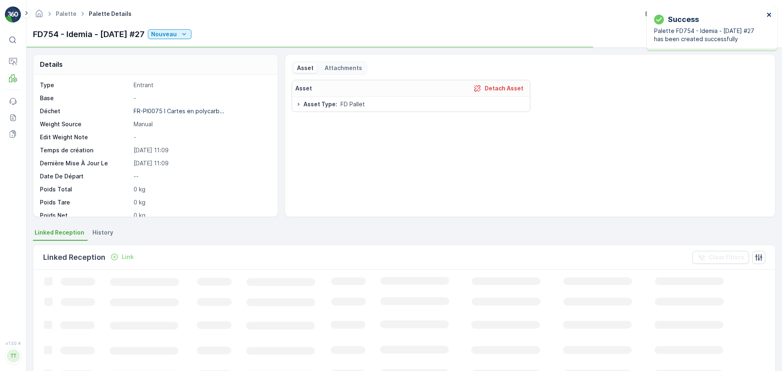
click at [770, 14] on icon "close" at bounding box center [770, 14] width 6 height 7
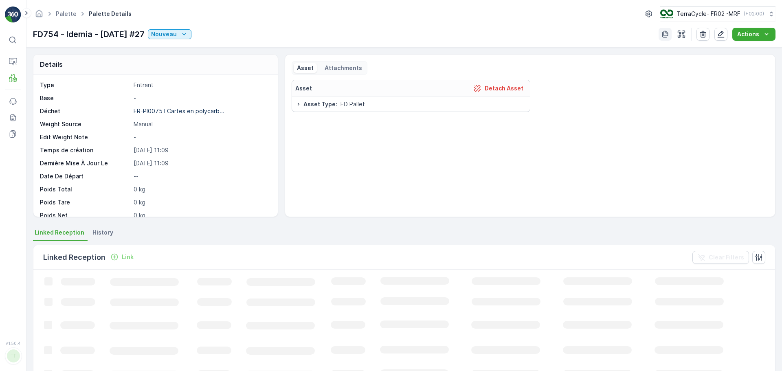
click at [664, 33] on icon "button" at bounding box center [665, 34] width 8 height 8
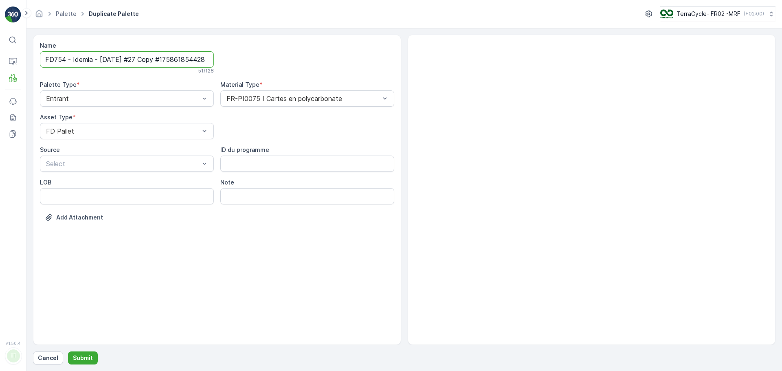
scroll to position [0, 16]
drag, startPoint x: 142, startPoint y: 62, endPoint x: 353, endPoint y: 61, distance: 211.0
click at [352, 61] on div "Name FD754 - Idemia - [DATE] #27 Copy #1758618544286 51 / 128 Palette Type * En…" at bounding box center [217, 138] width 354 height 192
type input "FD754 - Idemia - [DATE] #28"
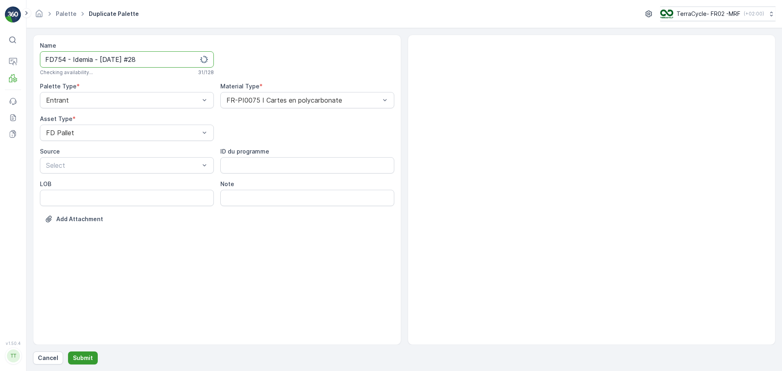
click at [89, 355] on p "Submit" at bounding box center [83, 358] width 20 height 8
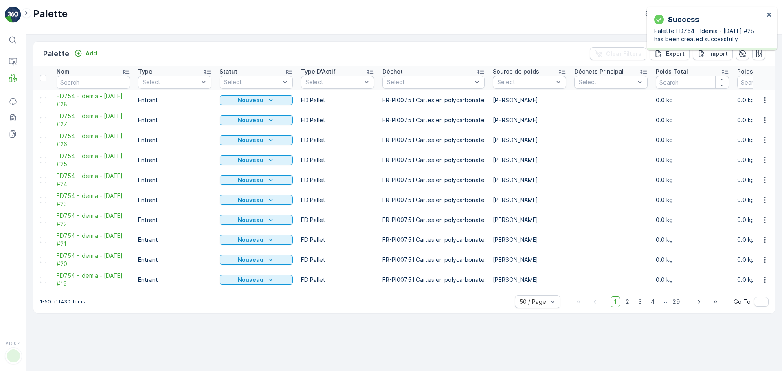
click at [94, 99] on span "FD754 - Idemia - [DATE] #28" at bounding box center [93, 100] width 73 height 16
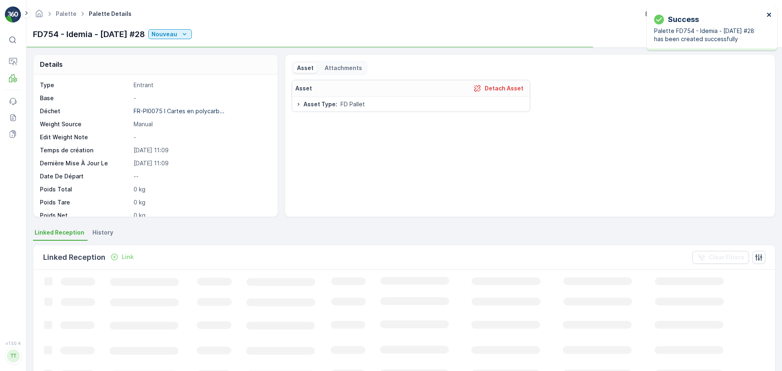
click at [768, 14] on icon "close" at bounding box center [769, 15] width 4 height 4
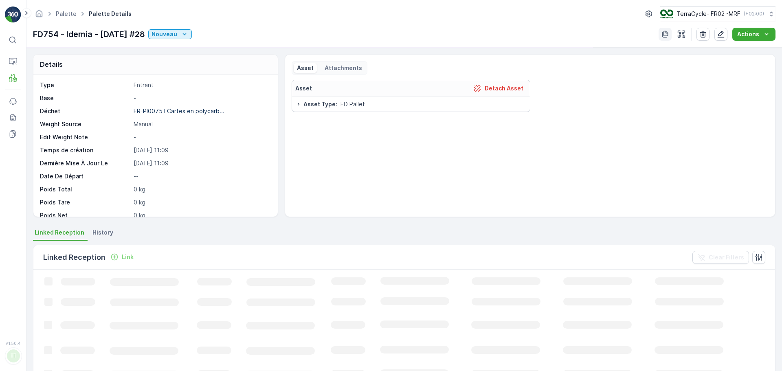
click at [667, 33] on icon "button" at bounding box center [665, 34] width 8 height 8
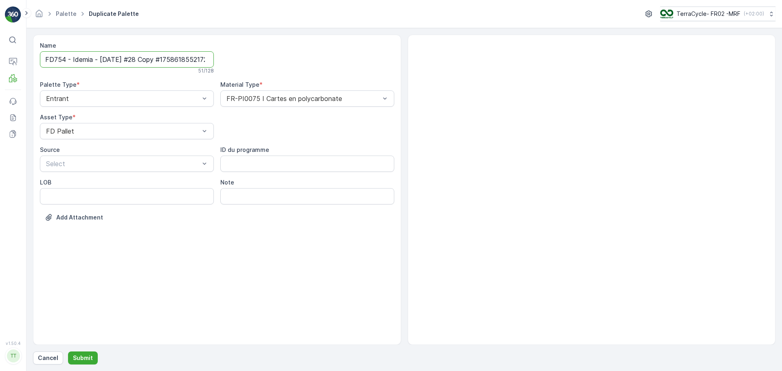
scroll to position [0, 14]
drag, startPoint x: 143, startPoint y: 63, endPoint x: 500, endPoint y: 66, distance: 357.2
click at [499, 66] on div "Name FD754 - Idemia - [DATE] #28 Copy #1758618552172 51 / 128 Palette Type * En…" at bounding box center [404, 190] width 742 height 310
type input "FD754 - Idemia - [DATE] #29"
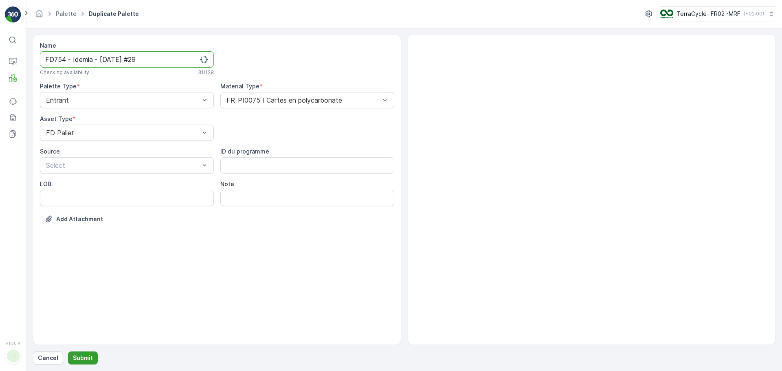
click at [84, 357] on p "Submit" at bounding box center [83, 358] width 20 height 8
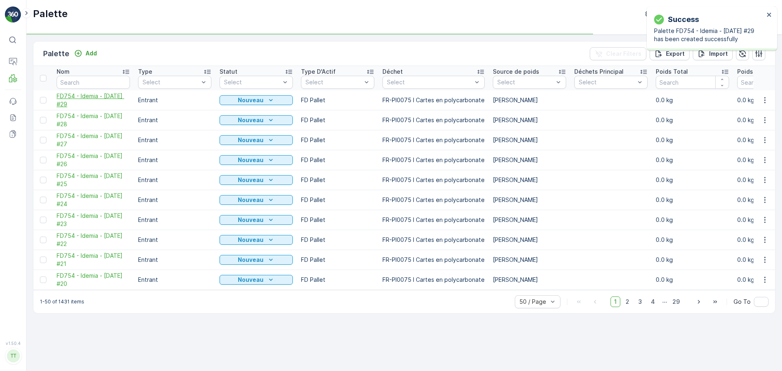
click at [73, 104] on span "FD754 - Idemia - [DATE] #29" at bounding box center [93, 100] width 73 height 16
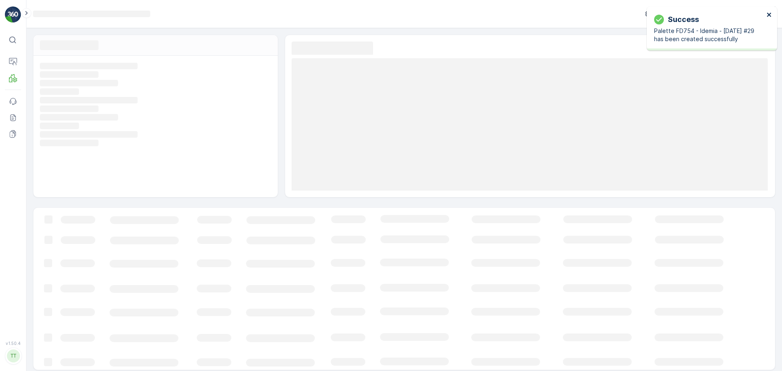
click at [767, 15] on icon "close" at bounding box center [770, 14] width 6 height 7
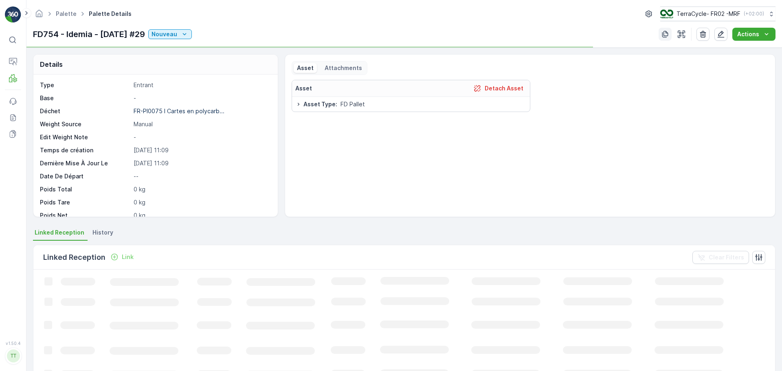
click at [666, 35] on icon "button" at bounding box center [665, 34] width 8 height 8
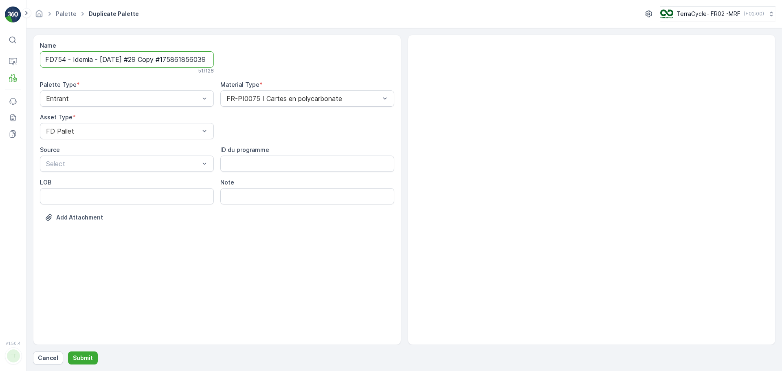
scroll to position [0, 16]
drag, startPoint x: 159, startPoint y: 62, endPoint x: 403, endPoint y: 62, distance: 244.4
click at [394, 62] on div "Name FD754 - Idemia - [DATE] #29 Copy #1758618560392 51 / 128 Palette Type * En…" at bounding box center [217, 190] width 368 height 310
type input "FD754 - Idemia - [DATE] #30"
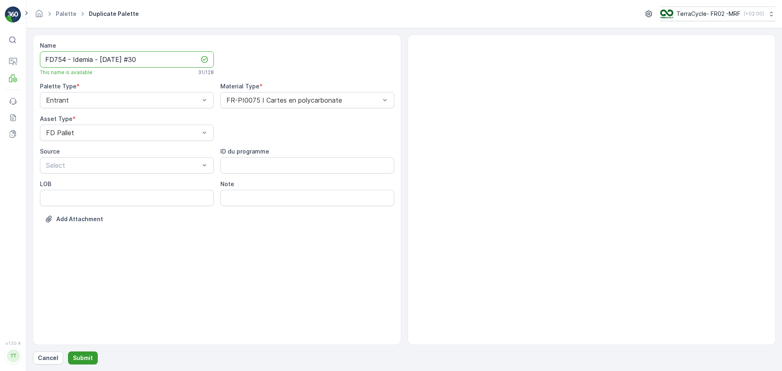
click at [81, 362] on p "Submit" at bounding box center [83, 358] width 20 height 8
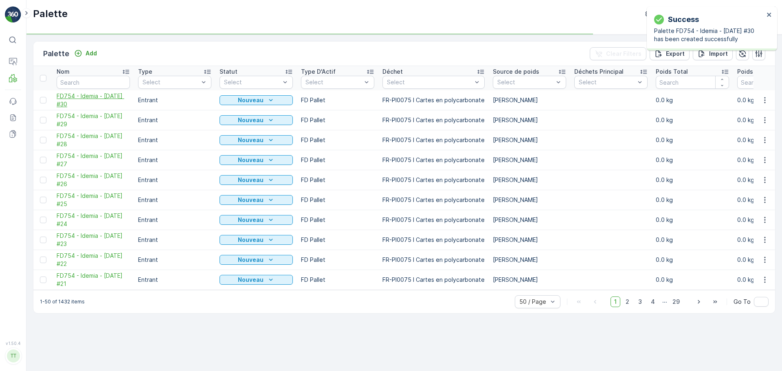
click at [81, 99] on span "FD754 - Idemia - [DATE] #30" at bounding box center [93, 100] width 73 height 16
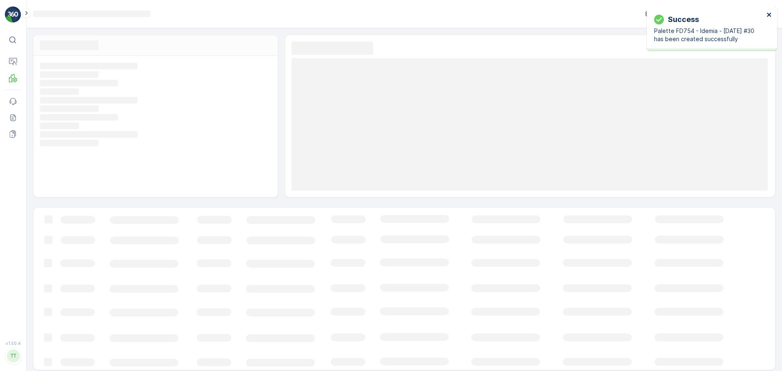
click at [770, 15] on icon "close" at bounding box center [770, 14] width 6 height 7
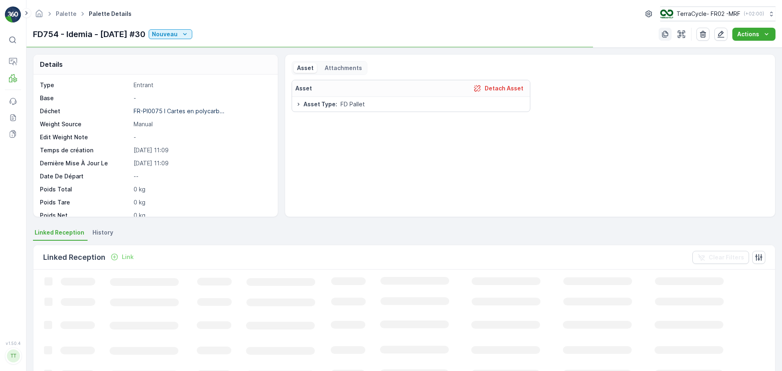
click at [670, 37] on button "button" at bounding box center [665, 34] width 13 height 13
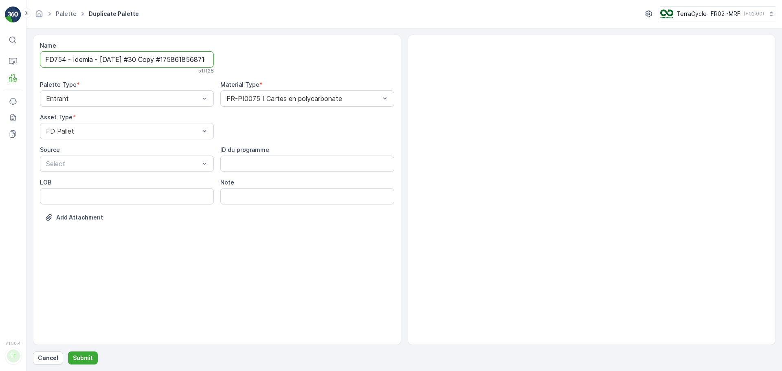
scroll to position [0, 15]
drag, startPoint x: 143, startPoint y: 60, endPoint x: 422, endPoint y: 59, distance: 278.6
click at [409, 59] on div "Name FD754 - Idemia - [DATE] #30 Copy #1758618568716 51 / 128 Palette Type * En…" at bounding box center [404, 190] width 742 height 310
type input "FD754 - Idemia - [DATE] #31"
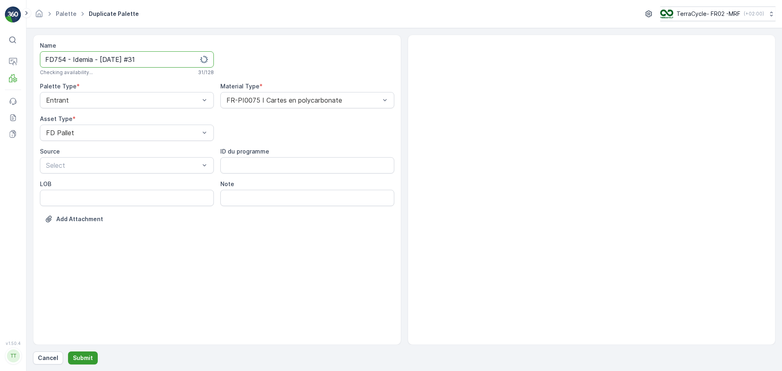
click at [89, 356] on p "Submit" at bounding box center [83, 358] width 20 height 8
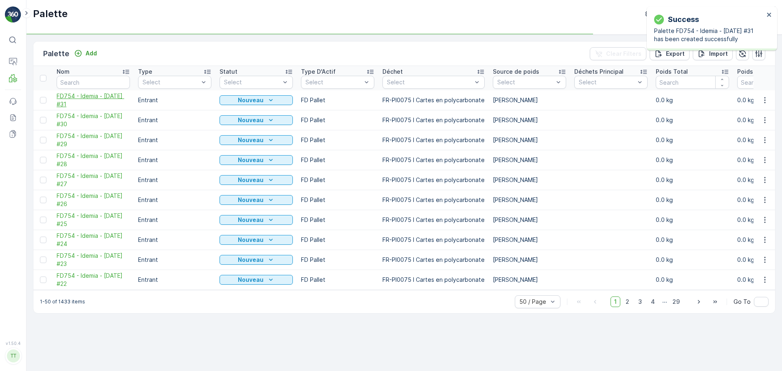
click at [81, 95] on span "FD754 - Idemia - [DATE] #31" at bounding box center [93, 100] width 73 height 16
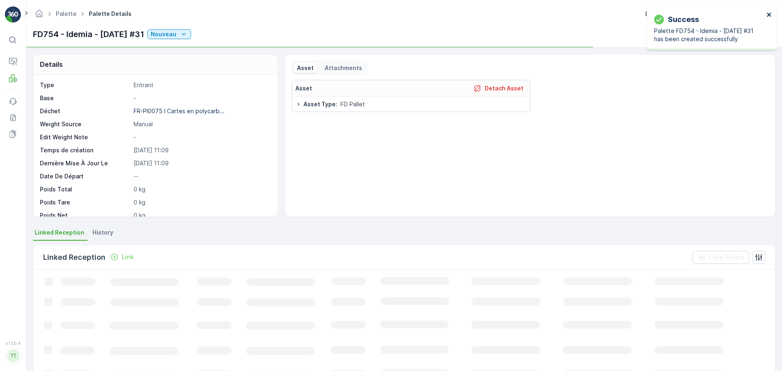
click at [769, 14] on icon "close" at bounding box center [770, 14] width 6 height 7
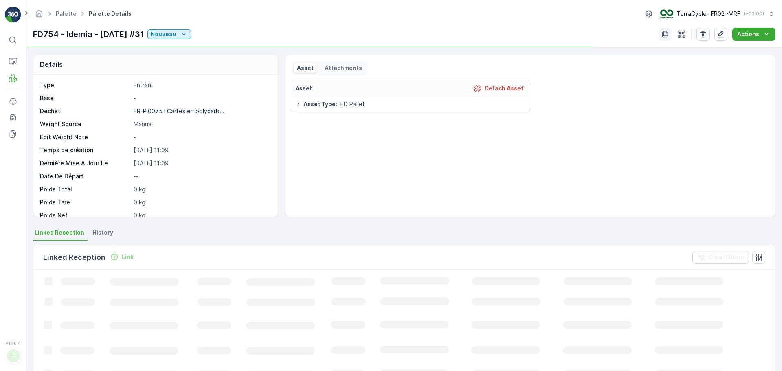
click at [666, 33] on icon "button" at bounding box center [665, 34] width 8 height 8
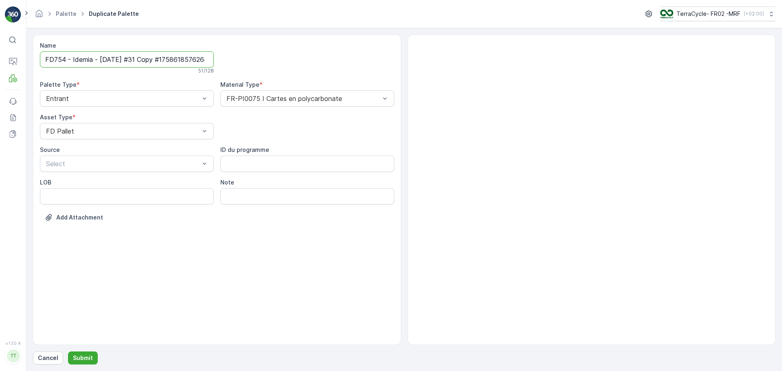
scroll to position [0, 15]
drag, startPoint x: 142, startPoint y: 60, endPoint x: 401, endPoint y: 61, distance: 259.0
click at [398, 61] on div "Name FD754 - Idemia - [DATE] #31 Copy #1758618576264 51 / 128 Palette Type * En…" at bounding box center [217, 190] width 368 height 310
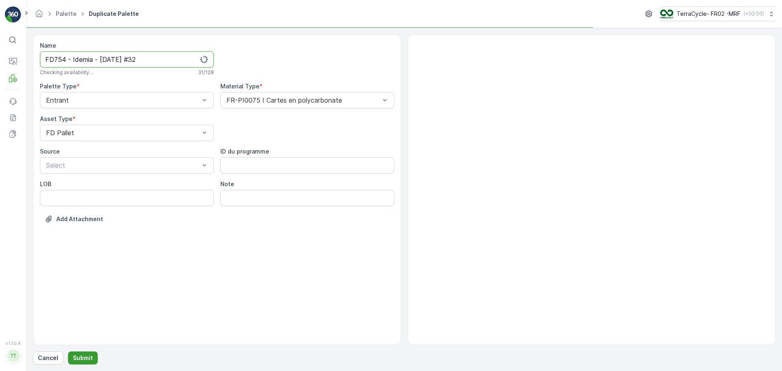
type input "FD754 - Idemia - [DATE] #32"
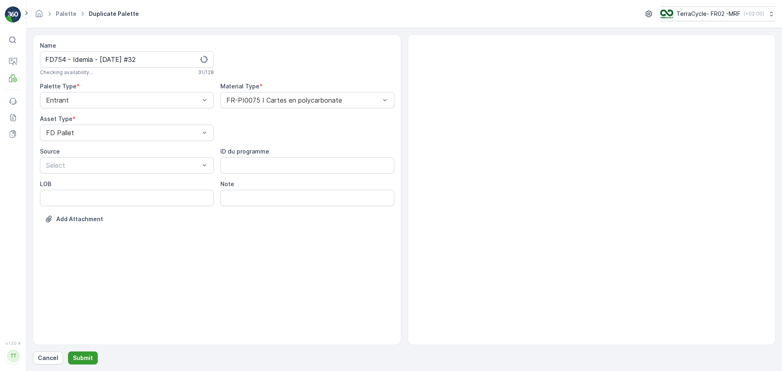
click at [89, 361] on p "Submit" at bounding box center [83, 358] width 20 height 8
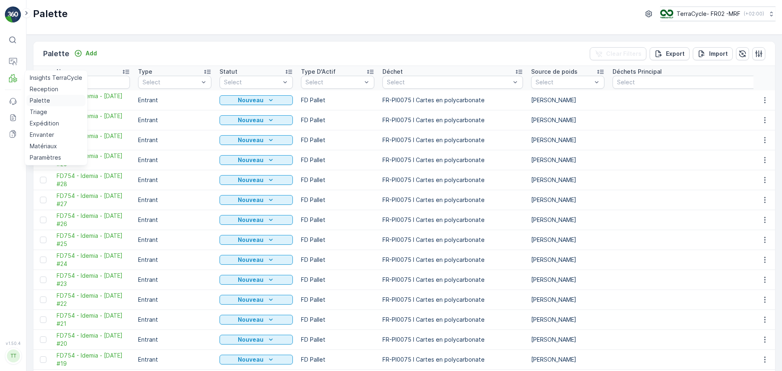
click at [44, 99] on p "Palette" at bounding box center [40, 101] width 20 height 8
click at [42, 89] on p "Reception" at bounding box center [44, 89] width 29 height 8
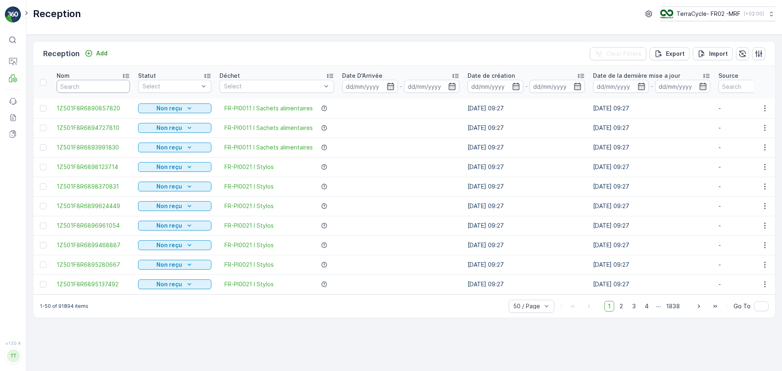
click at [112, 87] on input "text" at bounding box center [93, 86] width 73 height 13
